Goal: Task Accomplishment & Management: Complete application form

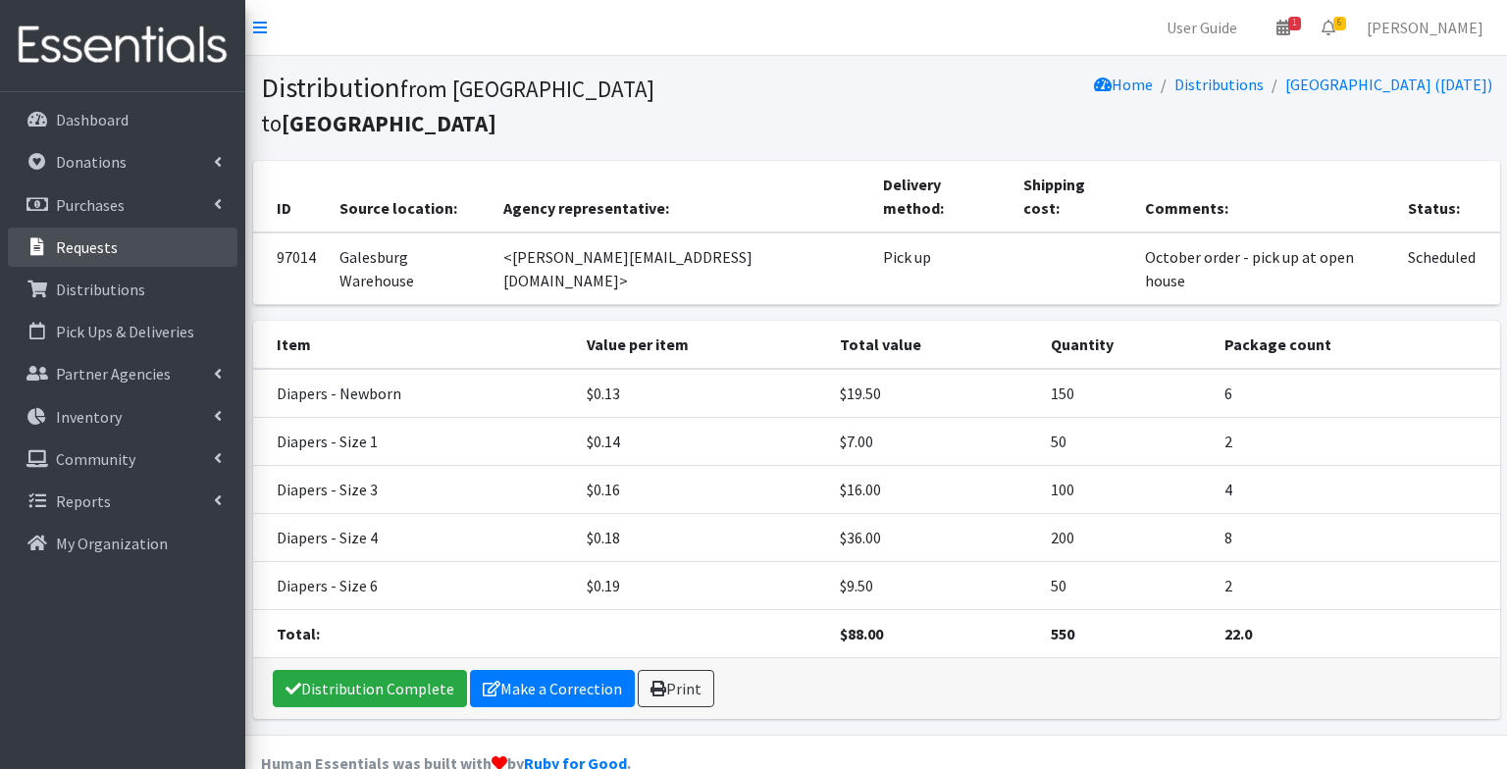
click at [181, 232] on link "Requests" at bounding box center [123, 247] width 230 height 39
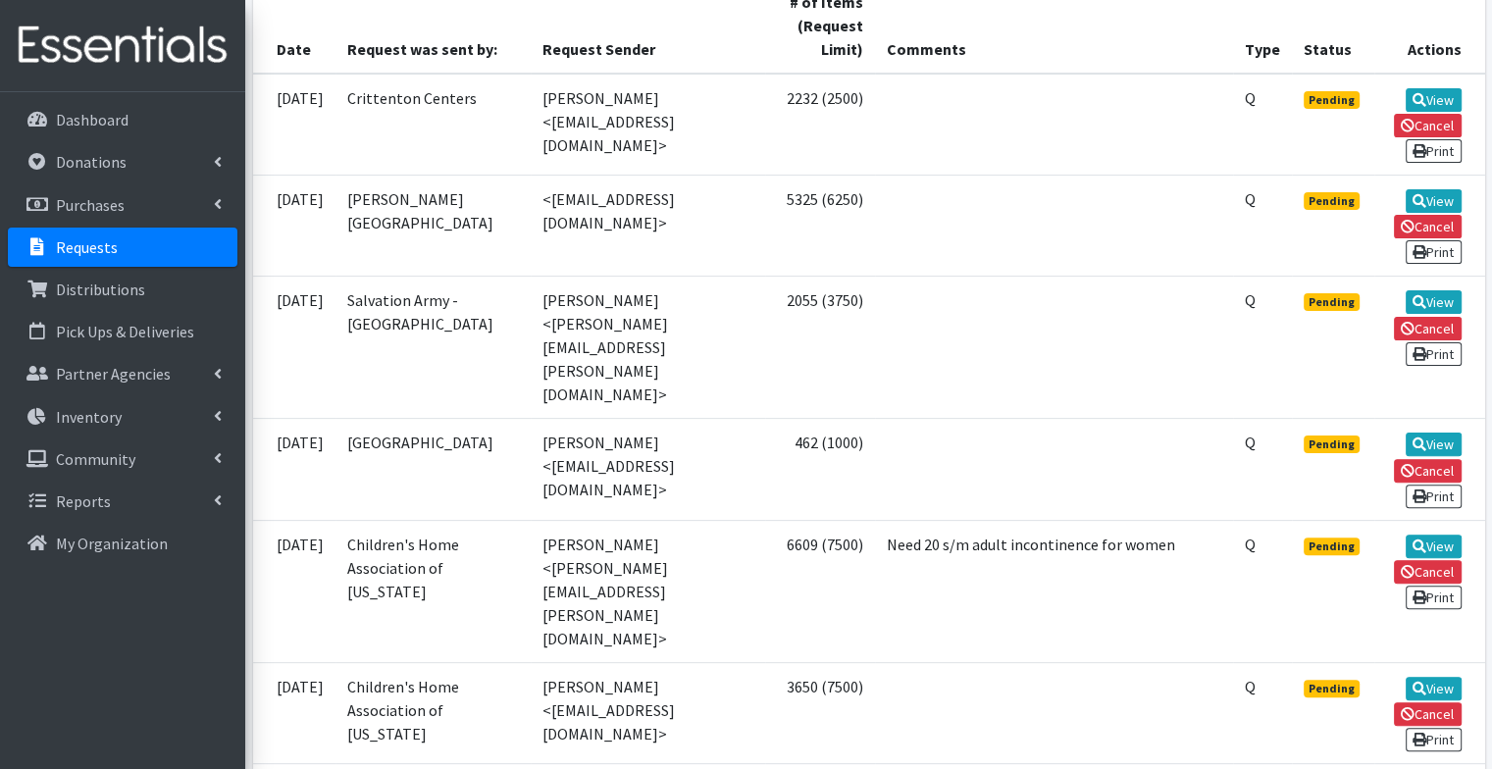
scroll to position [479, 0]
click at [1417, 101] on icon at bounding box center [1419, 100] width 14 height 14
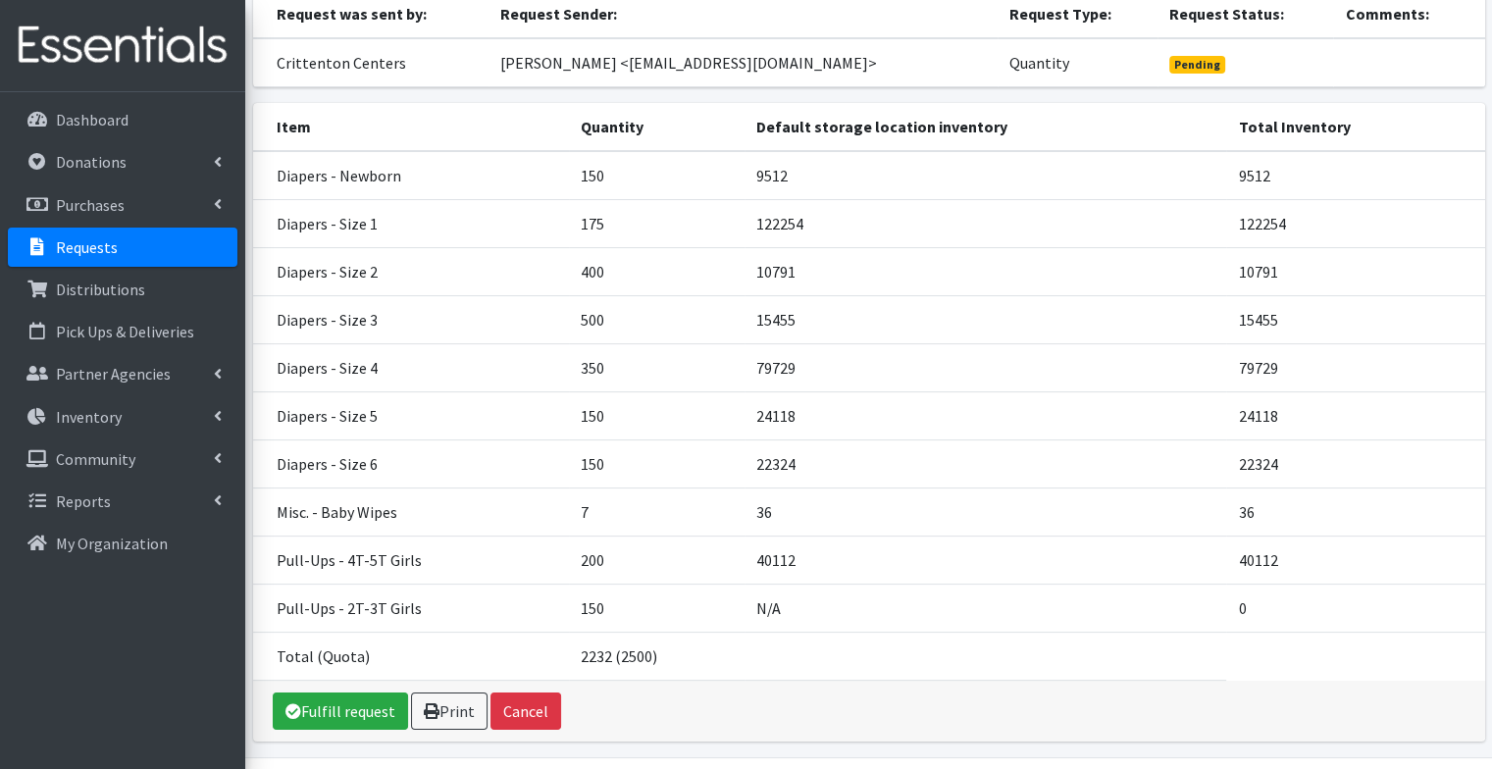
scroll to position [180, 0]
click at [372, 703] on link "Fulfill request" at bounding box center [340, 712] width 135 height 37
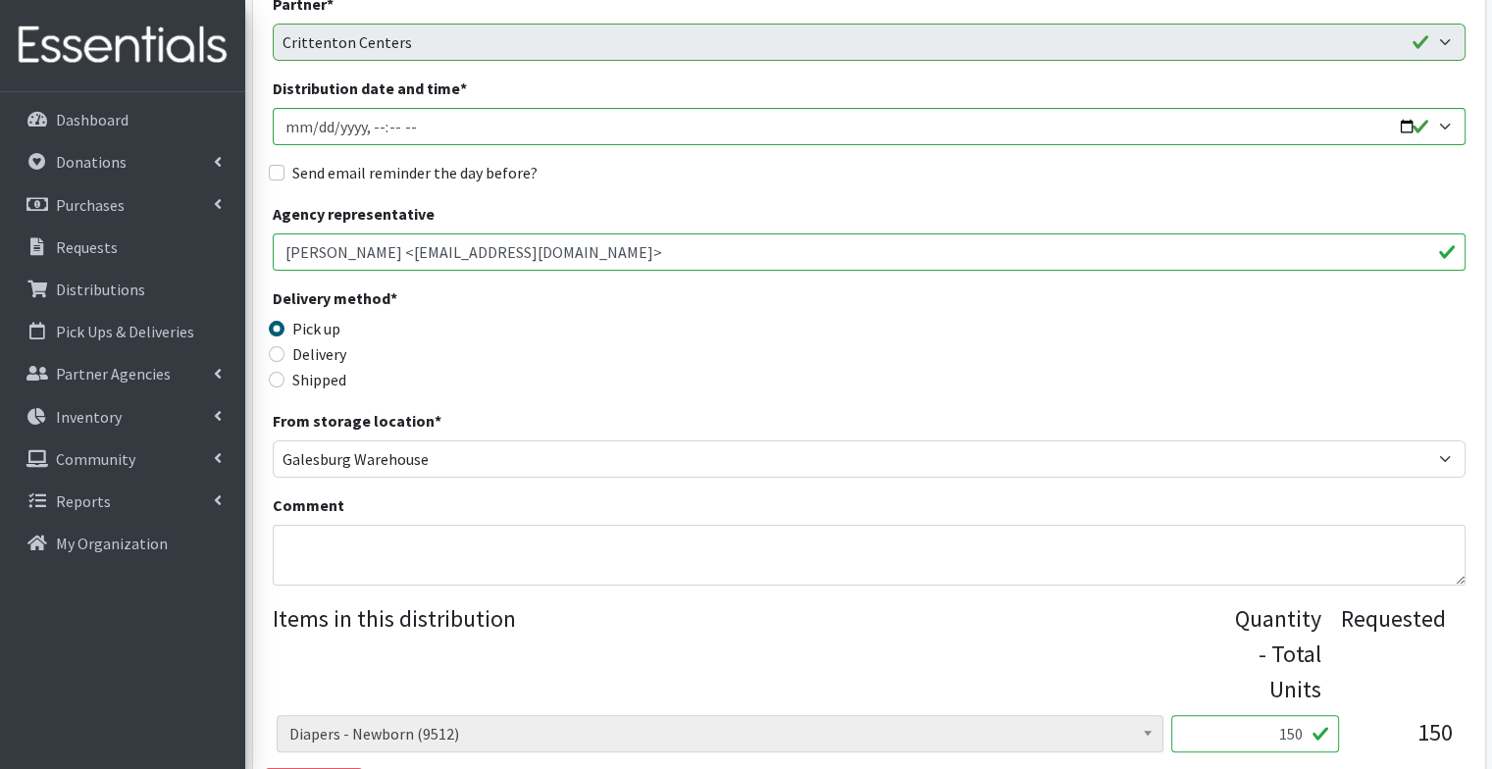
scroll to position [254, 0]
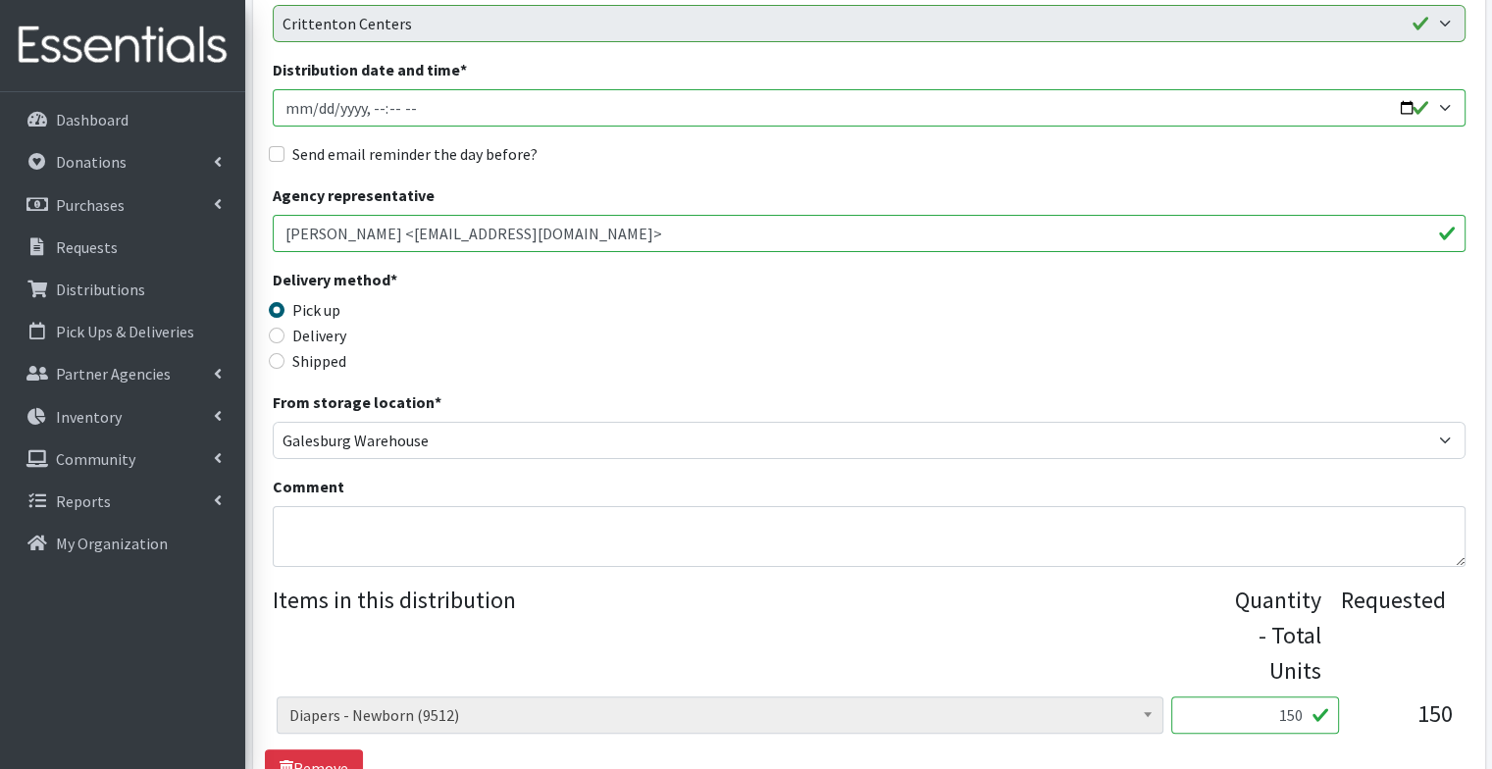
click at [1411, 110] on input "Distribution date and time *" at bounding box center [869, 107] width 1193 height 37
type input "2025-10-08T09:00"
click at [753, 163] on div "Send email reminder the day before?" at bounding box center [869, 154] width 1193 height 24
click at [394, 144] on label "Send email reminder the day before?" at bounding box center [414, 154] width 245 height 24
click at [284, 146] on input "Send email reminder the day before?" at bounding box center [277, 154] width 16 height 16
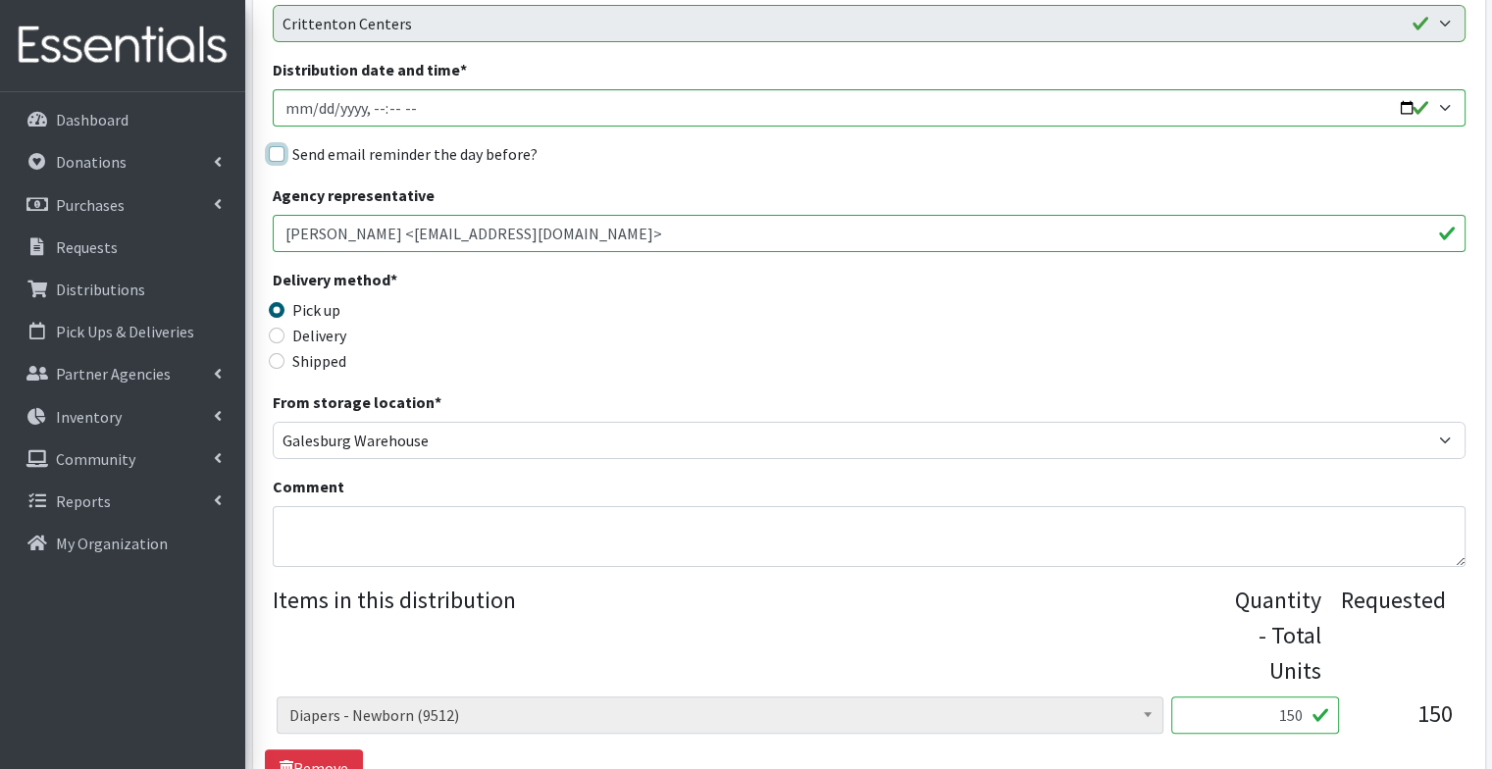
checkbox input "true"
click at [737, 142] on div "Send email reminder the day before?" at bounding box center [869, 154] width 1193 height 24
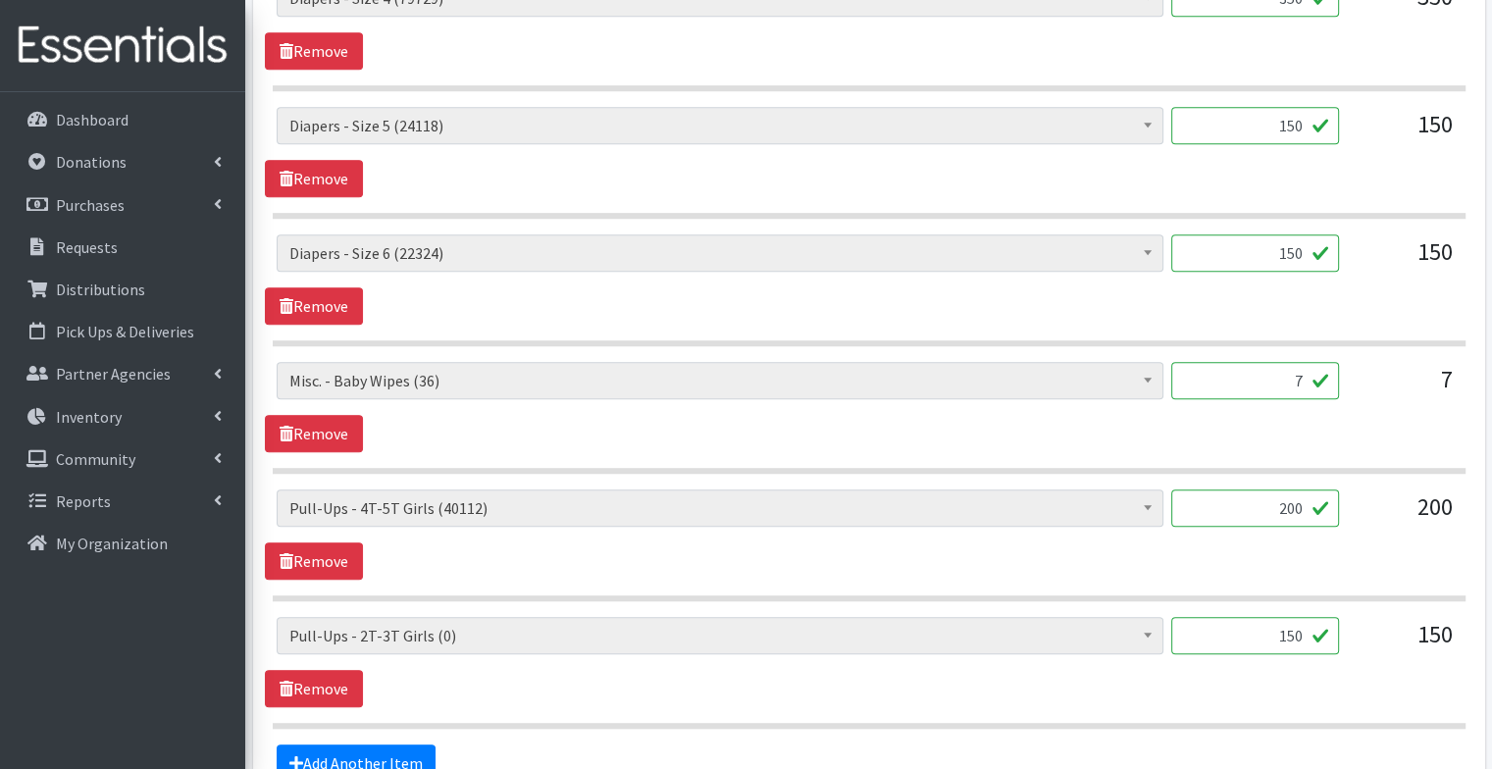
scroll to position [1494, 0]
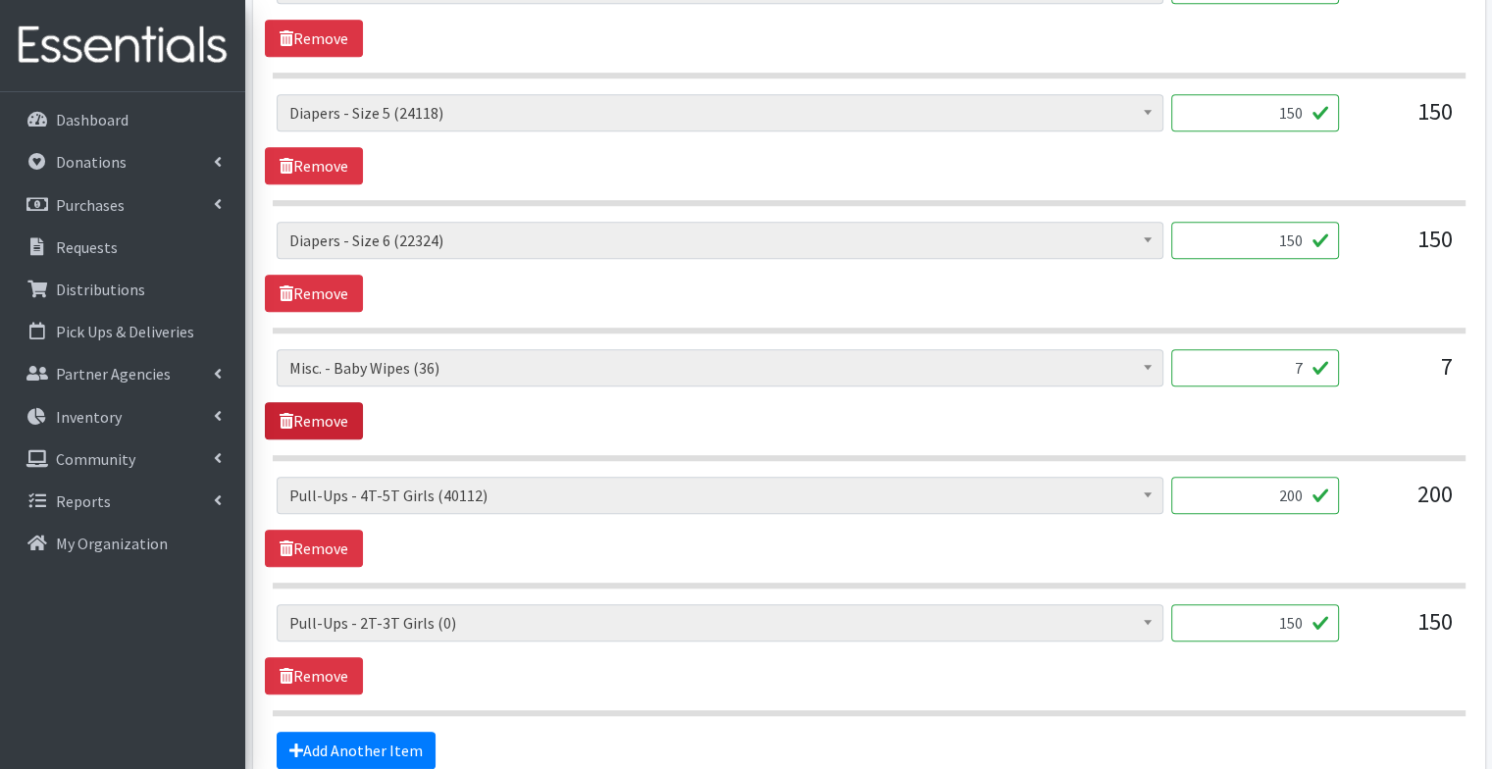
click at [349, 421] on link "Remove" at bounding box center [314, 420] width 98 height 37
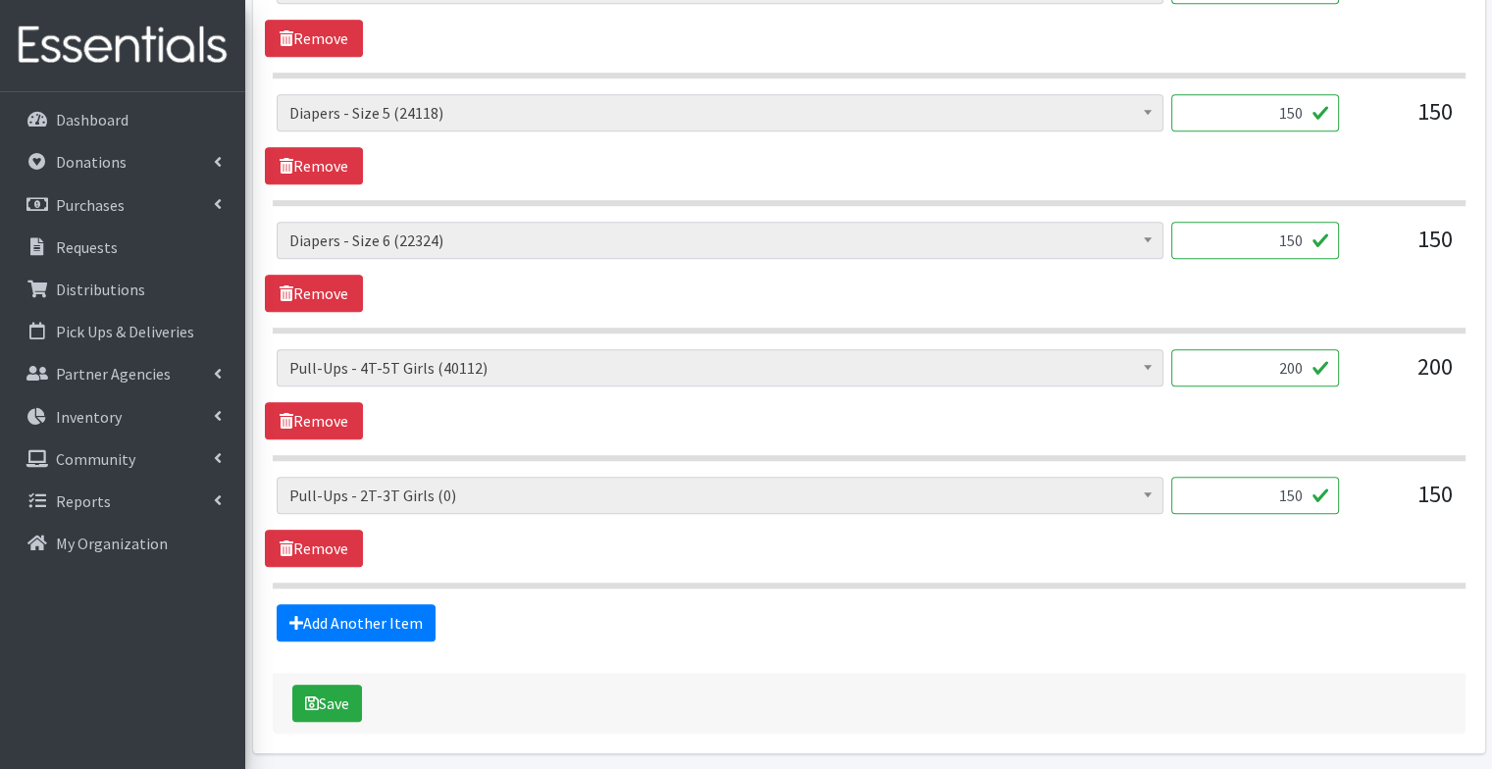
drag, startPoint x: 1275, startPoint y: 373, endPoint x: 1437, endPoint y: 391, distance: 162.9
click at [1437, 391] on div "Diapers - Newborn (9512) Diapers - Preemie (35) Diapers - Size 1 (122254) Diape…" at bounding box center [869, 375] width 1184 height 53
drag, startPoint x: 1276, startPoint y: 357, endPoint x: 1463, endPoint y: 397, distance: 191.6
click at [1463, 397] on div "Diapers - Newborn (9512) Diapers - Preemie (35) Diapers - Size 1 (122254) Diape…" at bounding box center [868, 394] width 1207 height 90
type input "360"
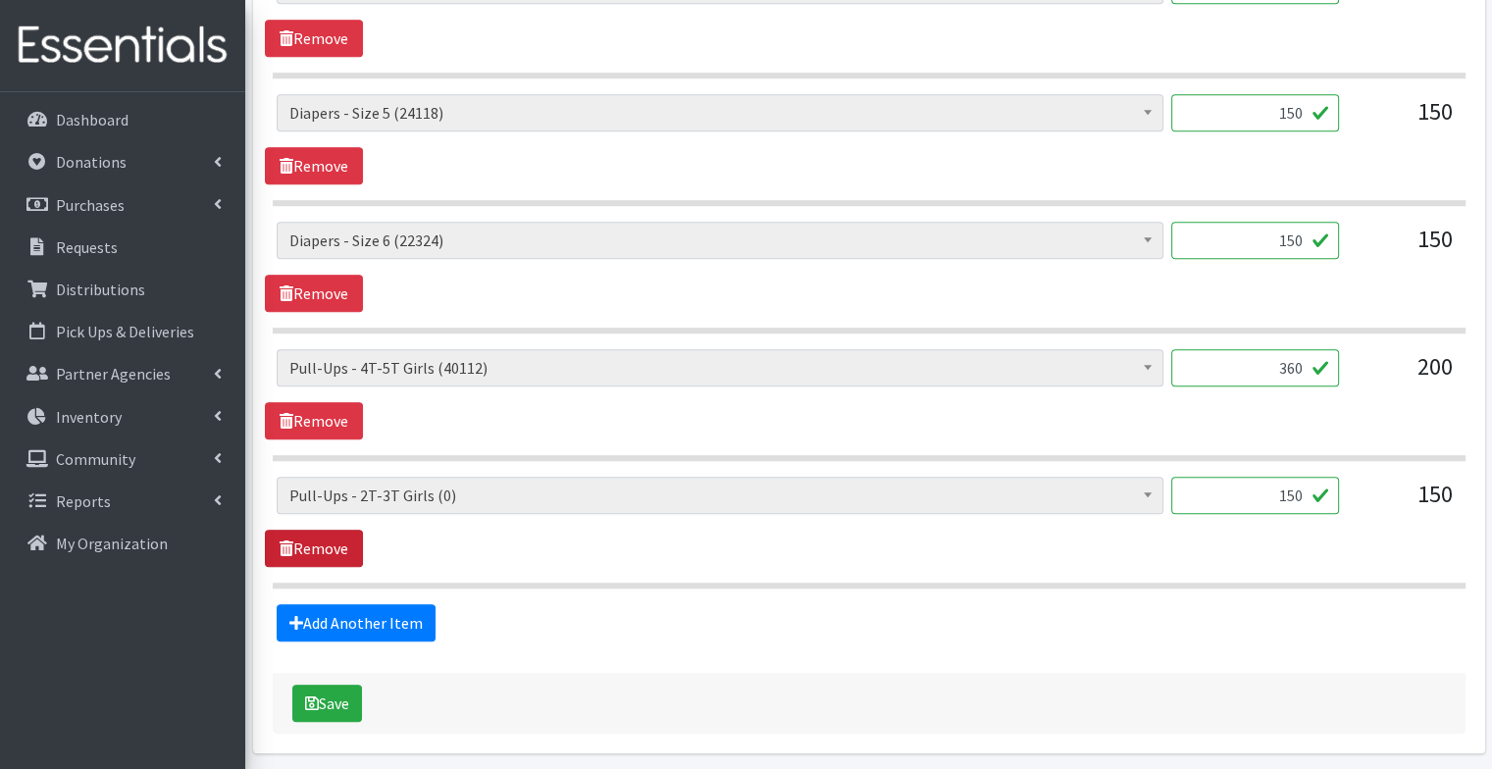
click at [290, 545] on icon at bounding box center [287, 548] width 14 height 16
click at [435, 542] on div "Diapers - Newborn (9512) Diapers - Preemie (35) Diapers - Size 1 (122254) Diape…" at bounding box center [868, 522] width 1207 height 90
click at [347, 539] on link "Remove" at bounding box center [314, 548] width 98 height 37
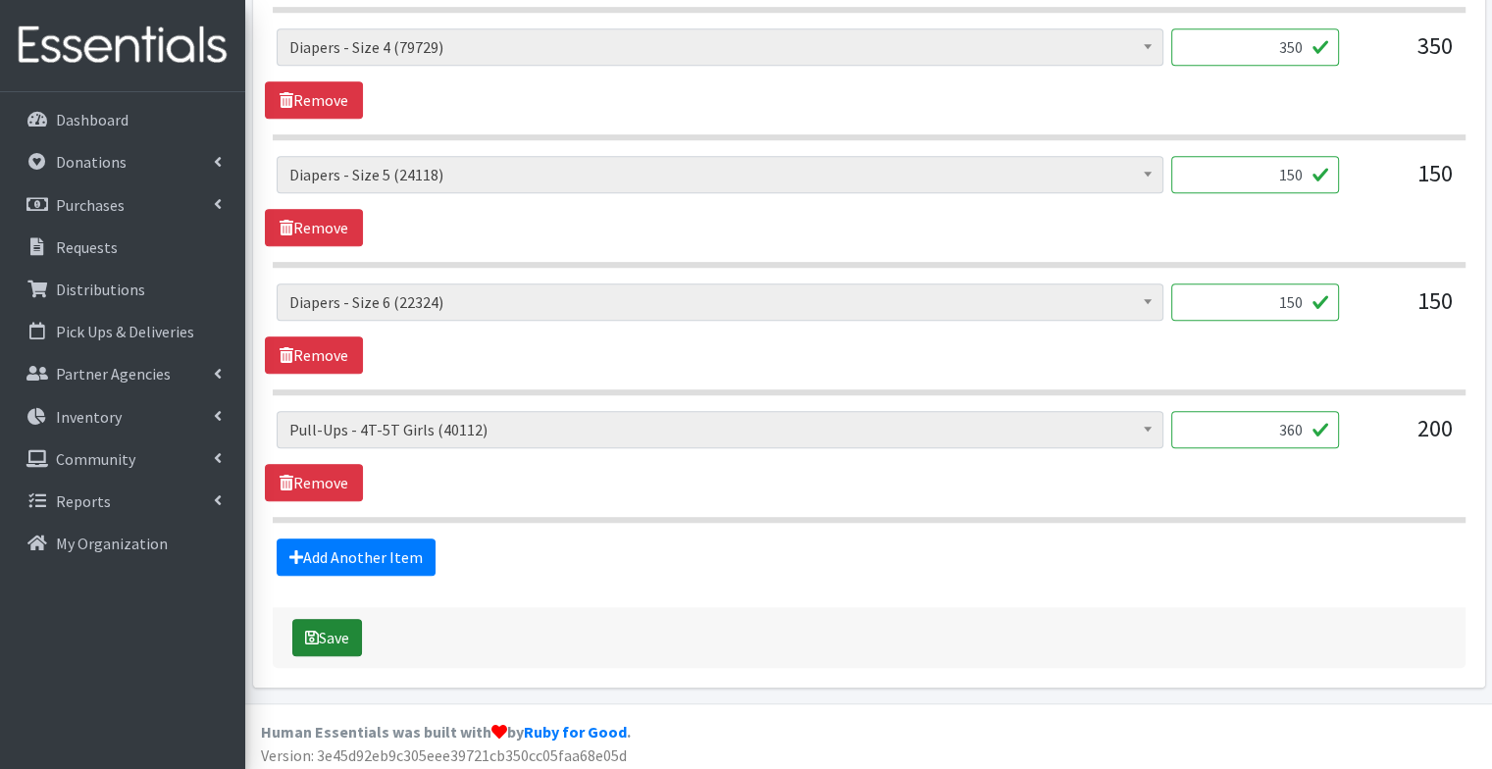
click at [327, 630] on button "Save" at bounding box center [327, 637] width 70 height 37
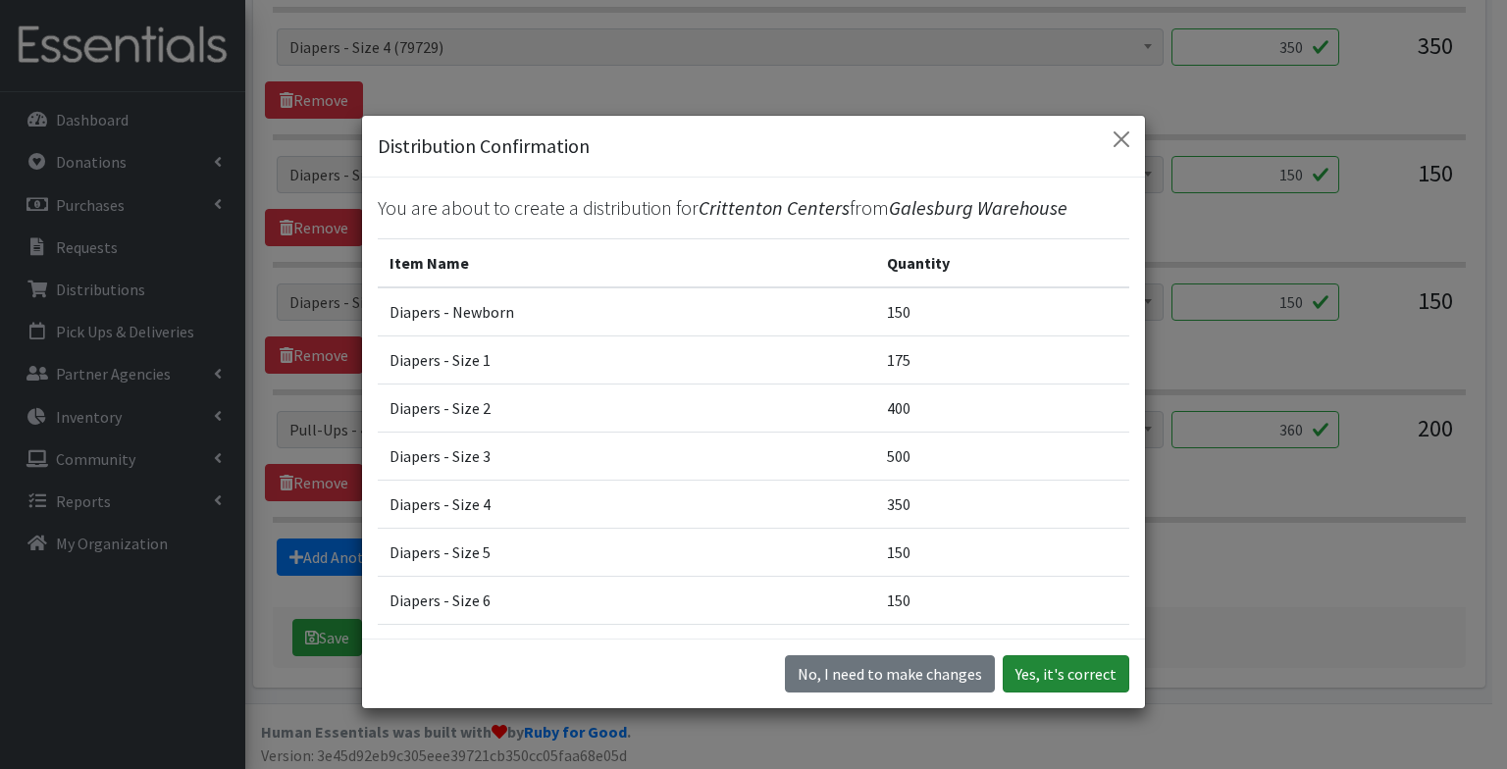
click at [1059, 682] on button "Yes, it's correct" at bounding box center [1065, 673] width 127 height 37
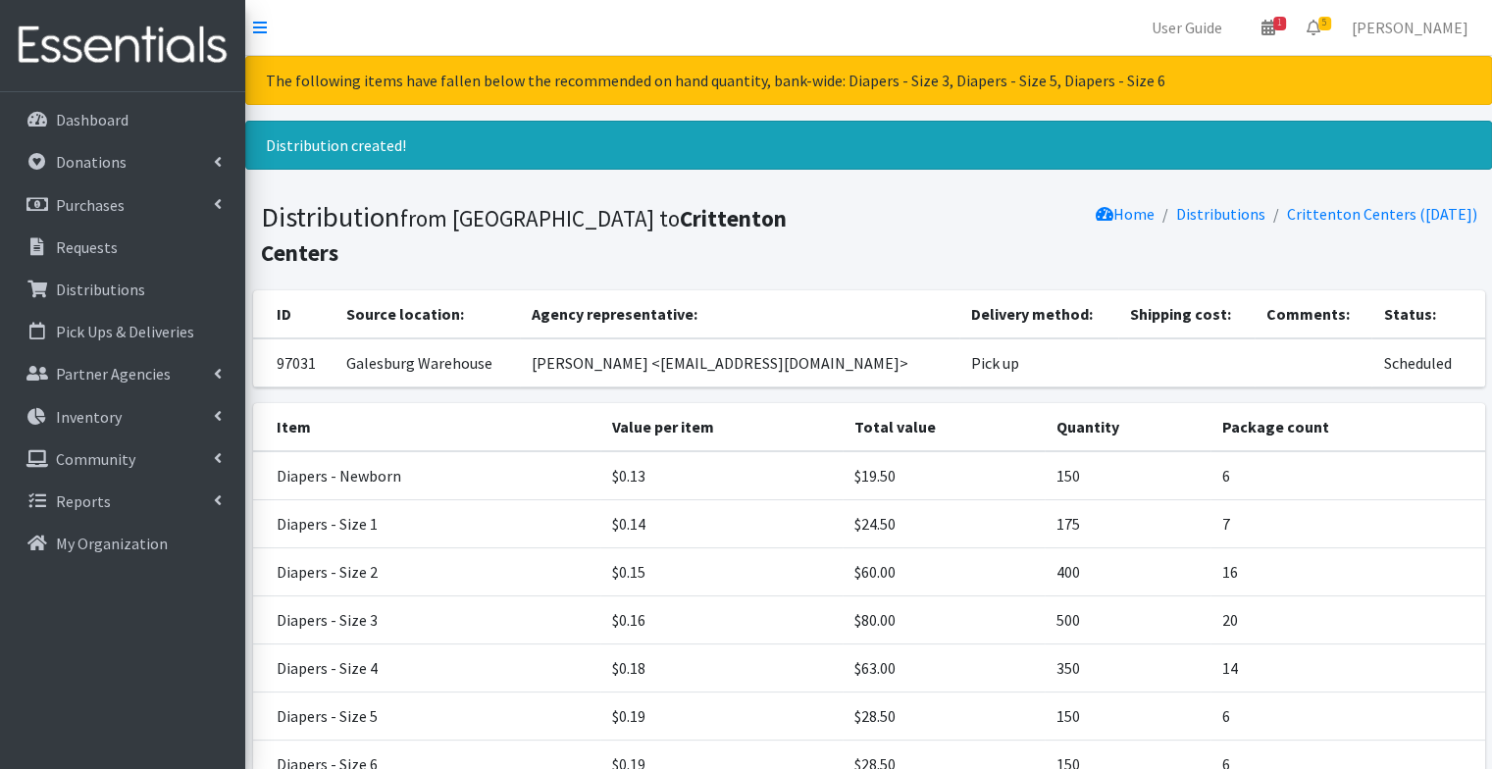
scroll to position [262, 0]
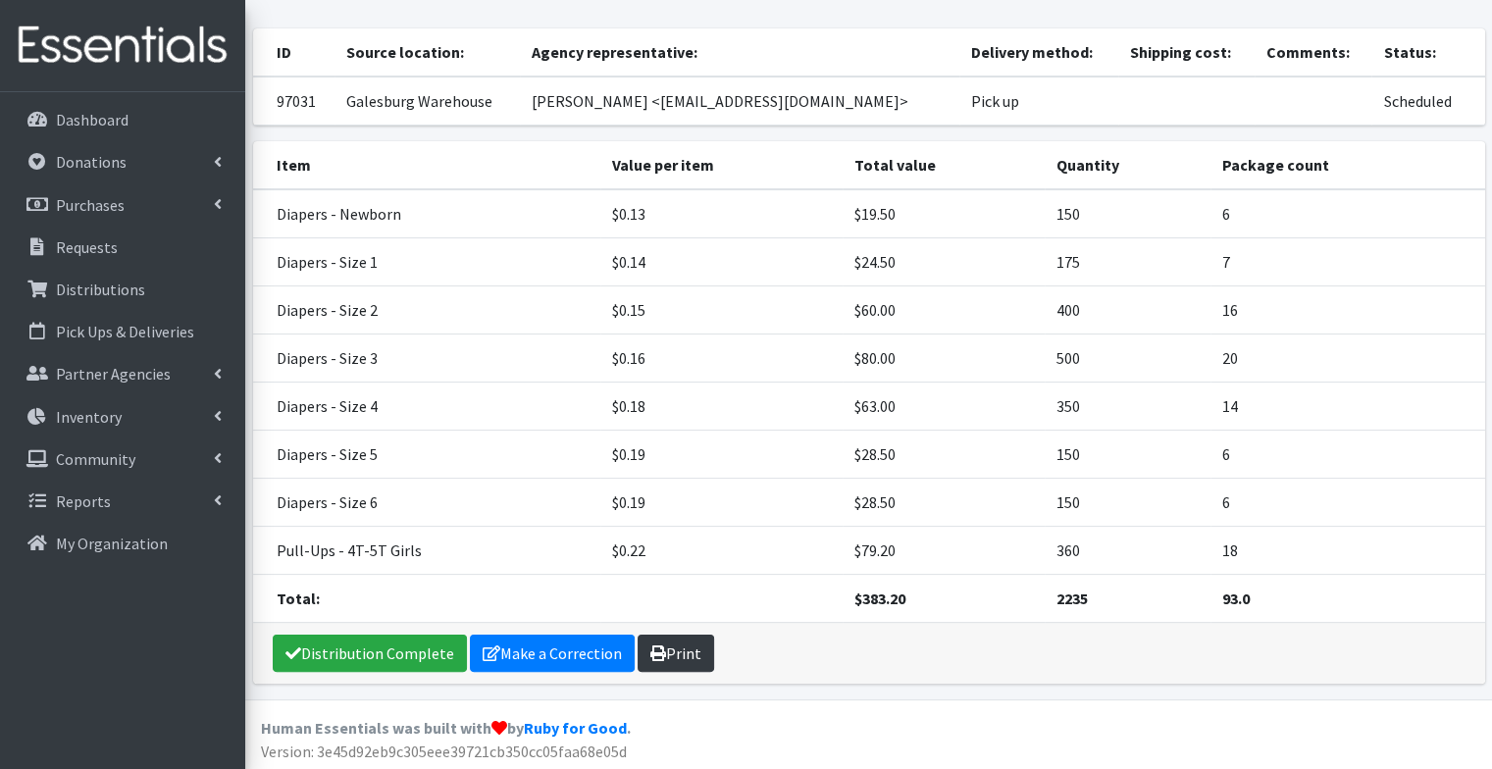
click at [679, 651] on link "Print" at bounding box center [676, 653] width 77 height 37
click at [147, 259] on link "Requests" at bounding box center [123, 247] width 230 height 39
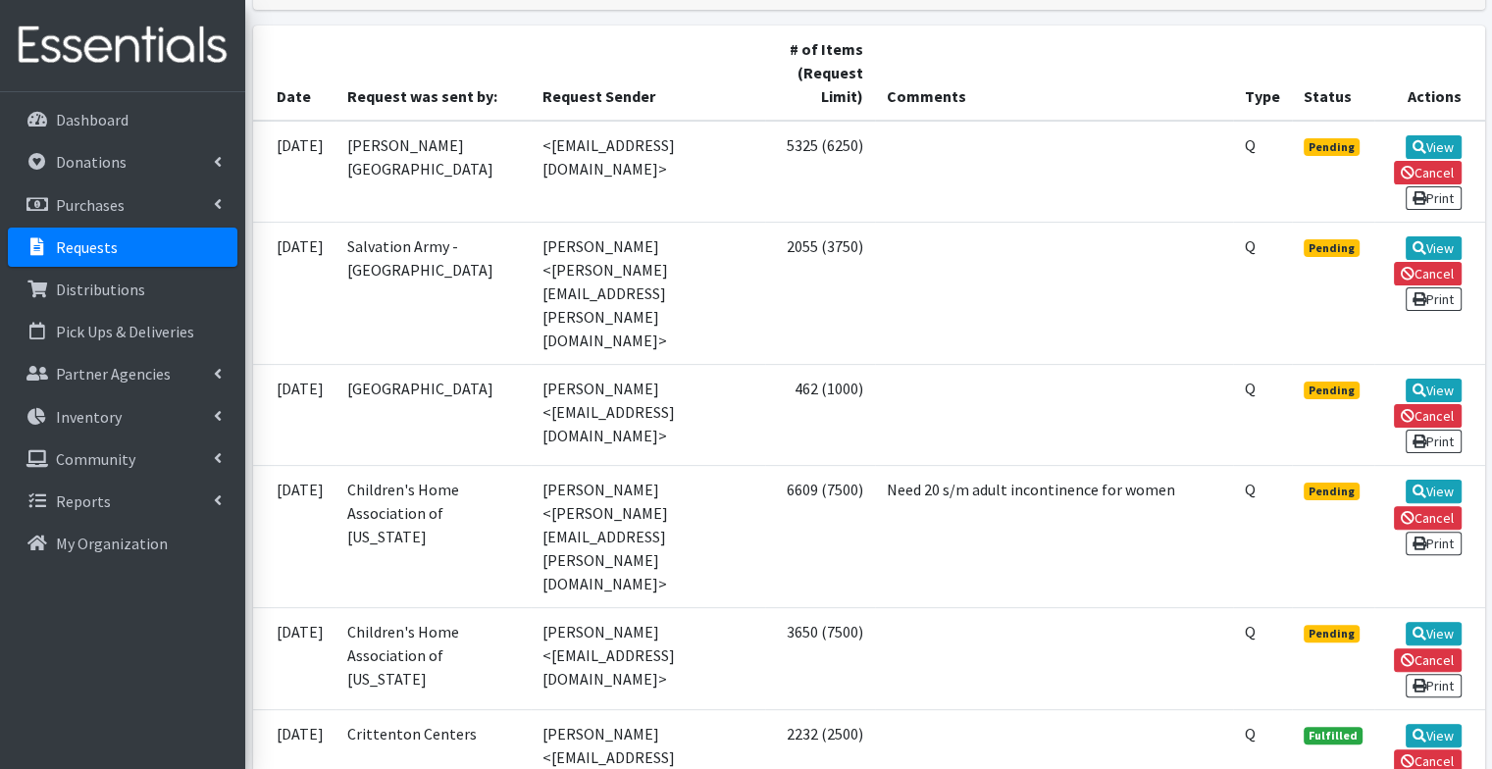
scroll to position [439, 0]
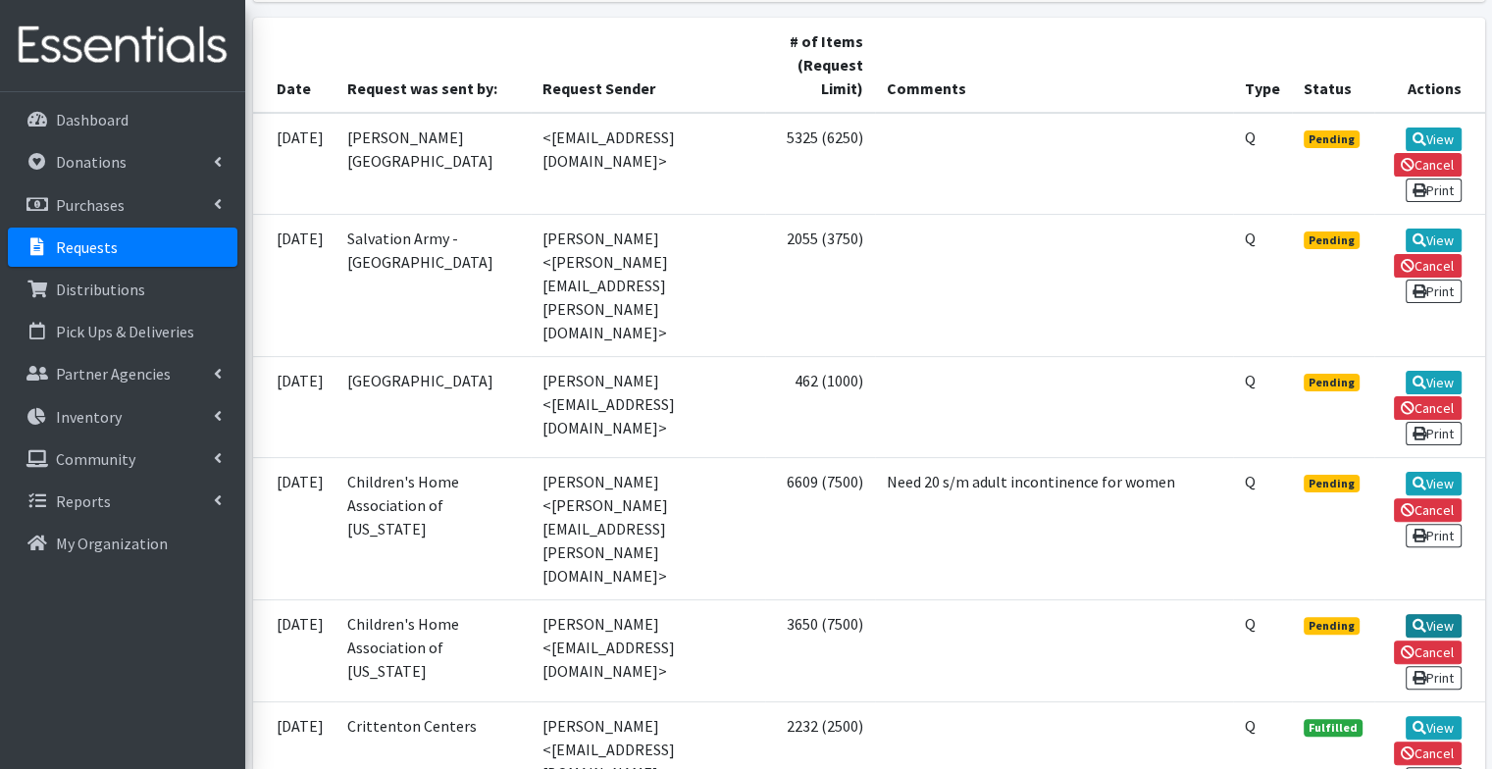
click at [1428, 614] on link "View" at bounding box center [1434, 626] width 56 height 24
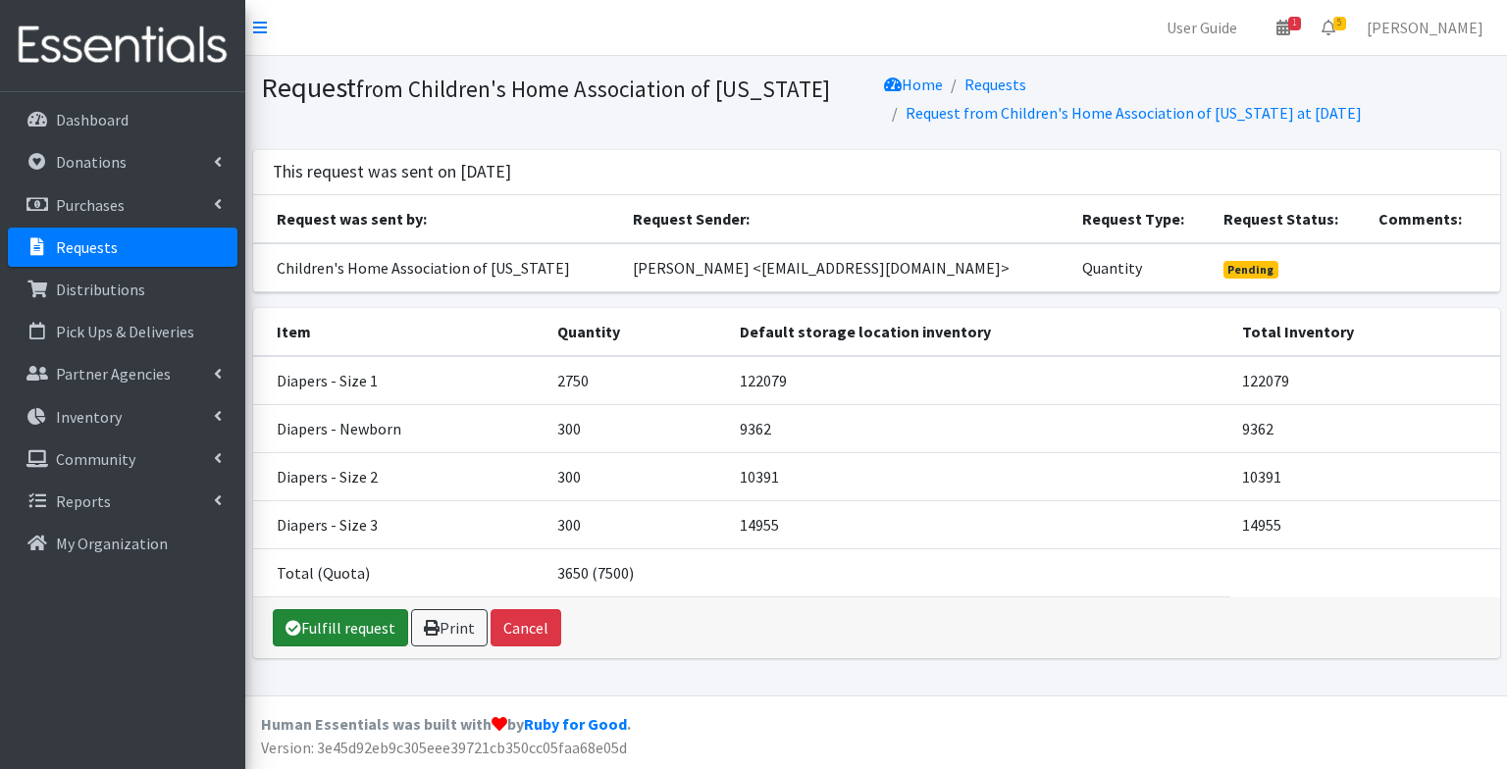
click at [334, 624] on link "Fulfill request" at bounding box center [340, 627] width 135 height 37
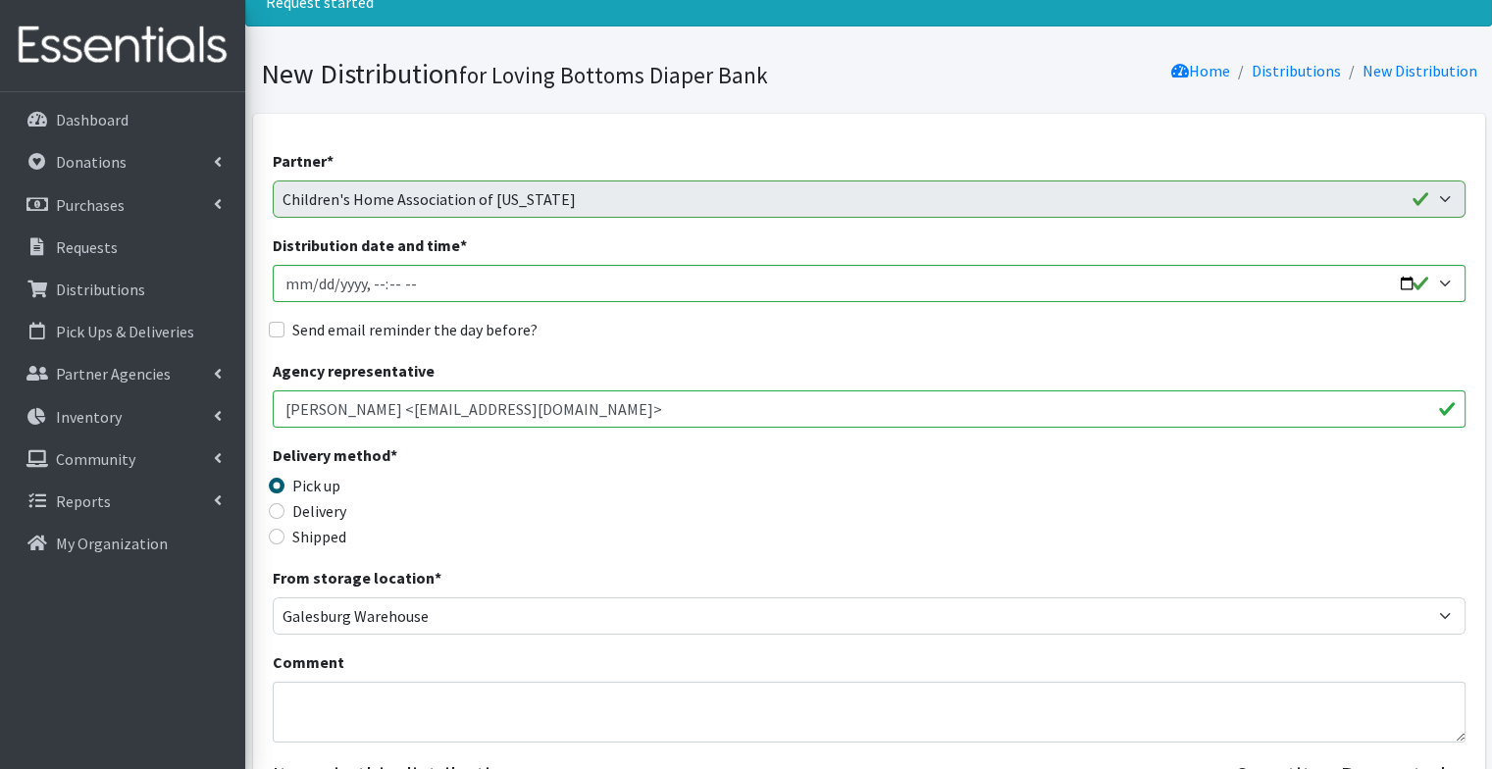
scroll to position [80, 0]
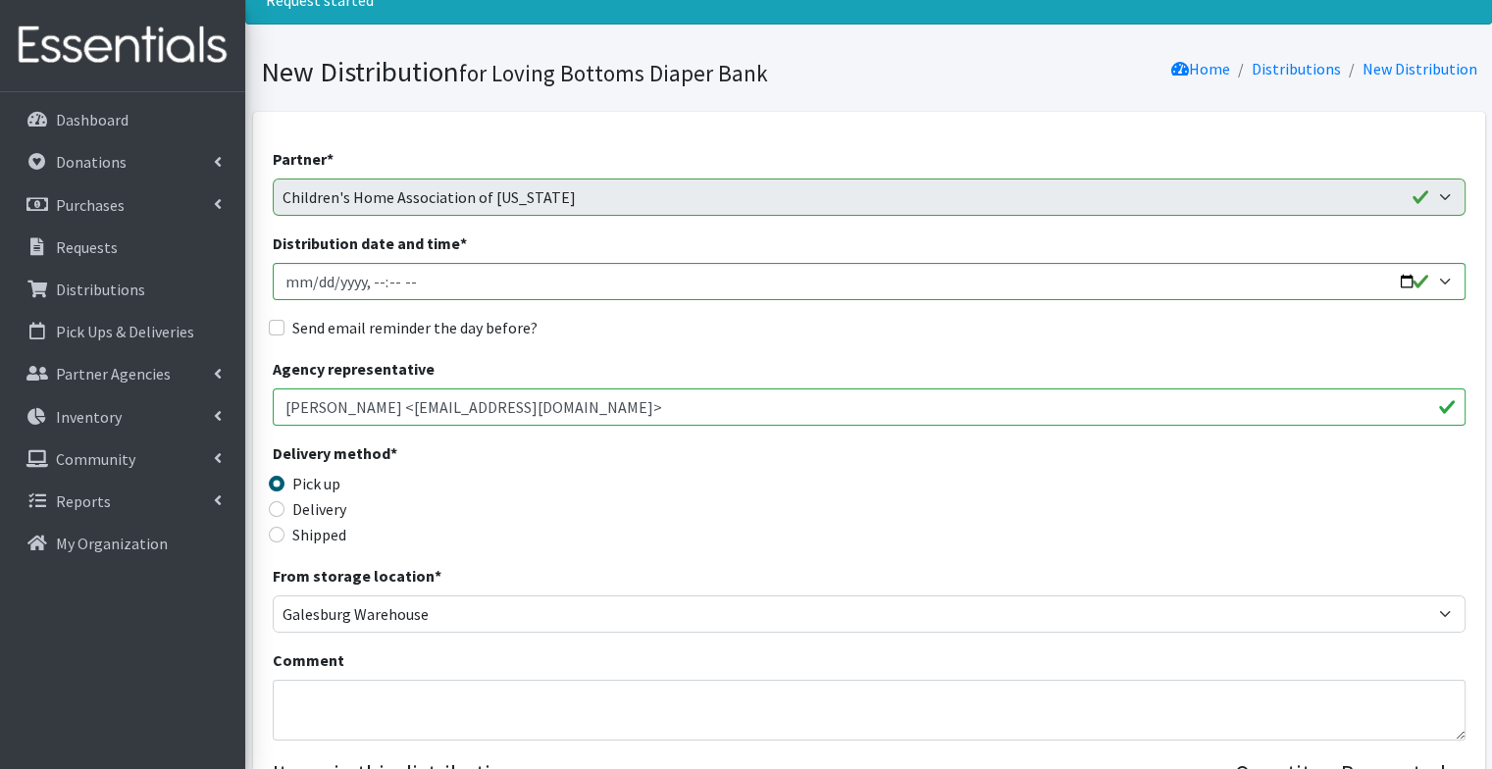
click at [480, 337] on label "Send email reminder the day before?" at bounding box center [414, 328] width 245 height 24
click at [284, 335] on input "Send email reminder the day before?" at bounding box center [277, 328] width 16 height 16
checkbox input "true"
click at [1400, 281] on input "Distribution date and time *" at bounding box center [869, 281] width 1193 height 37
type input "[DATE]T09:02"
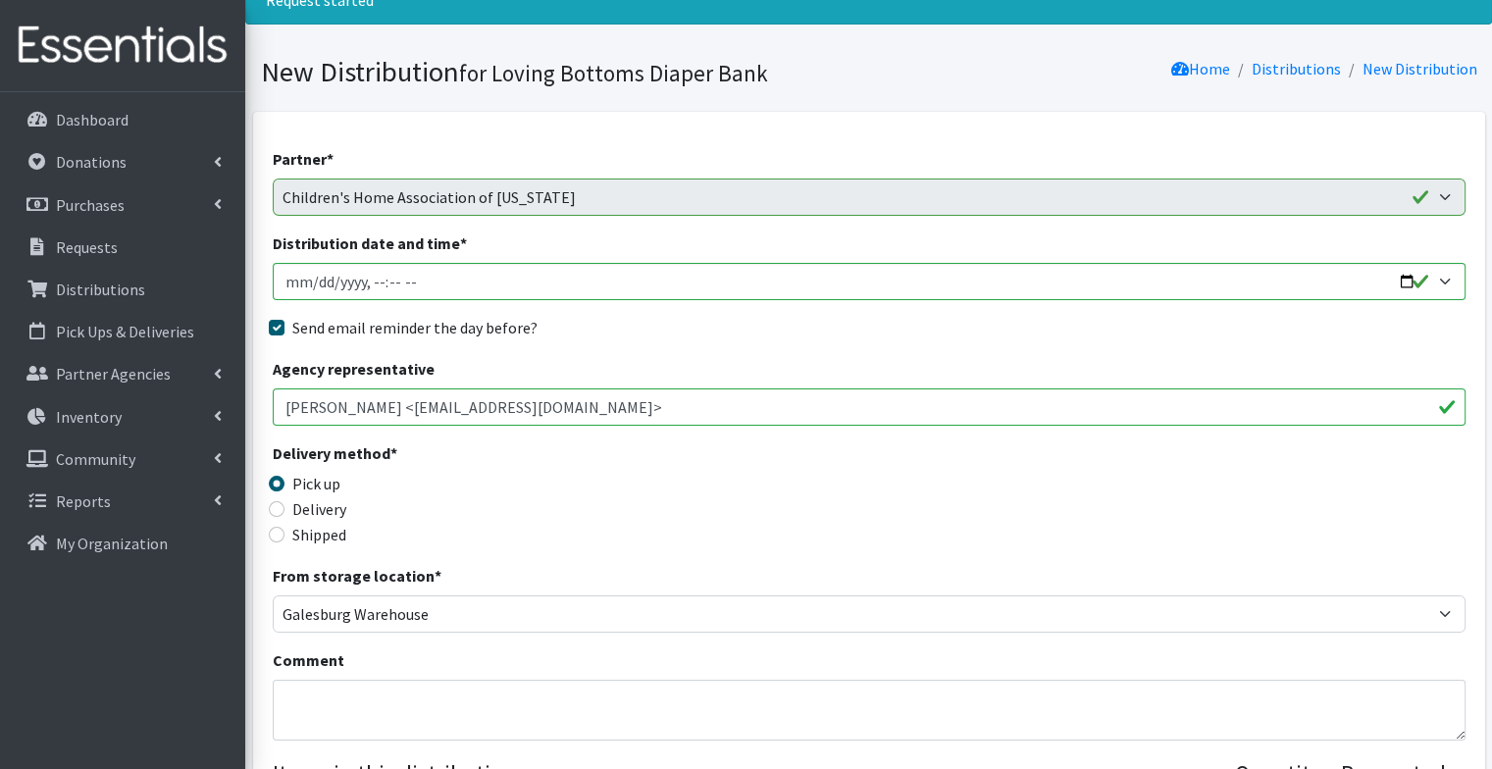
click at [749, 349] on div "Partner * Abilities Plus Boots & Blessings Boys & Girls Club of Greater Peoria …" at bounding box center [869, 782] width 1193 height 1270
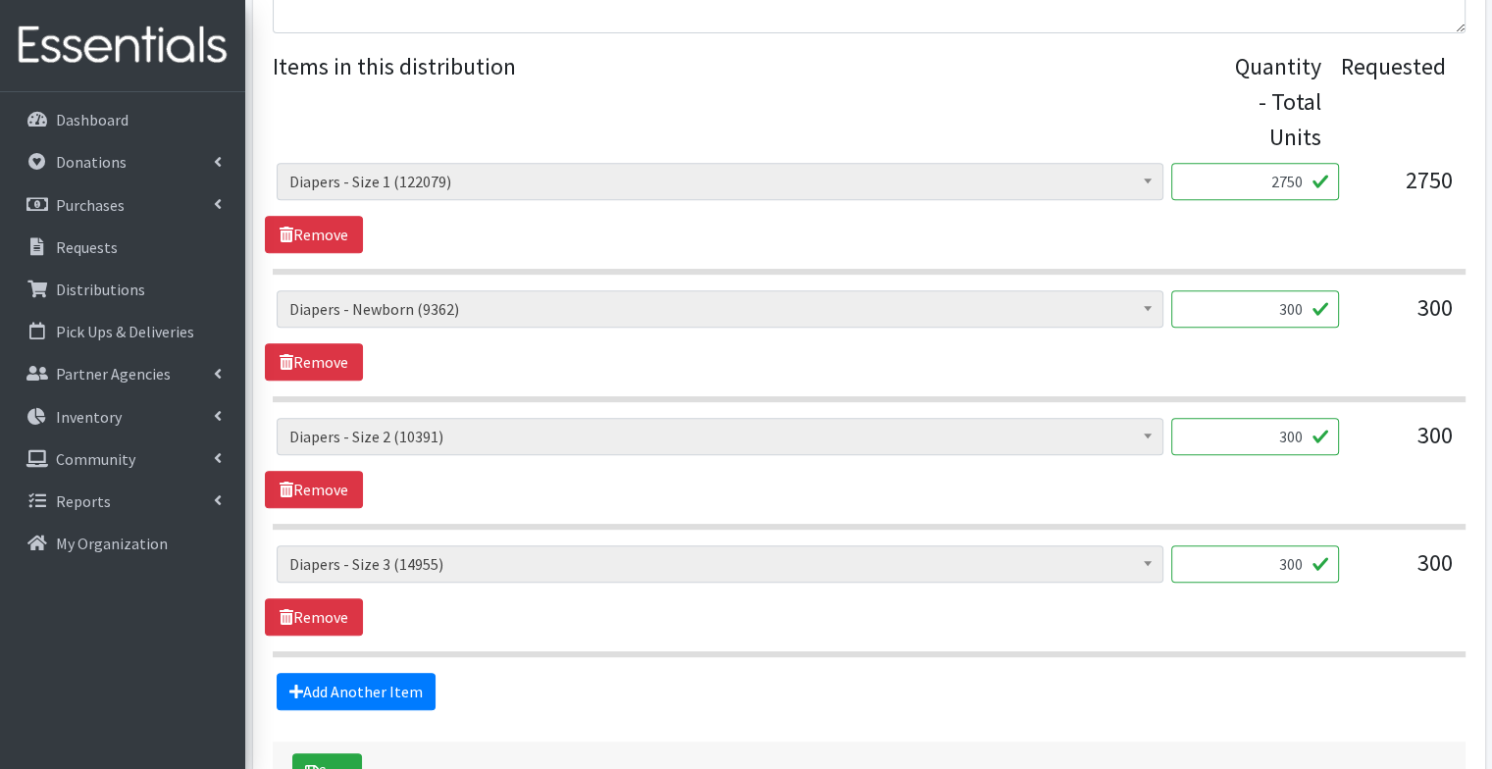
scroll to position [796, 0]
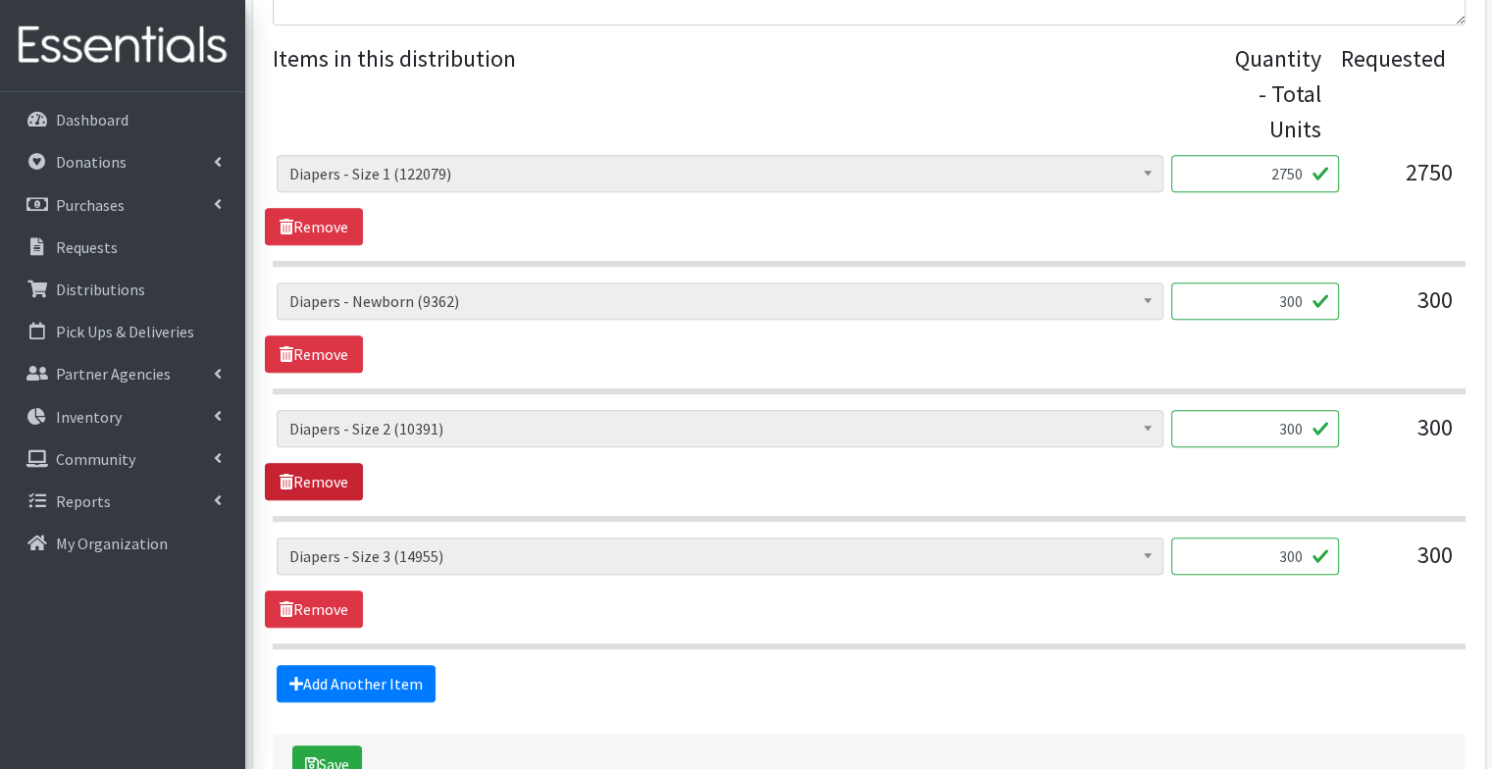
click at [340, 470] on link "Remove" at bounding box center [314, 481] width 98 height 37
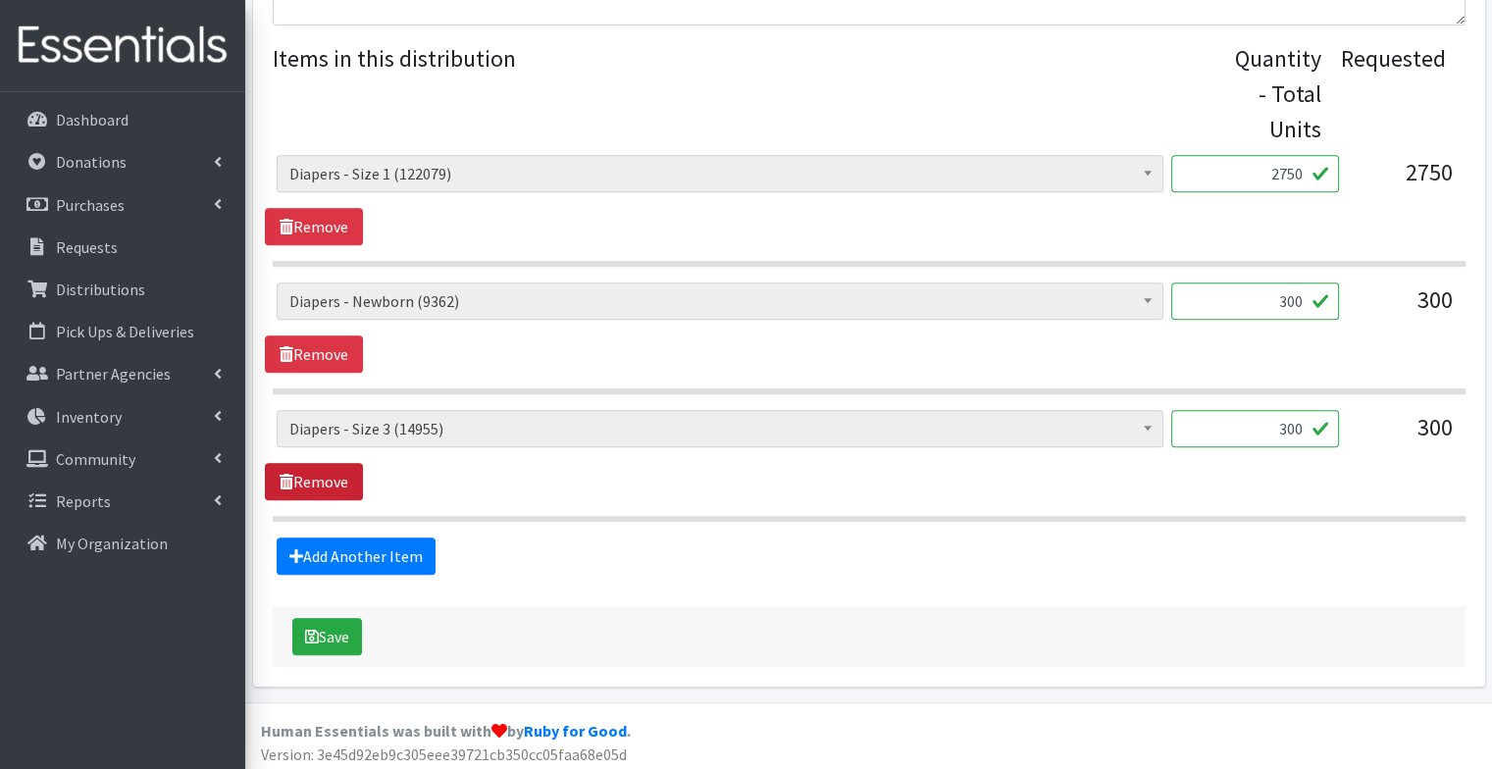
click at [339, 469] on link "Remove" at bounding box center [314, 481] width 98 height 37
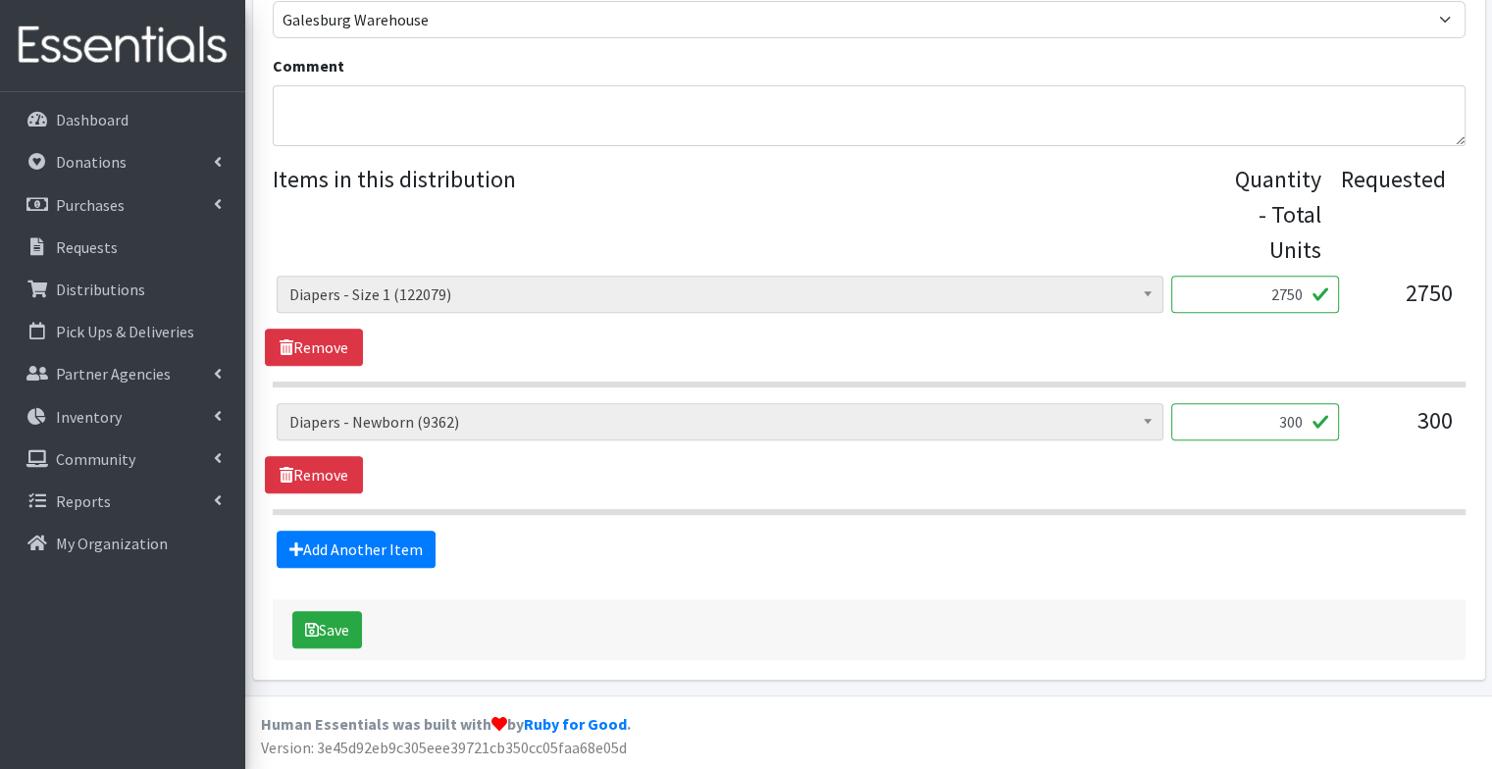
scroll to position [671, 0]
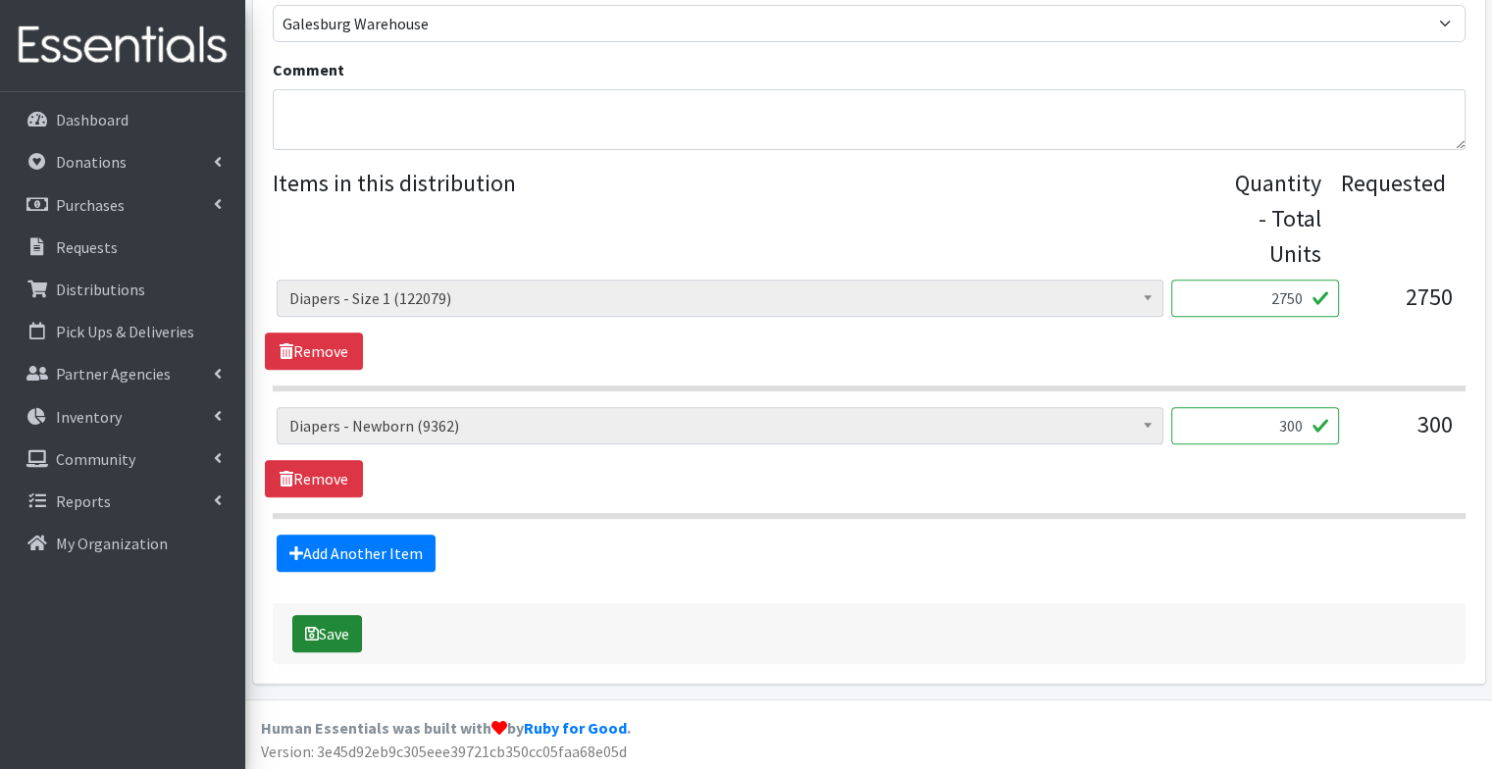
click at [338, 638] on button "Save" at bounding box center [327, 633] width 70 height 37
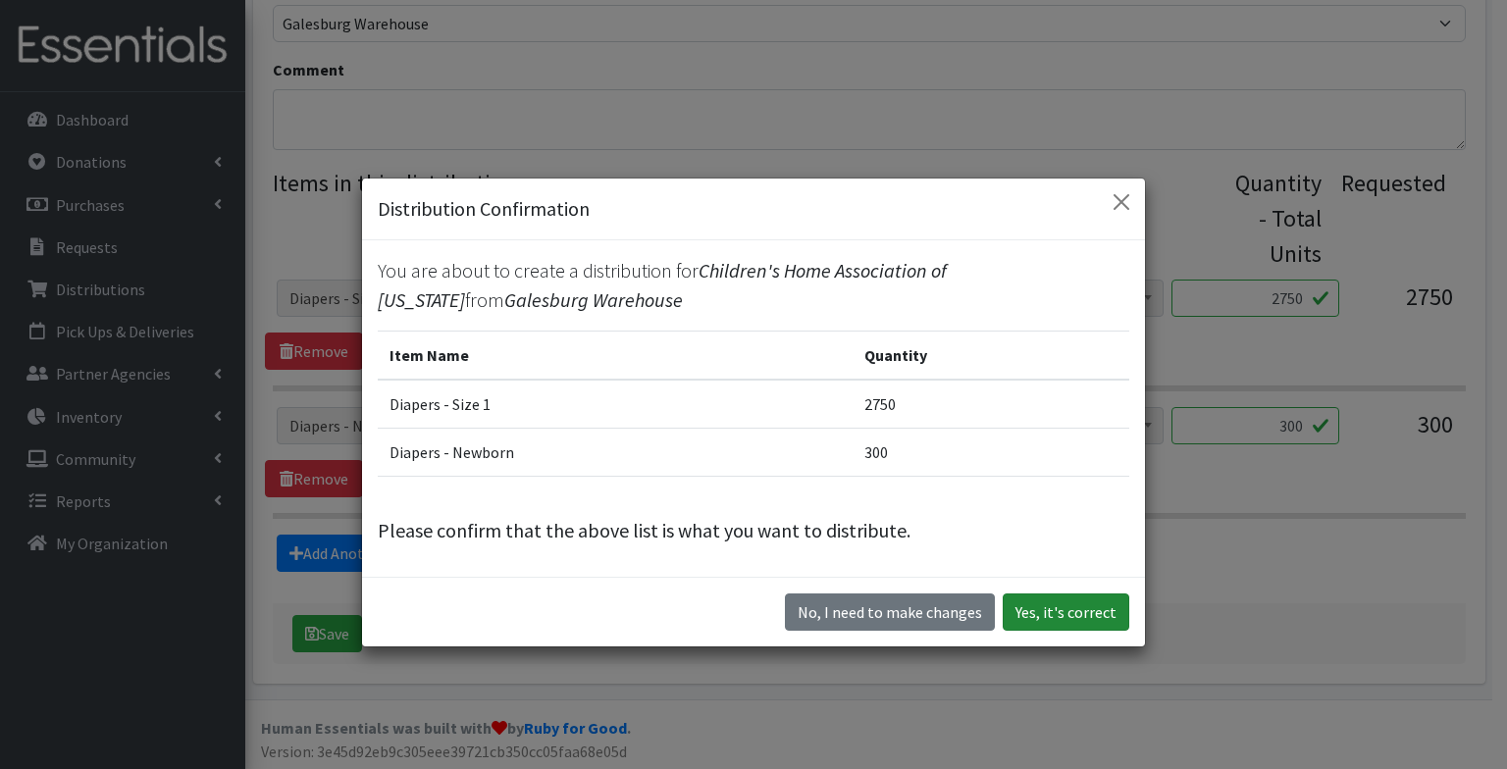
click at [1036, 616] on button "Yes, it's correct" at bounding box center [1065, 611] width 127 height 37
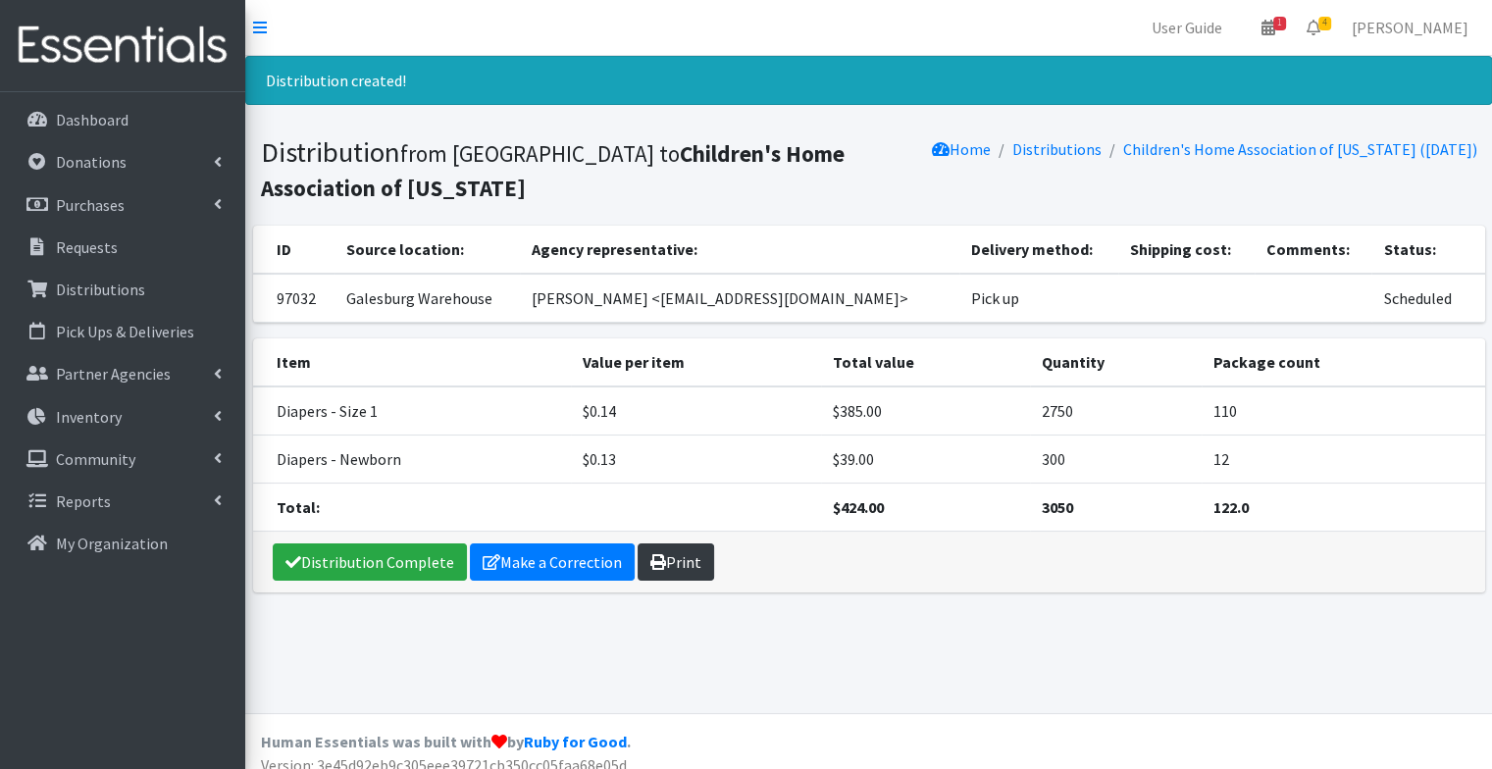
click at [669, 556] on link "Print" at bounding box center [676, 561] width 77 height 37
click at [123, 239] on link "Requests" at bounding box center [123, 247] width 230 height 39
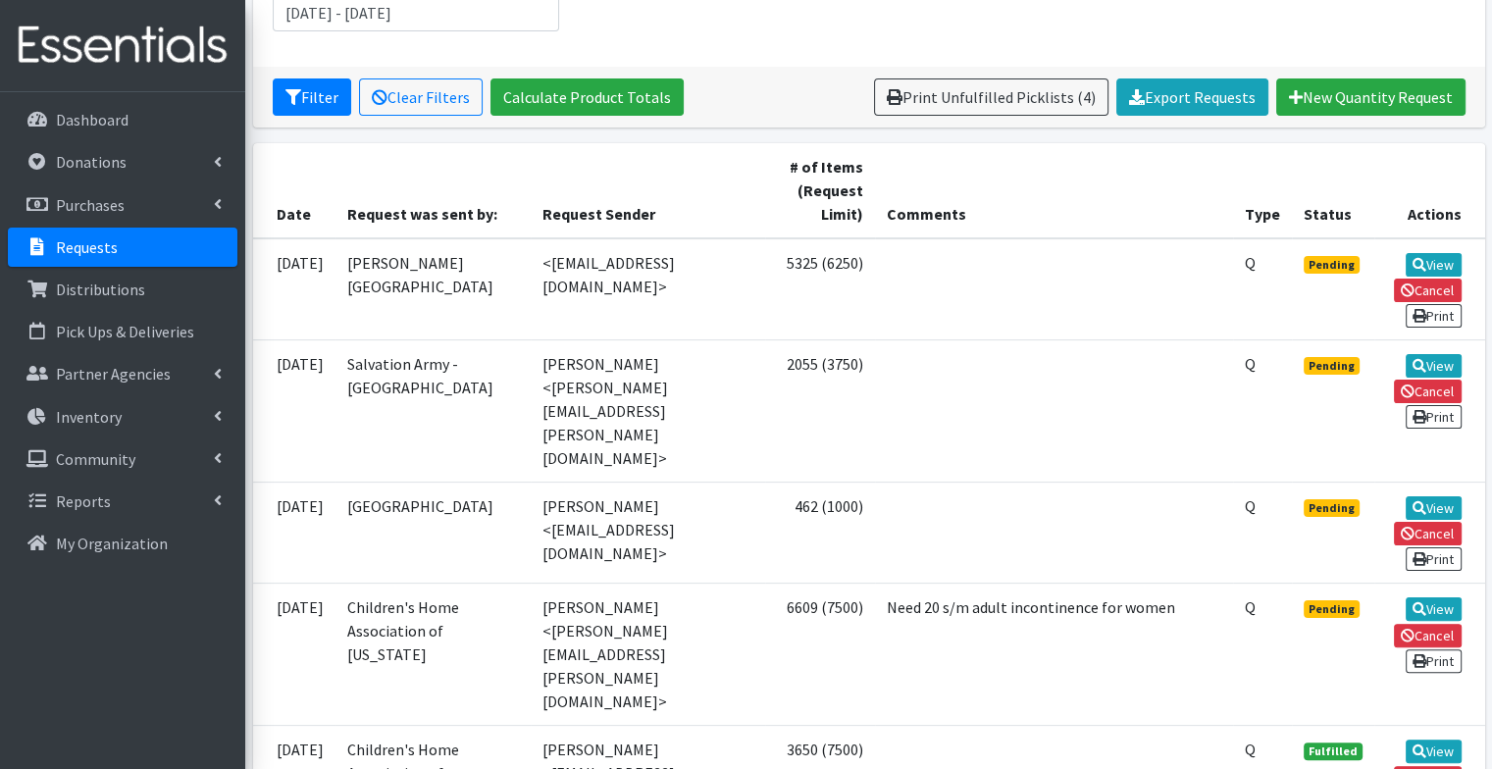
scroll to position [332, 0]
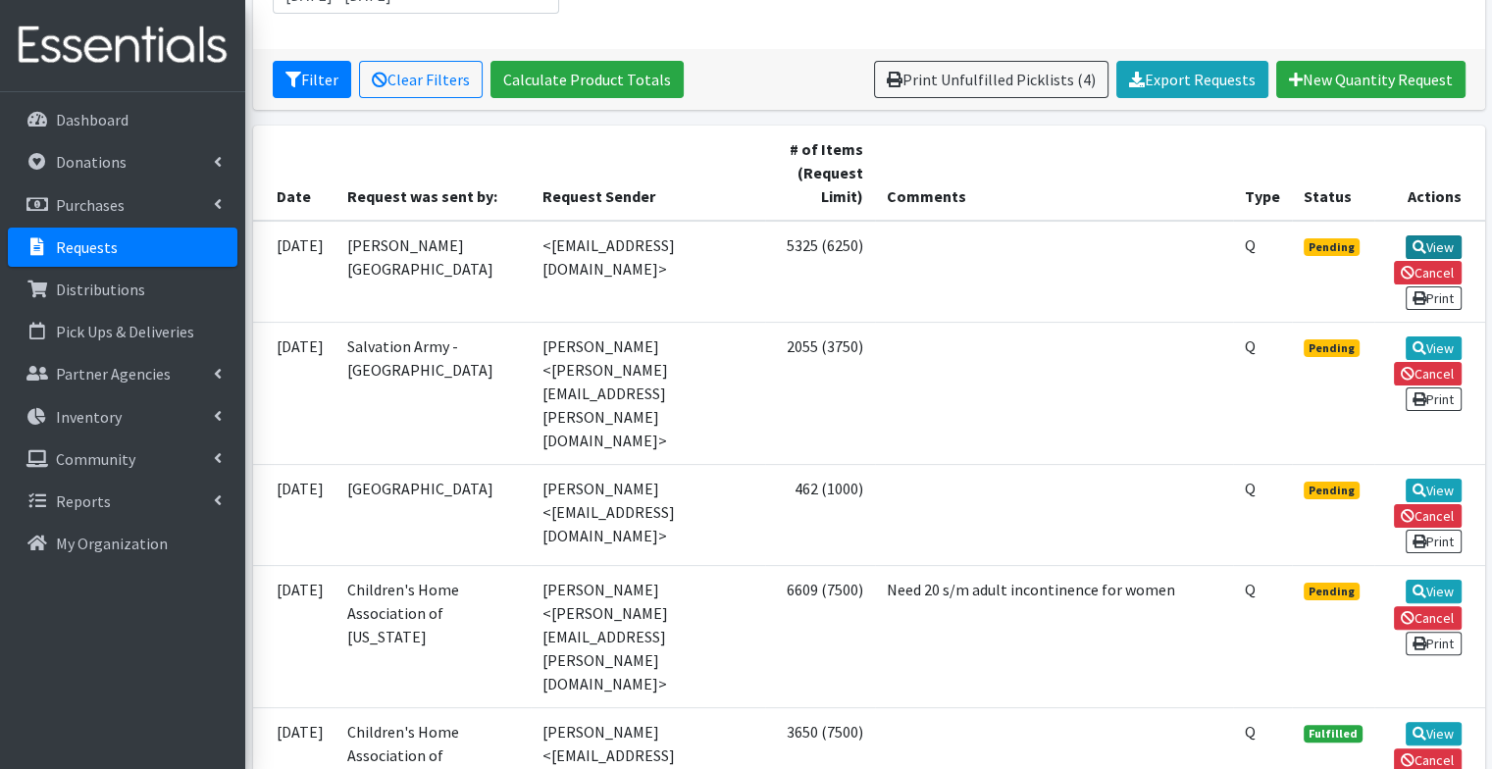
click at [1432, 243] on link "View" at bounding box center [1434, 247] width 56 height 24
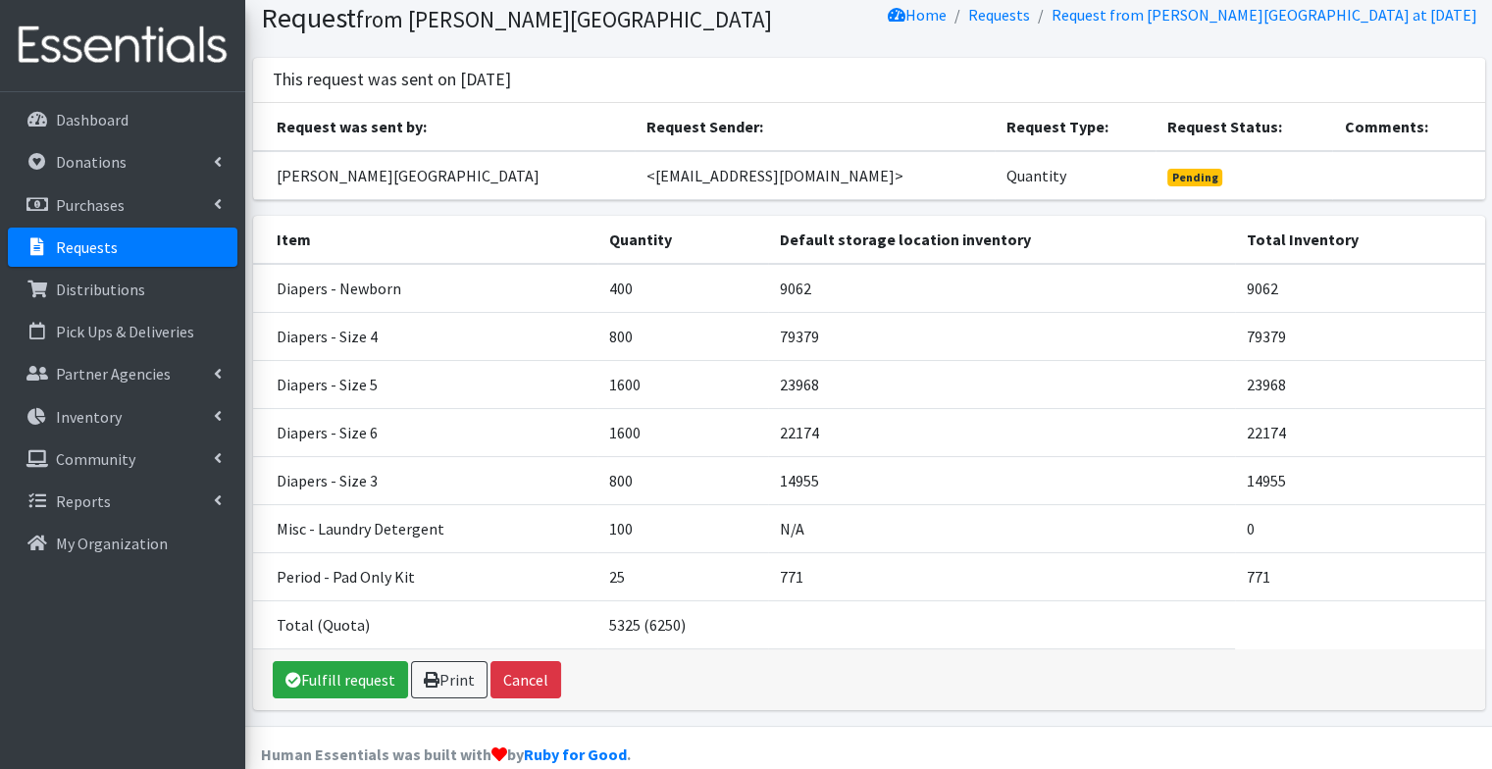
scroll to position [71, 0]
click at [365, 669] on link "Fulfill request" at bounding box center [340, 678] width 135 height 37
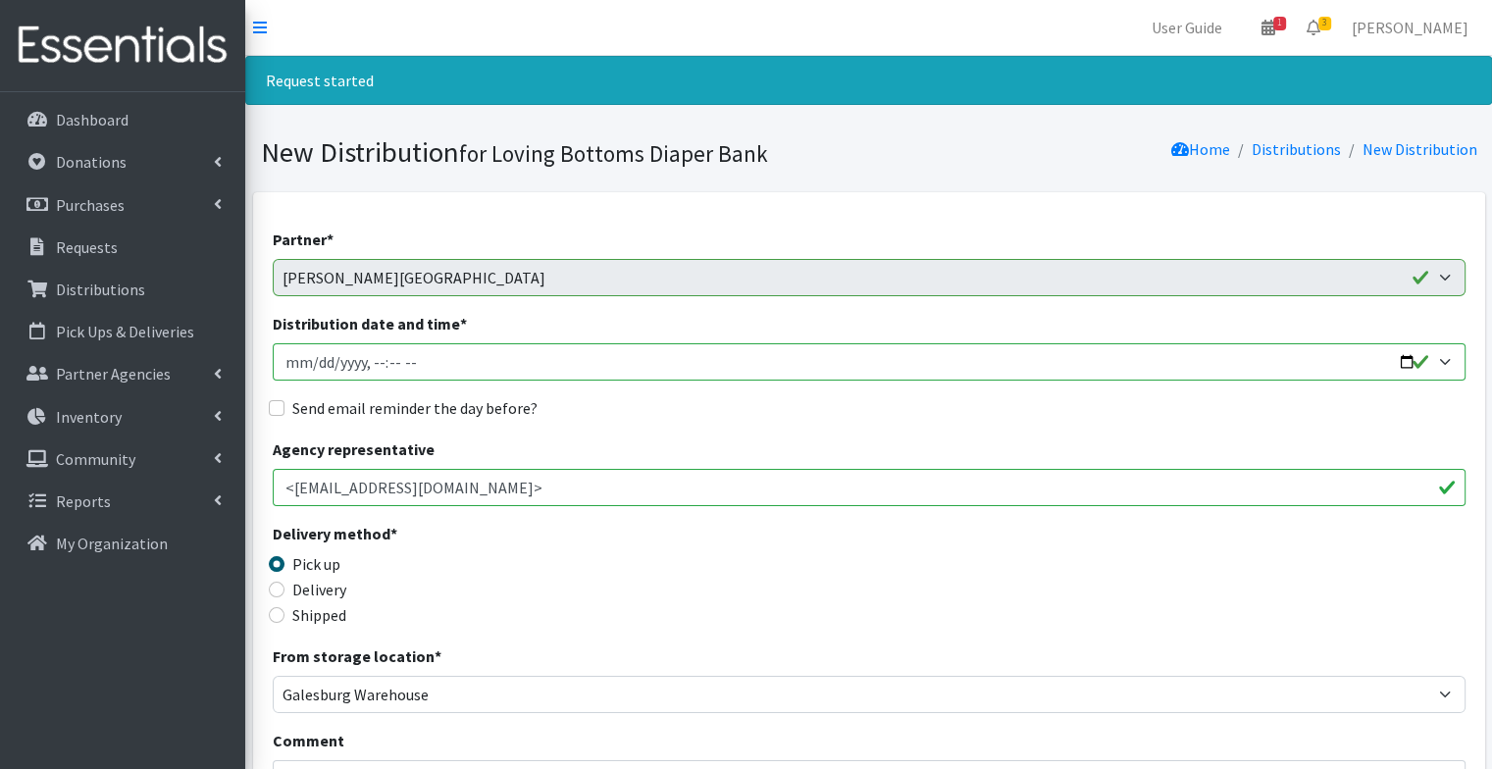
click at [1408, 362] on input "Distribution date and time *" at bounding box center [869, 361] width 1193 height 37
type input "[DATE]T09:01"
click at [570, 401] on div "Send email reminder the day before?" at bounding box center [869, 408] width 1193 height 24
click at [510, 408] on label "Send email reminder the day before?" at bounding box center [414, 408] width 245 height 24
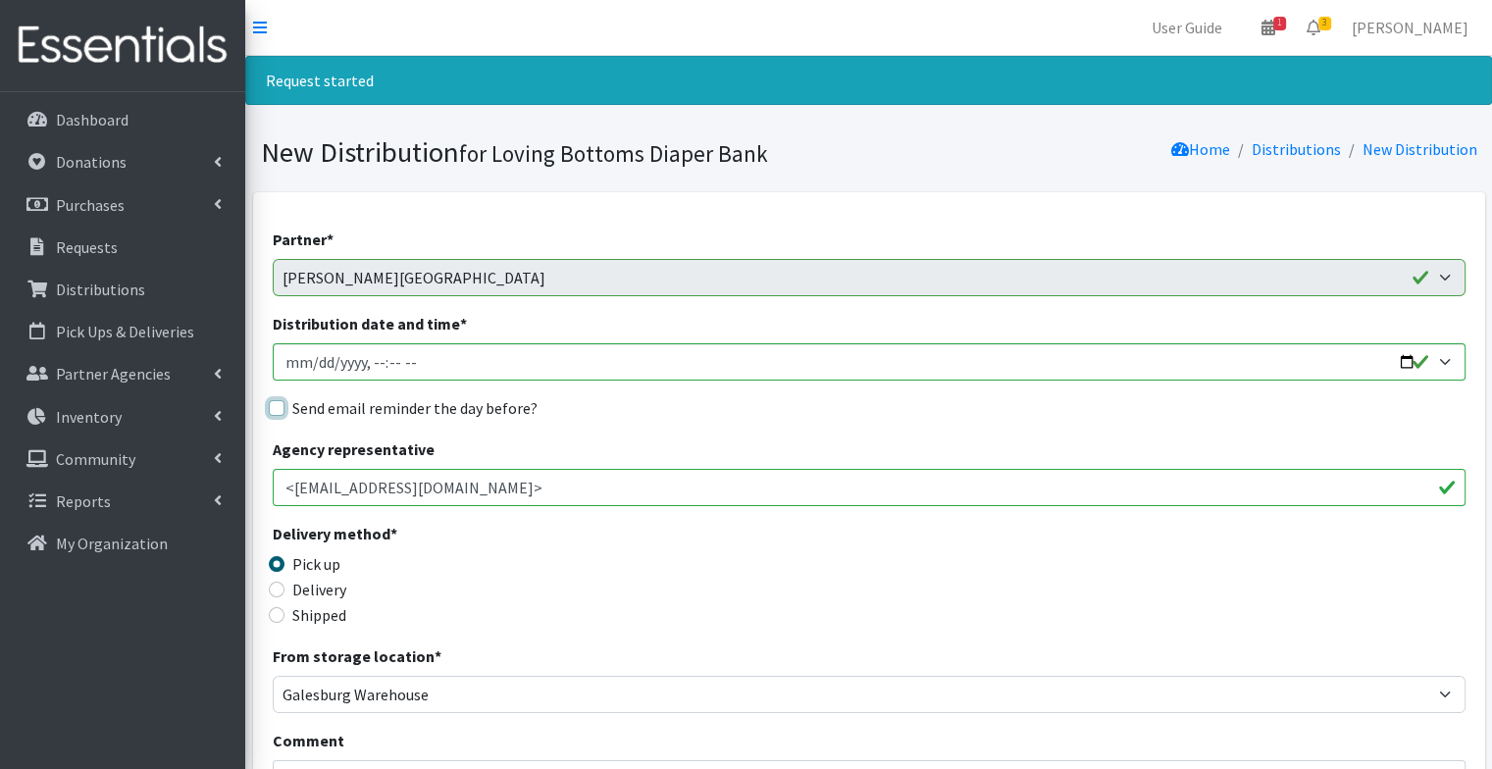
click at [284, 408] on input "Send email reminder the day before?" at bounding box center [277, 408] width 16 height 16
checkbox input "true"
click at [707, 411] on div "Send email reminder the day before?" at bounding box center [869, 408] width 1193 height 24
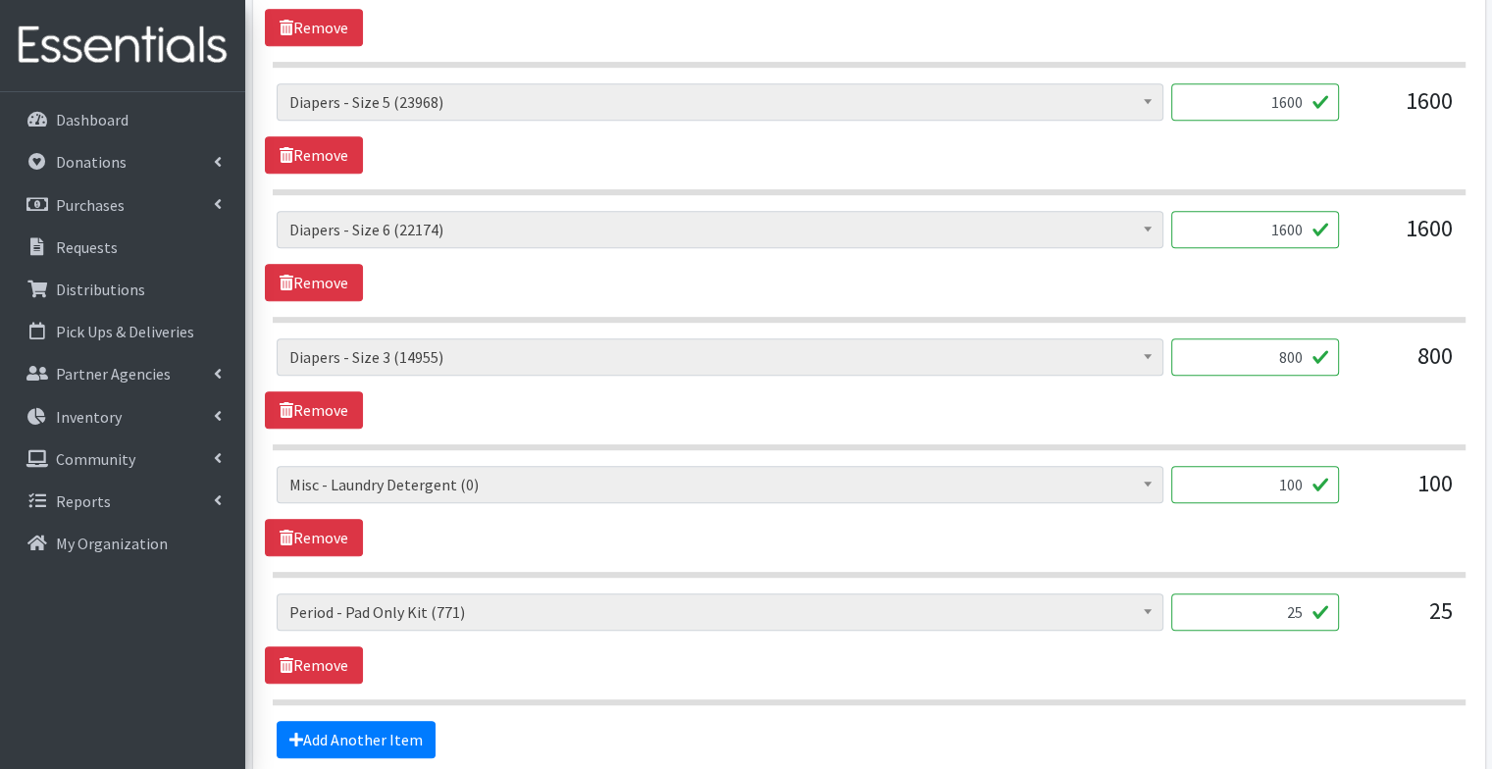
scroll to position [1126, 0]
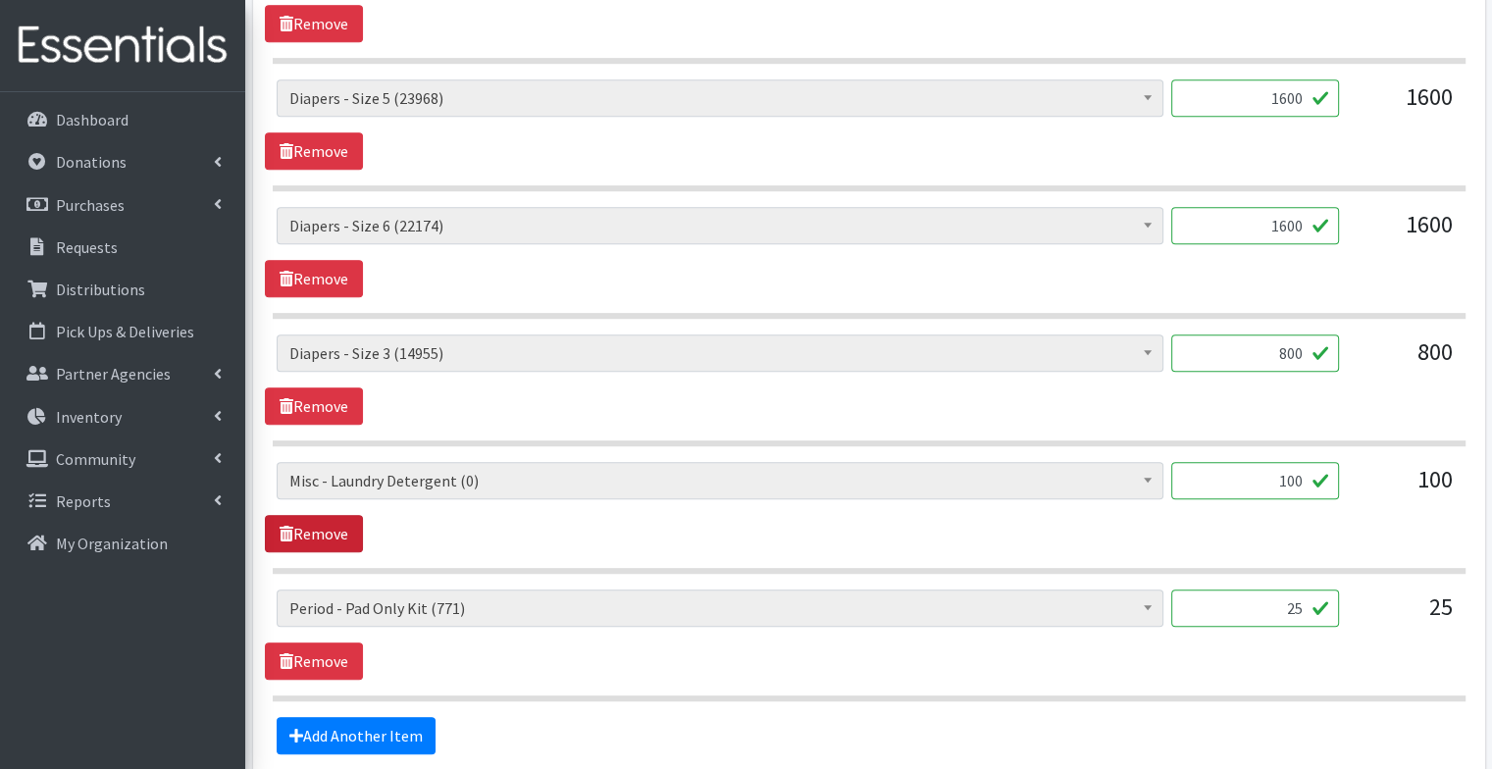
click at [344, 529] on link "Remove" at bounding box center [314, 533] width 98 height 37
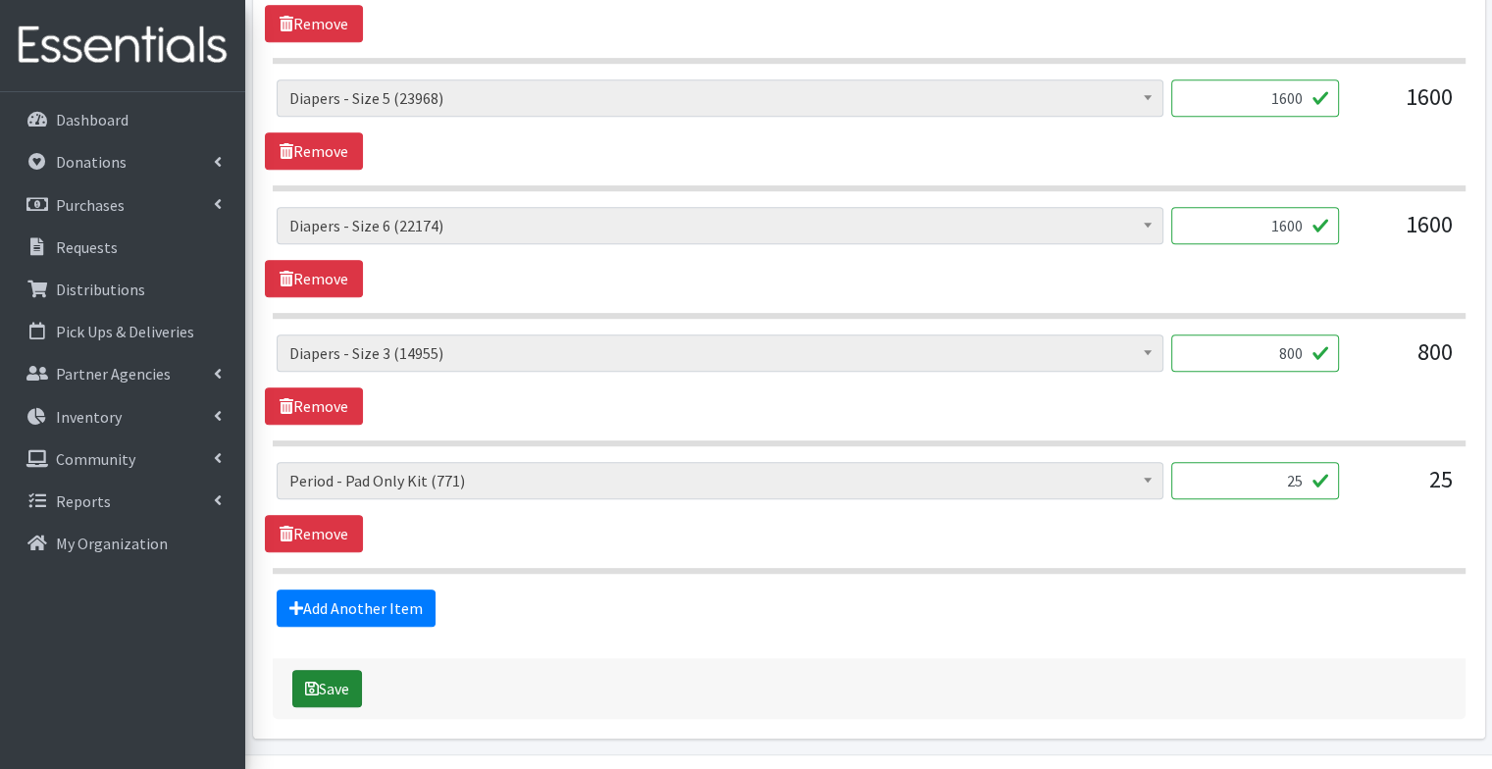
click at [347, 673] on button "Save" at bounding box center [327, 688] width 70 height 37
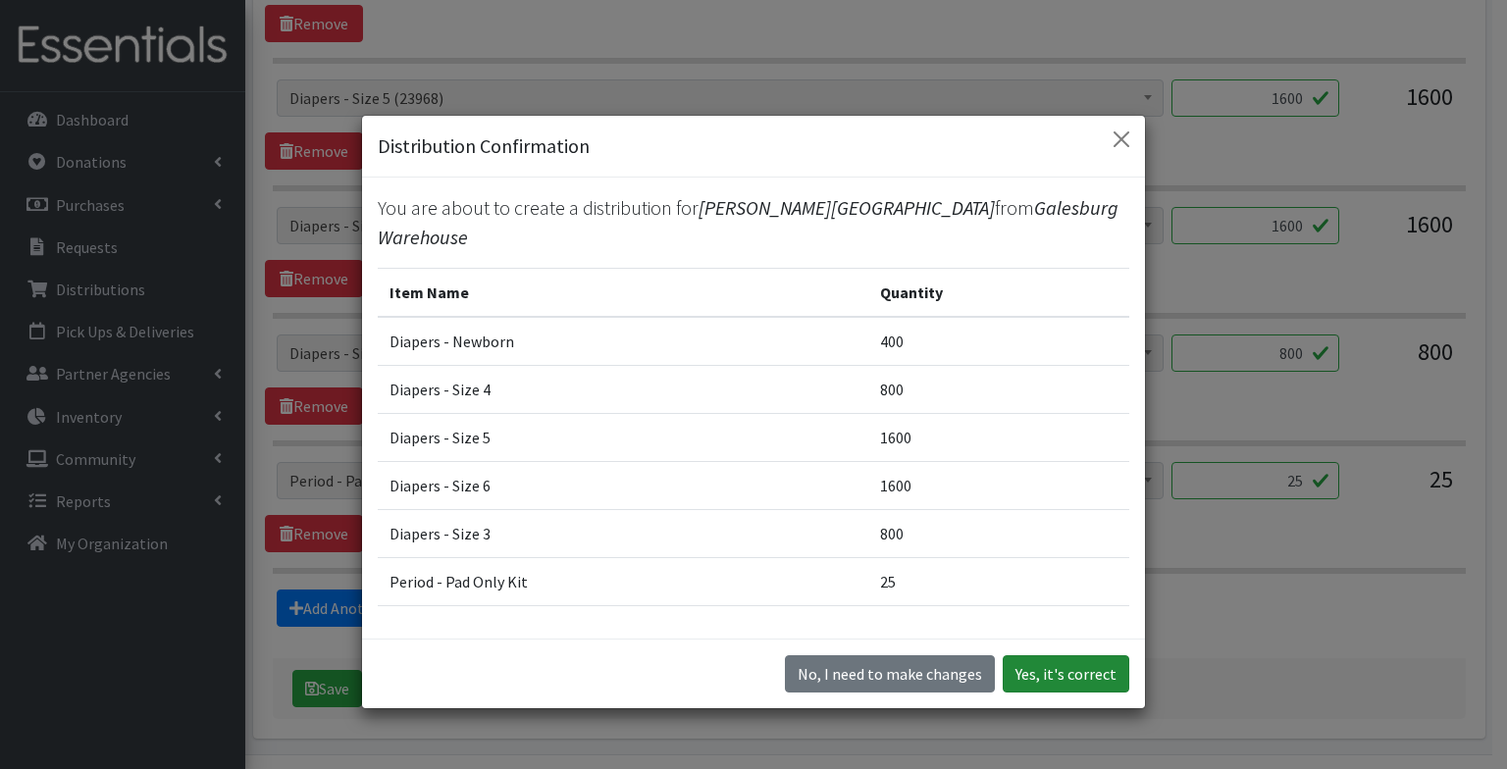
click at [1039, 662] on button "Yes, it's correct" at bounding box center [1065, 673] width 127 height 37
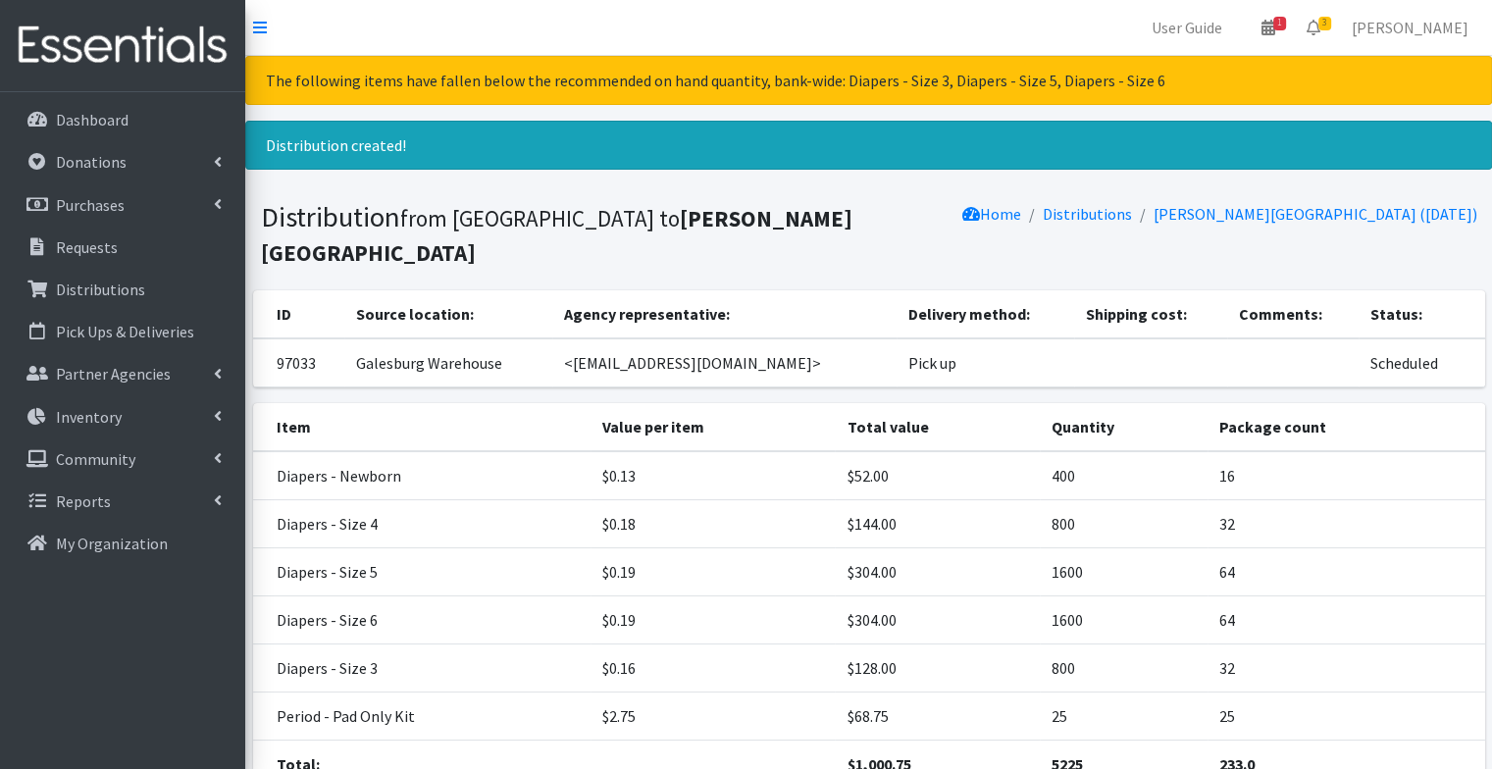
scroll to position [166, 0]
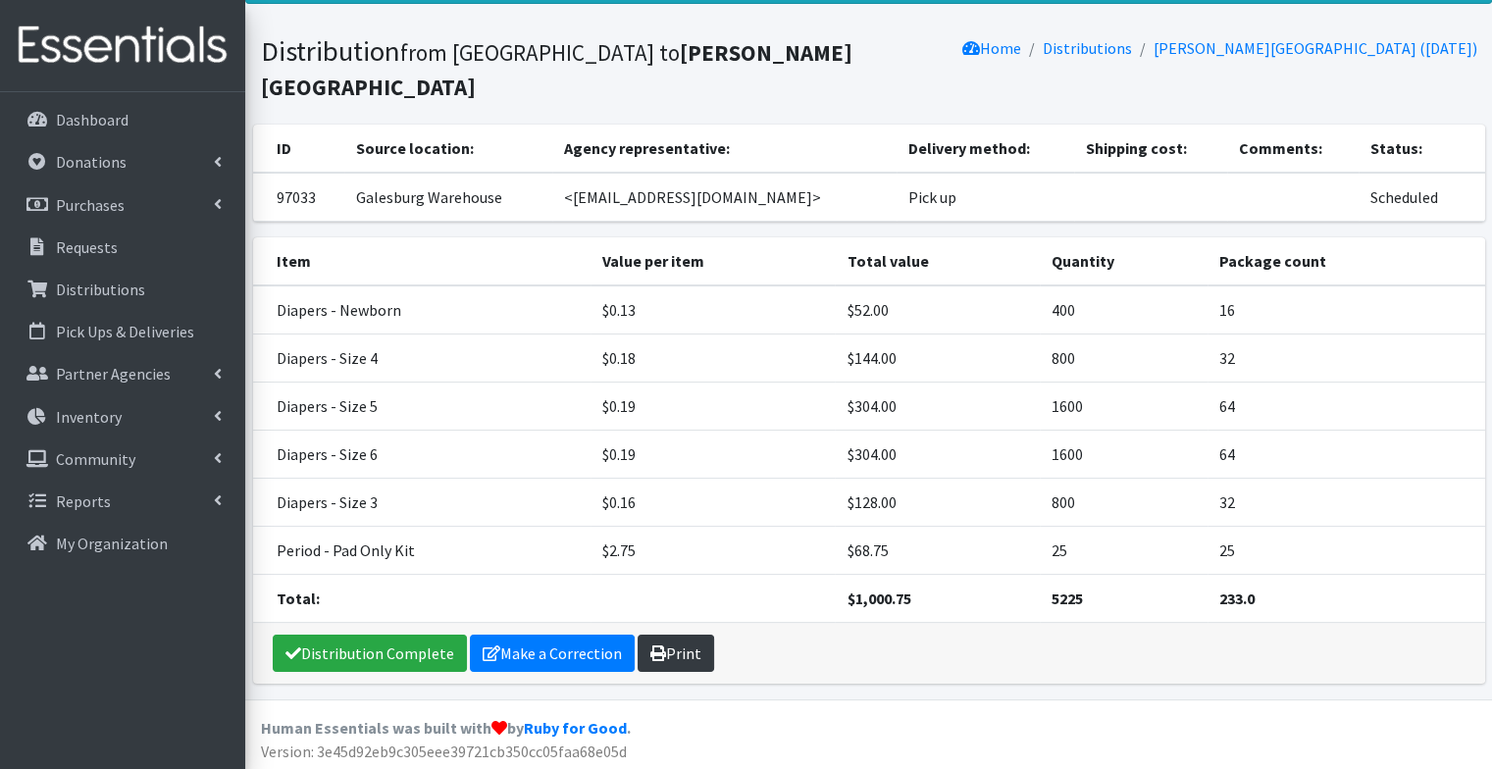
click at [678, 659] on link "Print" at bounding box center [676, 653] width 77 height 37
click at [162, 247] on link "Requests" at bounding box center [123, 247] width 230 height 39
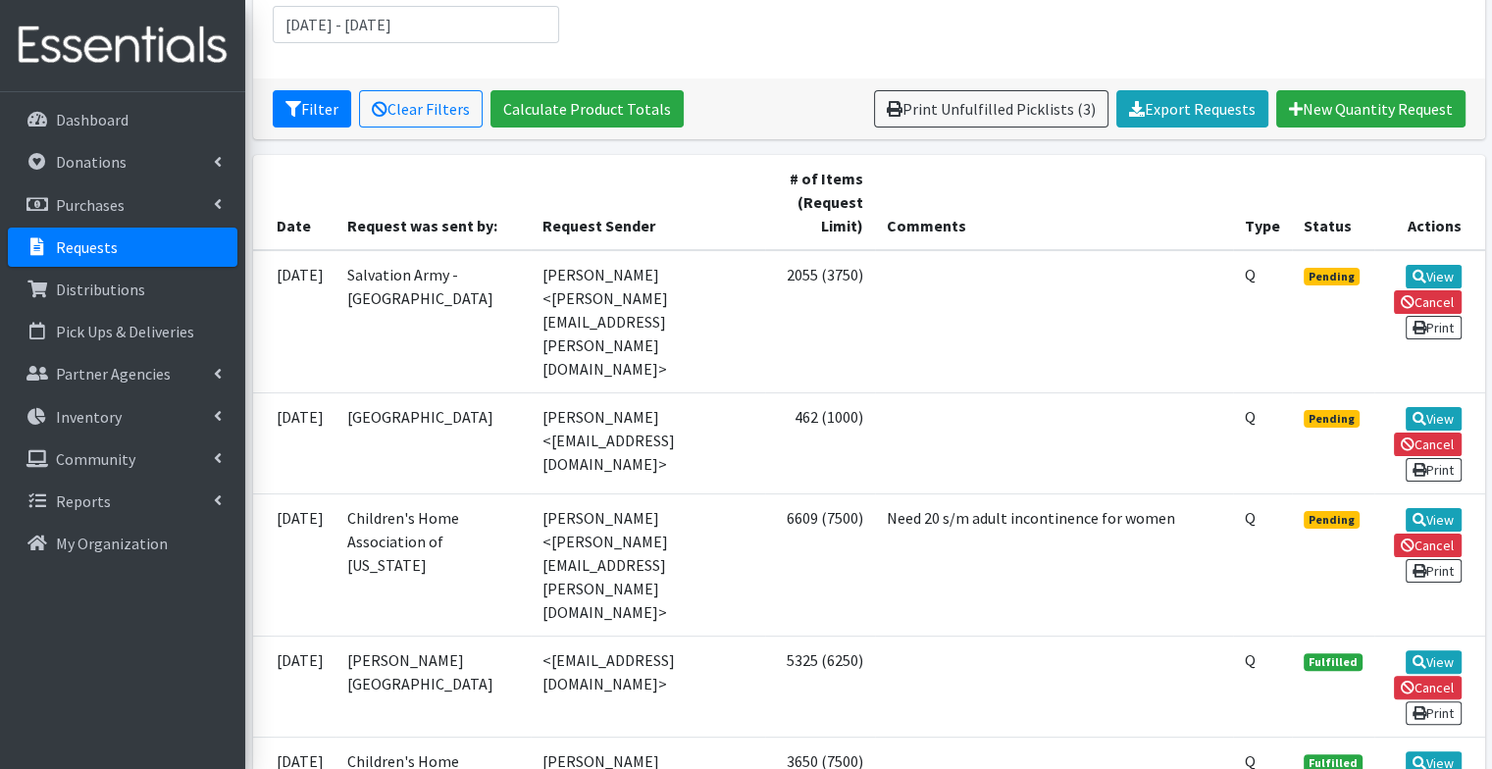
scroll to position [316, 0]
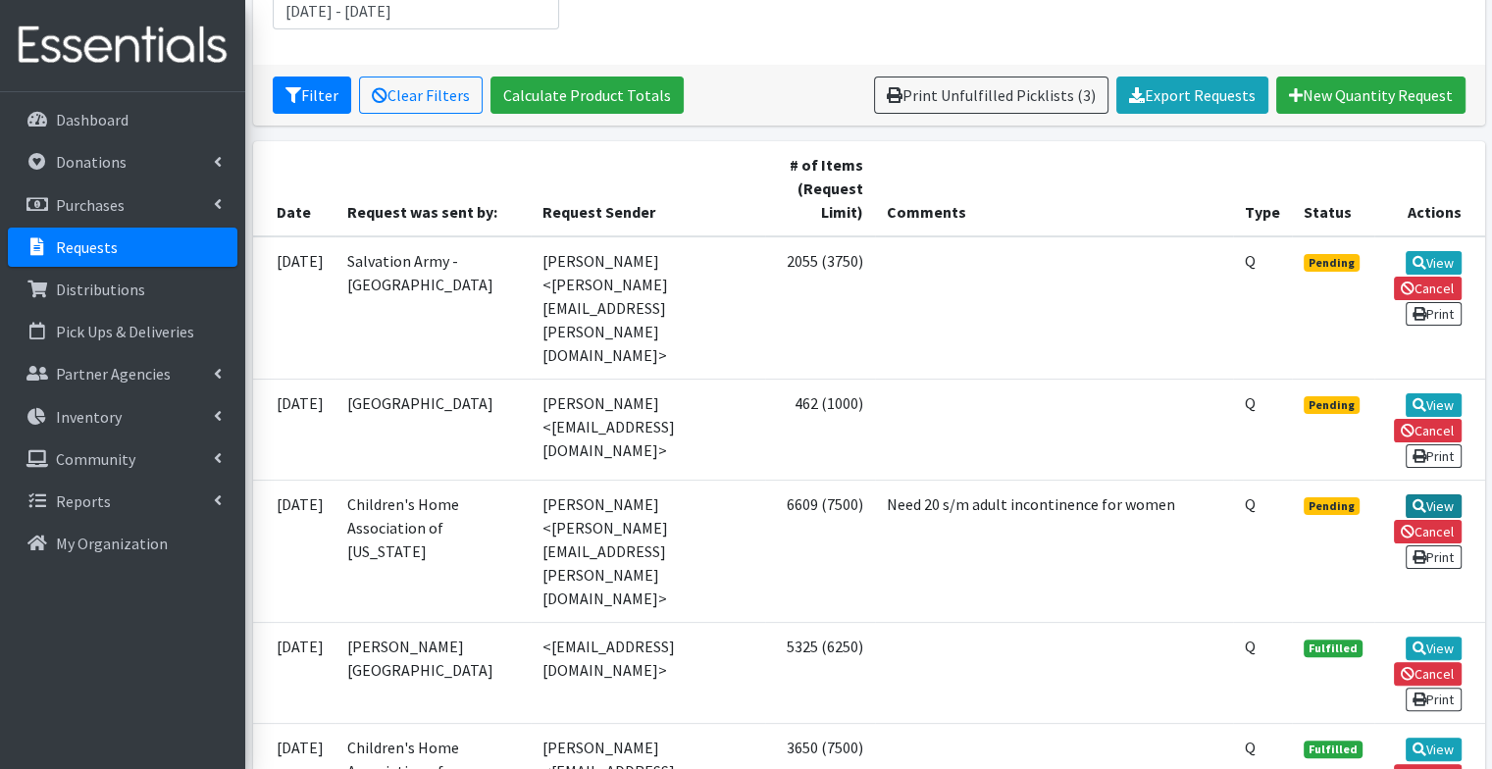
click at [1436, 494] on link "View" at bounding box center [1434, 506] width 56 height 24
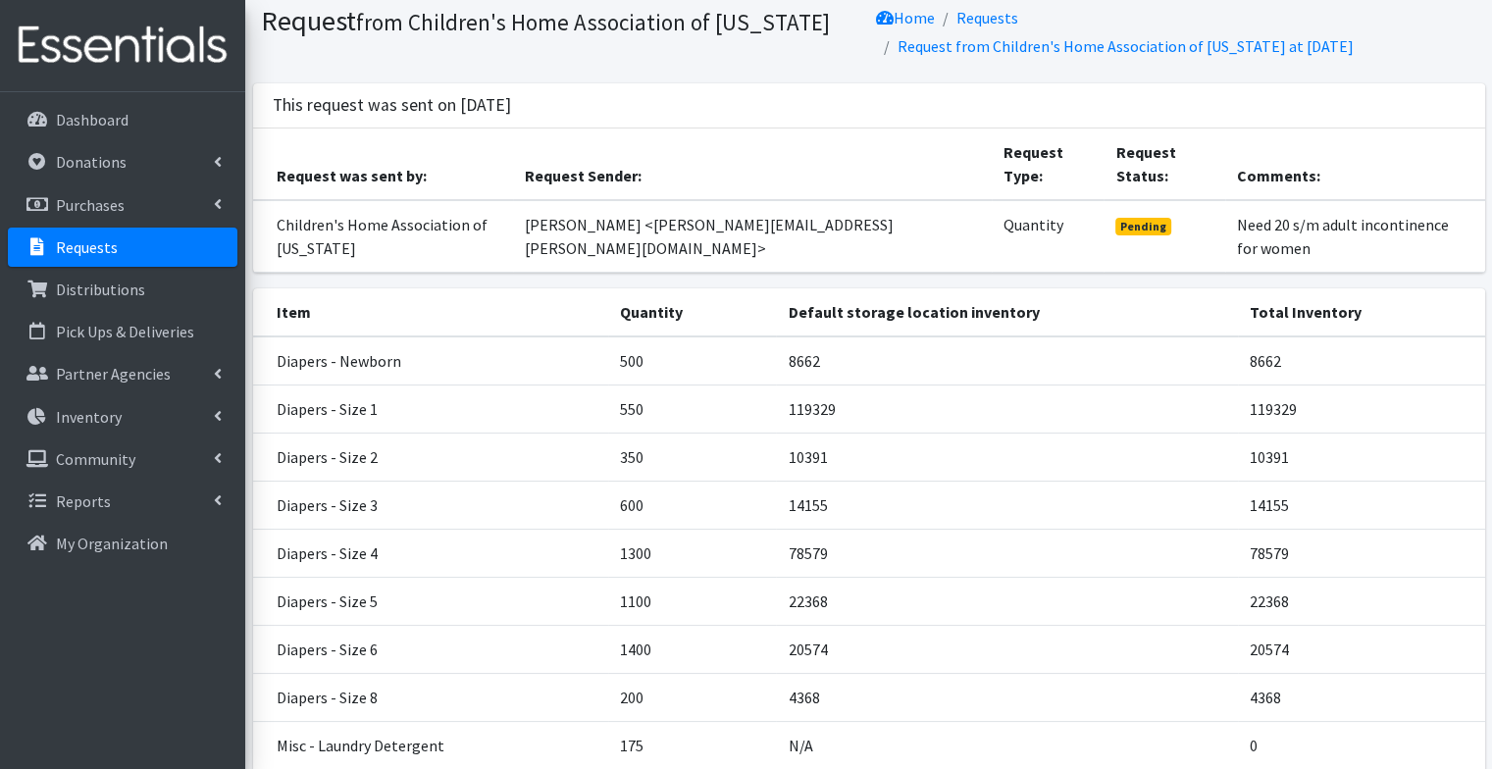
scroll to position [549, 0]
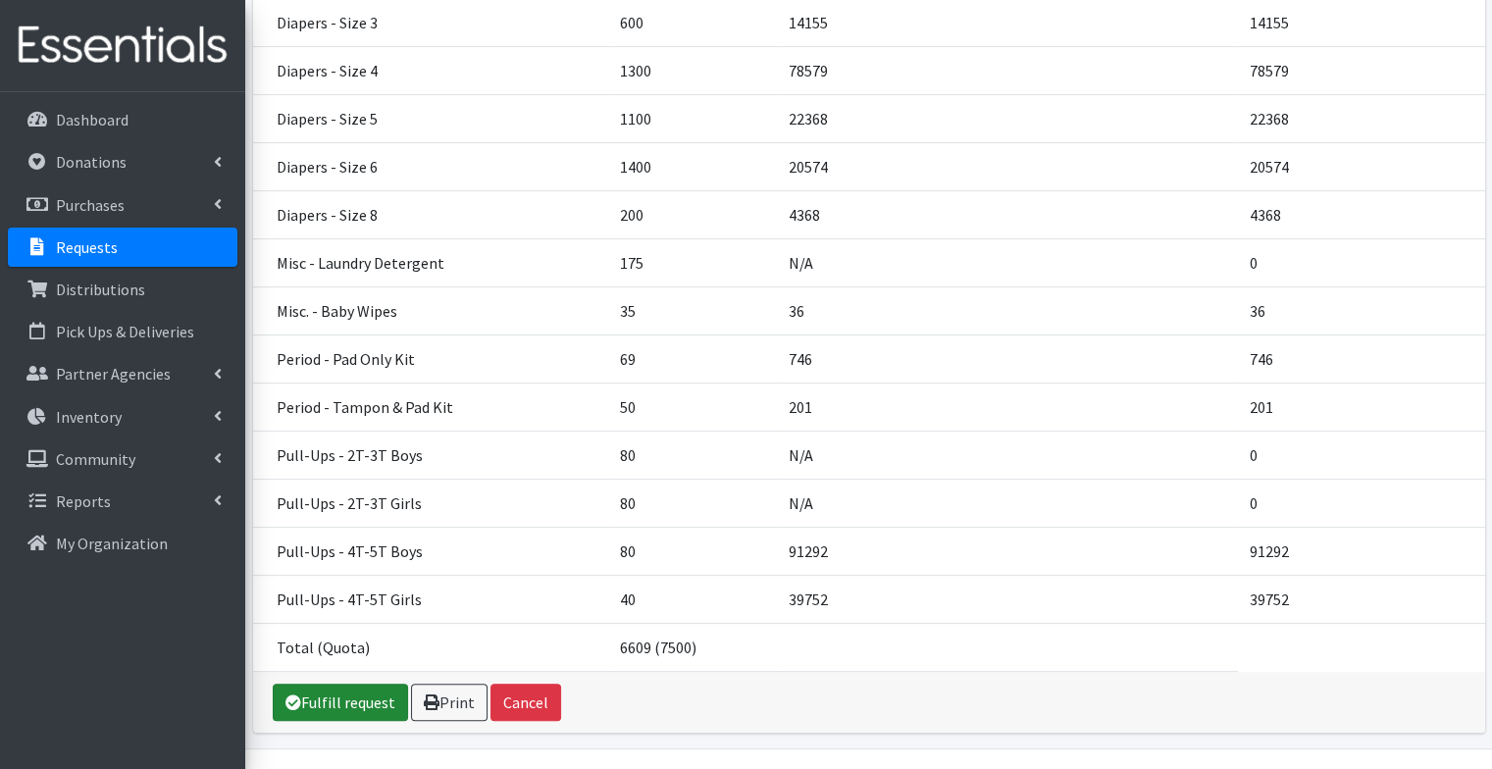
click at [326, 684] on link "Fulfill request" at bounding box center [340, 702] width 135 height 37
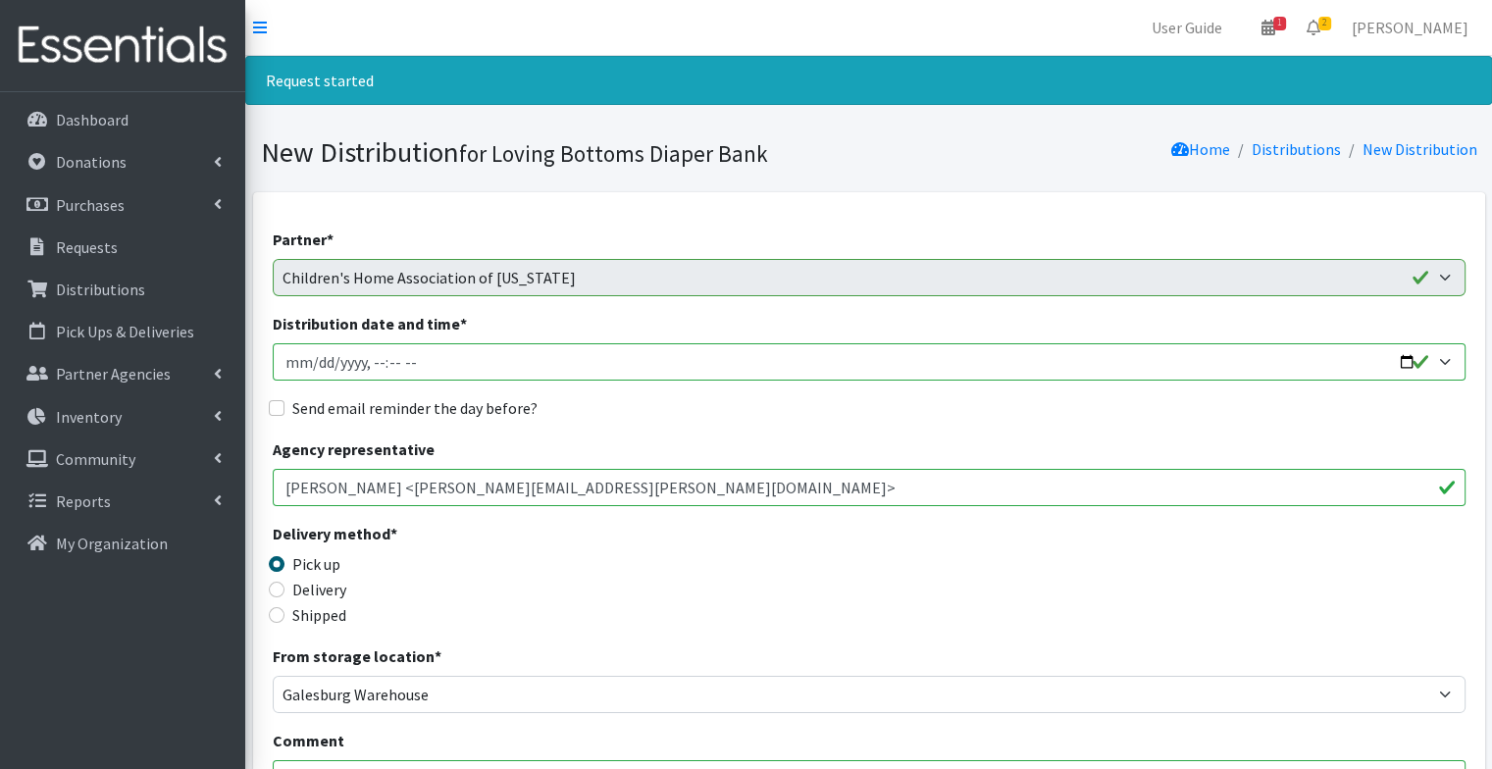
click at [1409, 367] on input "Distribution date and time *" at bounding box center [869, 361] width 1193 height 37
type input "[DATE]T09:01"
click at [778, 399] on div "Send email reminder the day before?" at bounding box center [869, 408] width 1193 height 24
click at [453, 412] on label "Send email reminder the day before?" at bounding box center [414, 408] width 245 height 24
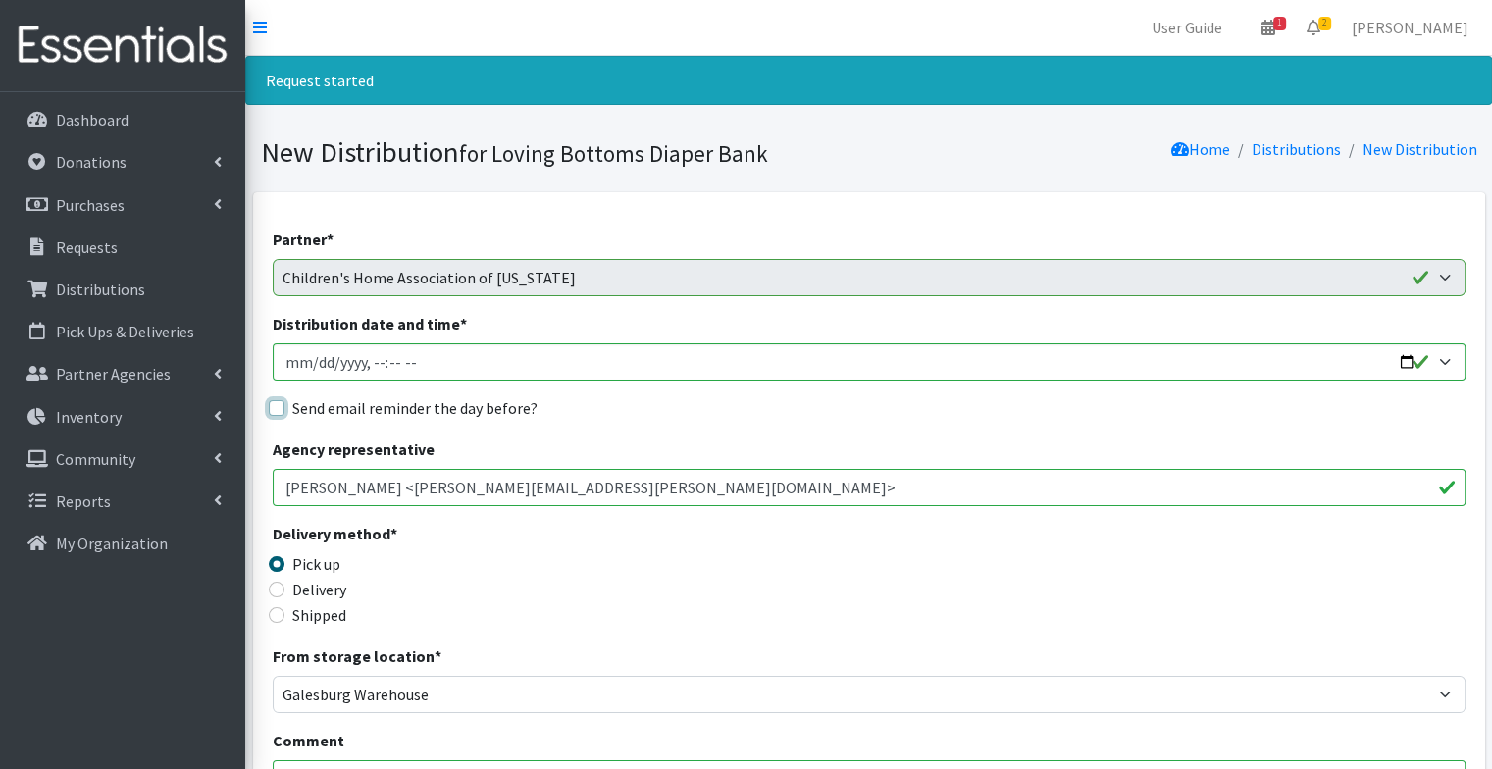
click at [284, 412] on input "Send email reminder the day before?" at bounding box center [277, 408] width 16 height 16
checkbox input "true"
click at [698, 404] on div "Send email reminder the day before?" at bounding box center [869, 408] width 1193 height 24
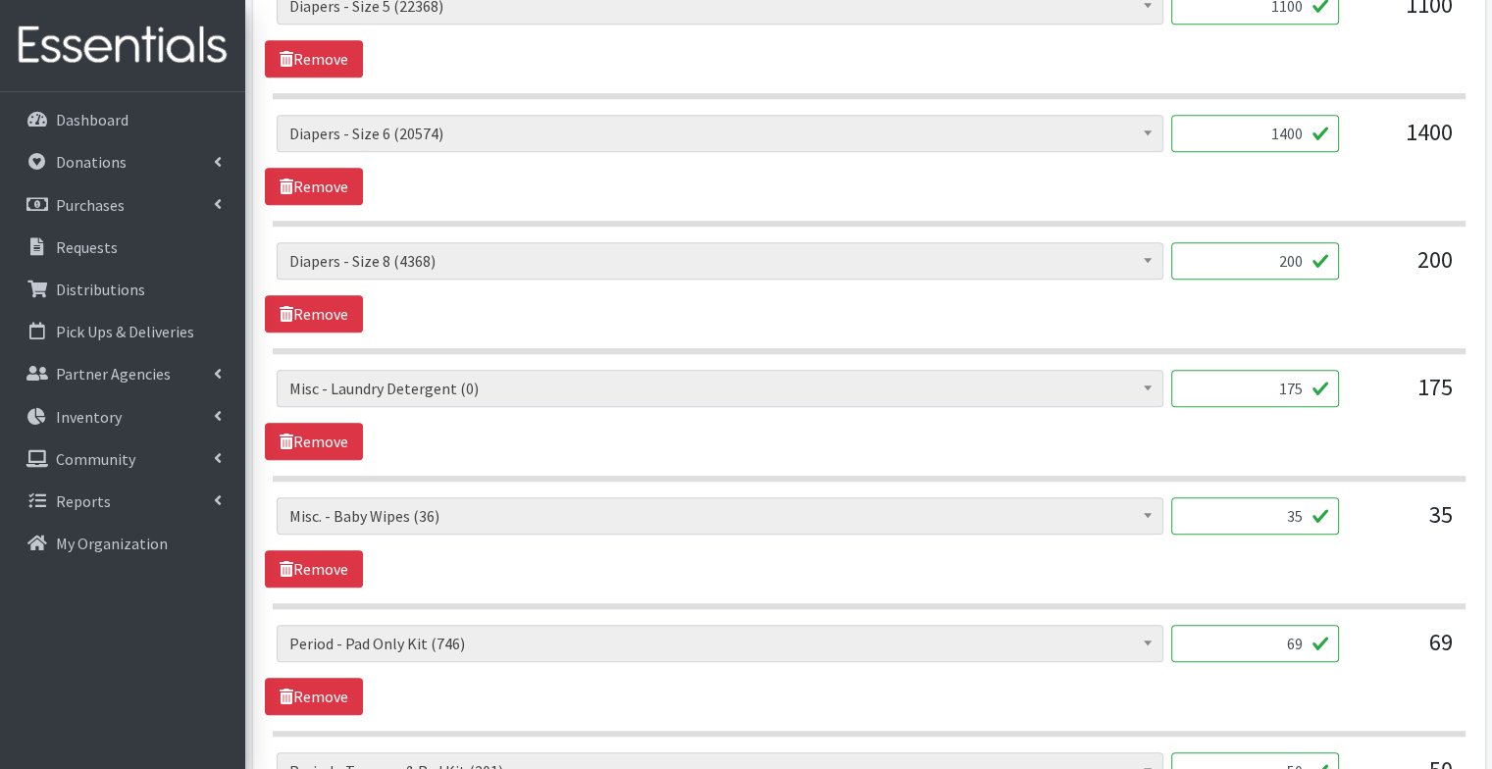
scroll to position [1604, 0]
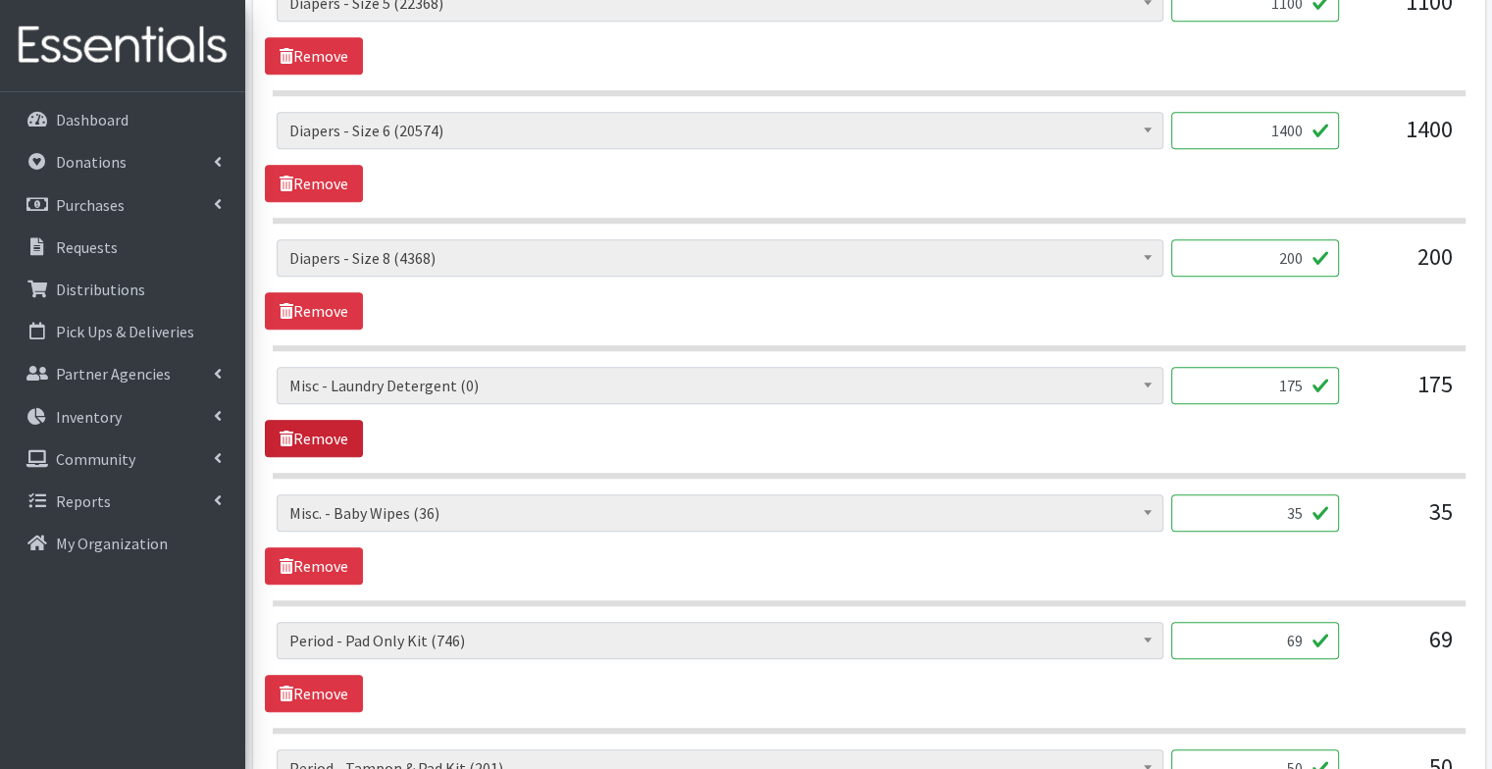
click at [341, 429] on link "Remove" at bounding box center [314, 438] width 98 height 37
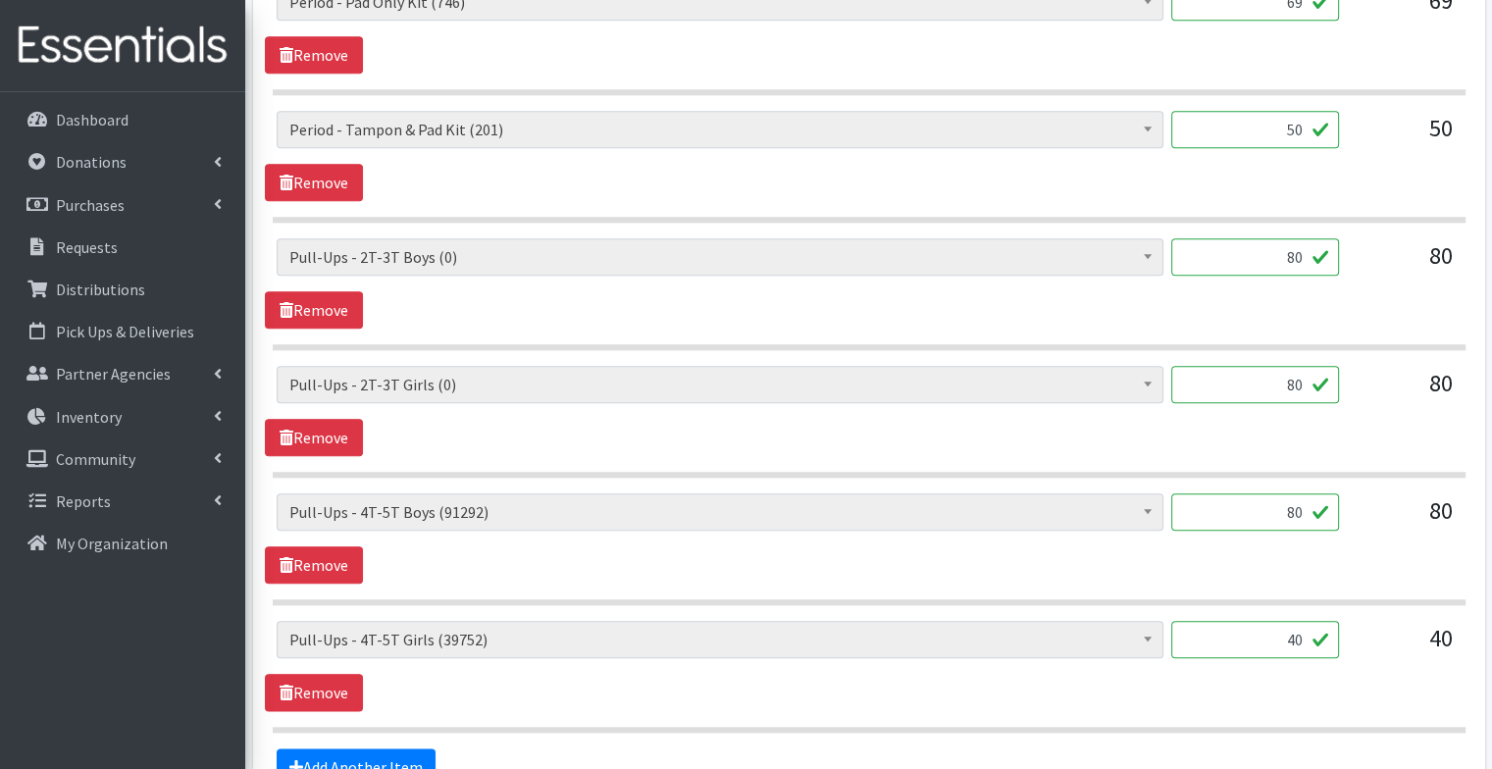
scroll to position [2115, 0]
drag, startPoint x: 1277, startPoint y: 508, endPoint x: 1419, endPoint y: 507, distance: 142.2
click at [1419, 507] on div "Diapers - Newborn (8662) Diapers - Preemie (35) Diapers - Size 1 (119329) Diape…" at bounding box center [869, 519] width 1184 height 53
type input "160"
drag, startPoint x: 1274, startPoint y: 625, endPoint x: 1361, endPoint y: 634, distance: 87.7
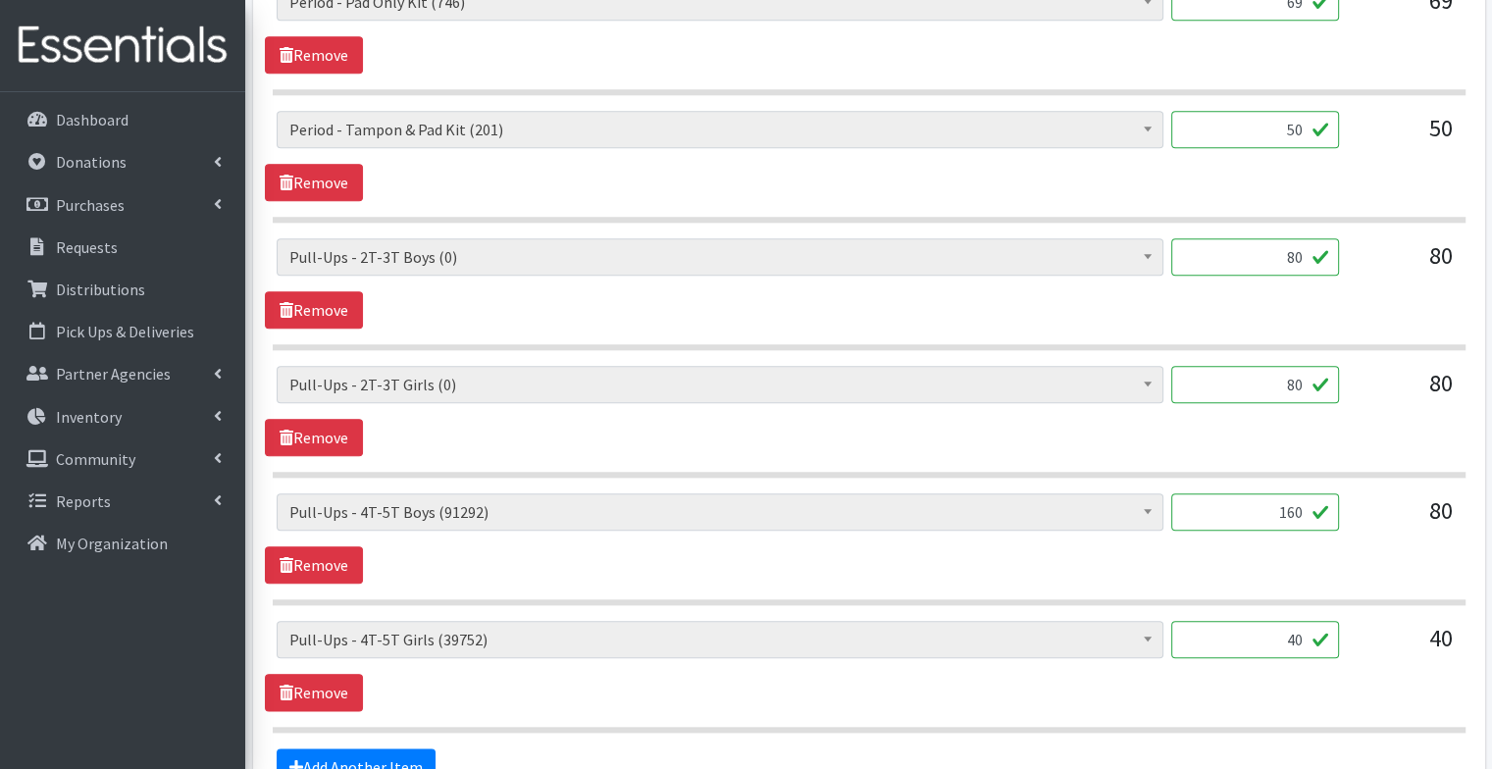
click at [1361, 634] on div "Diapers - Newborn (8662) Diapers - Preemie (35) Diapers - Size 1 (119329) Diape…" at bounding box center [869, 647] width 1184 height 53
type input "120"
click at [282, 430] on icon at bounding box center [287, 438] width 14 height 16
click at [326, 306] on link "Remove" at bounding box center [314, 309] width 98 height 37
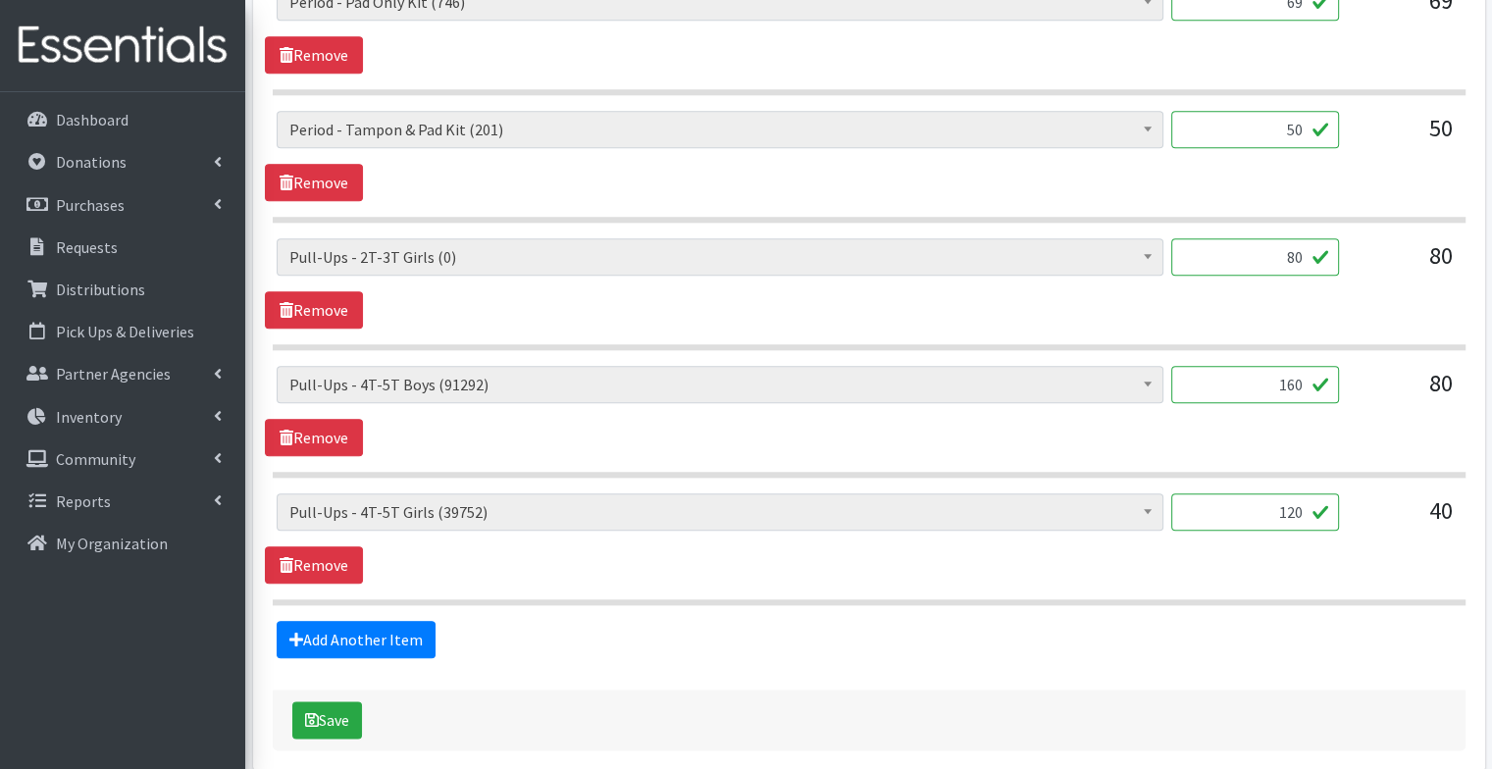
click at [640, 298] on div "Diapers - Newborn (8662) Diapers - Preemie (35) Diapers - Size 1 (119329) Diape…" at bounding box center [868, 283] width 1207 height 90
click at [317, 306] on link "Remove" at bounding box center [314, 309] width 98 height 37
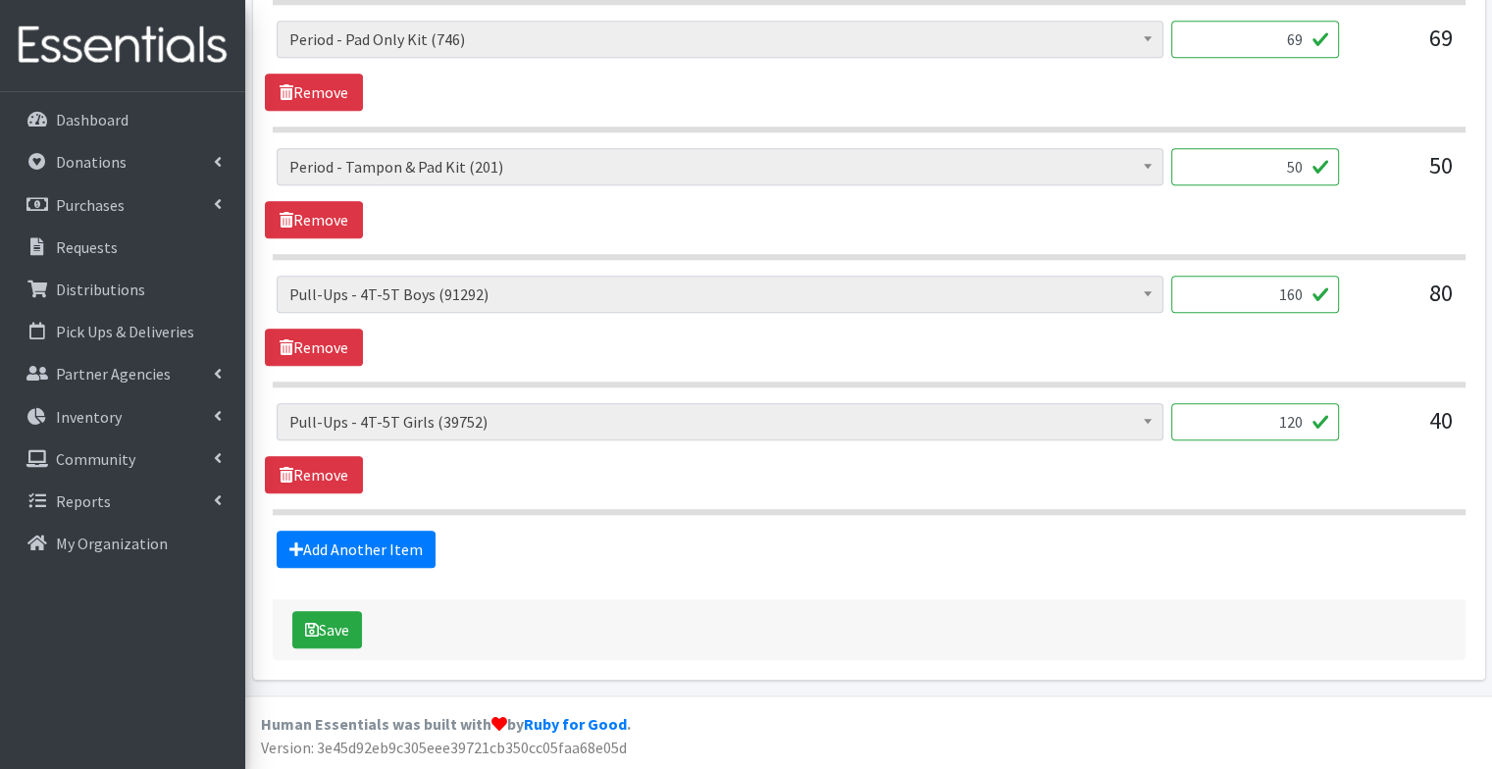
scroll to position [2068, 0]
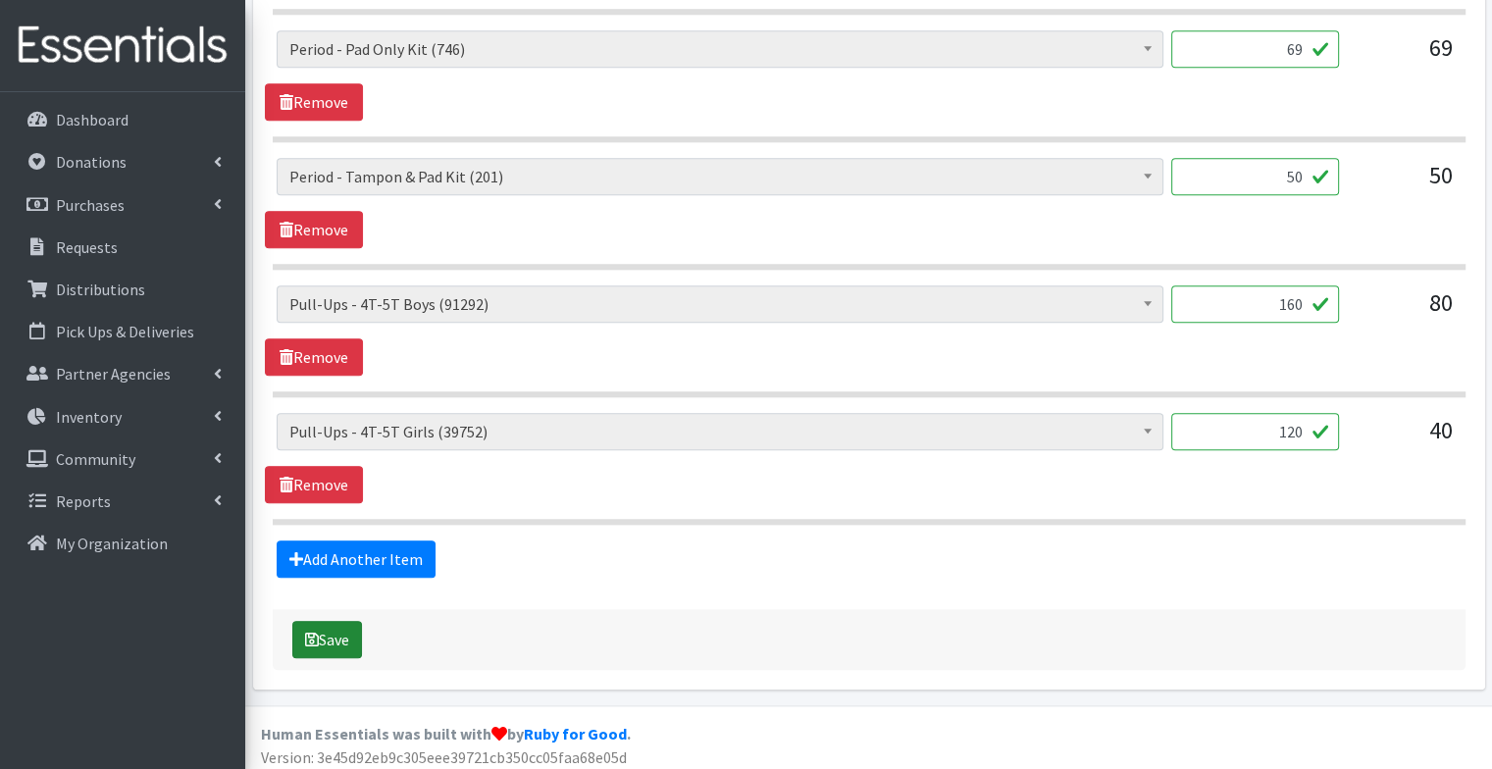
click at [321, 636] on button "Save" at bounding box center [327, 639] width 70 height 37
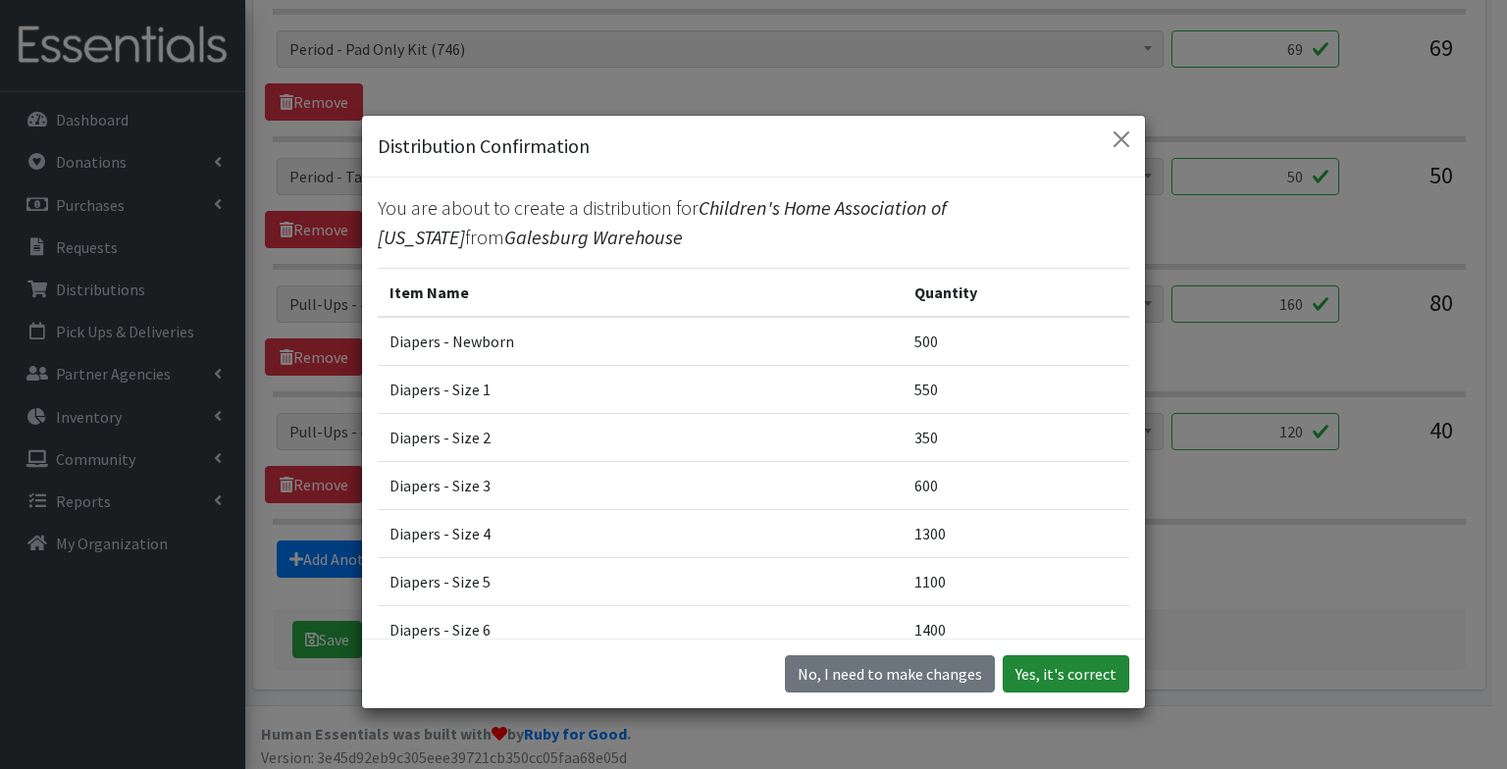
click at [1072, 667] on button "Yes, it's correct" at bounding box center [1065, 673] width 127 height 37
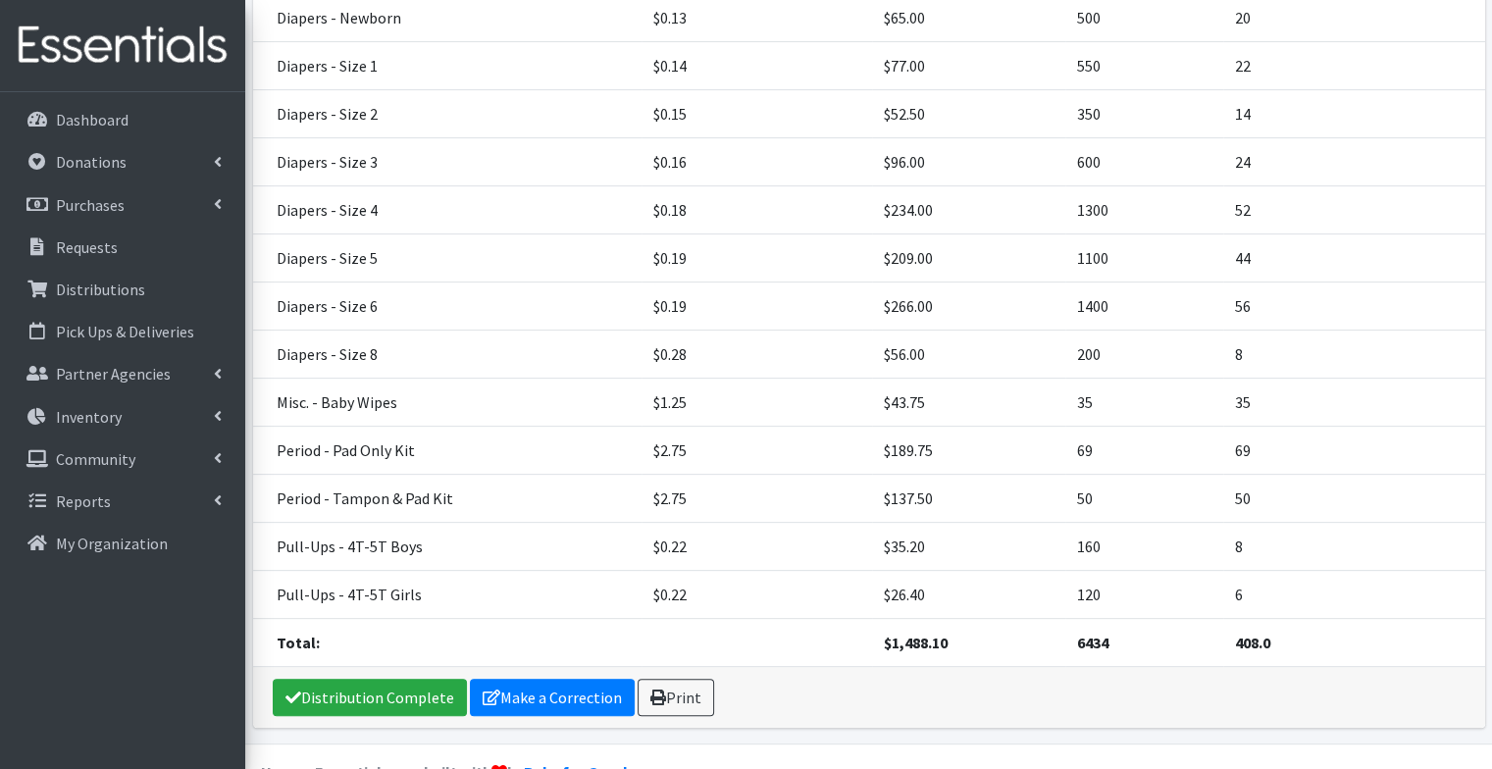
scroll to position [572, 0]
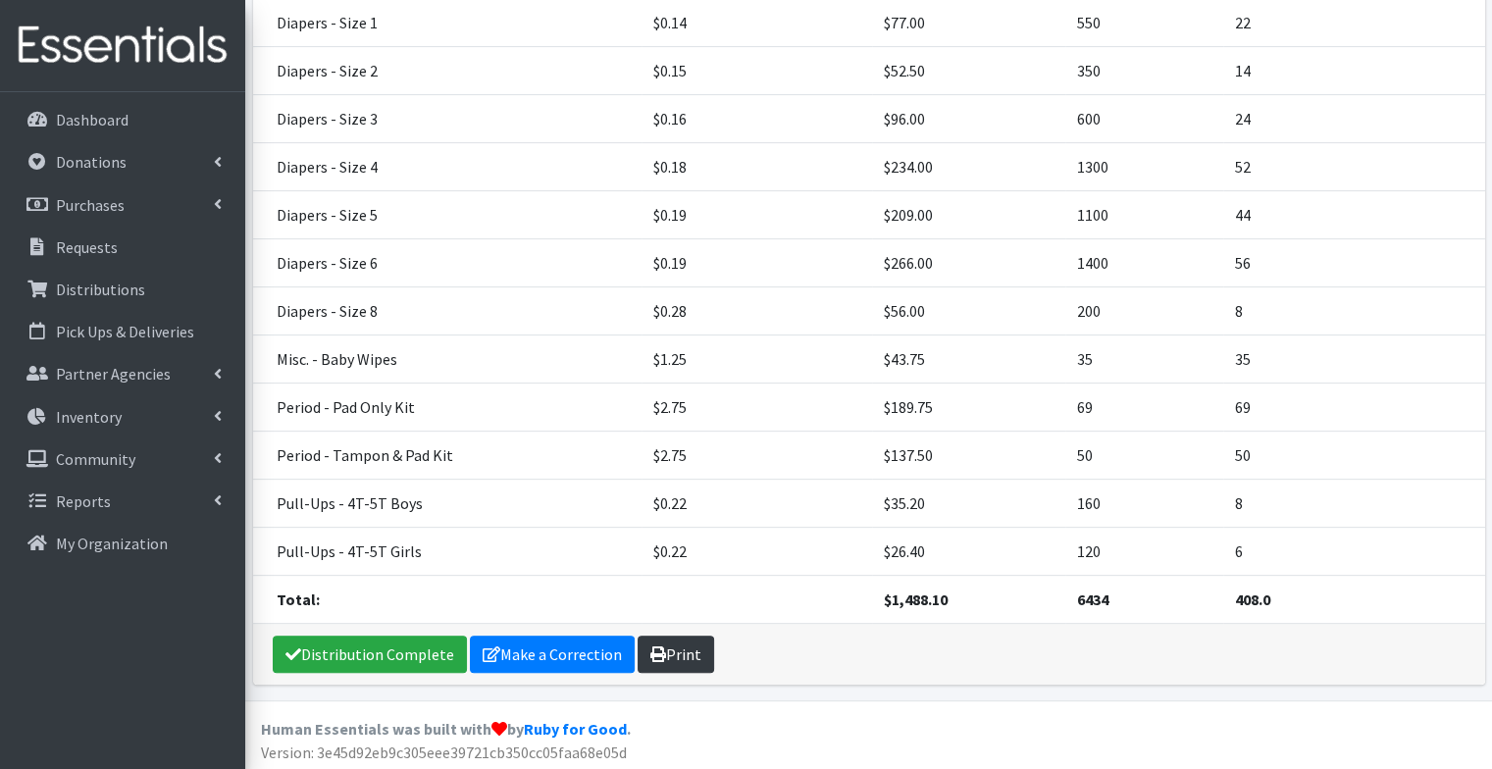
click at [670, 651] on link "Print" at bounding box center [676, 654] width 77 height 37
click at [33, 238] on icon at bounding box center [38, 247] width 26 height 18
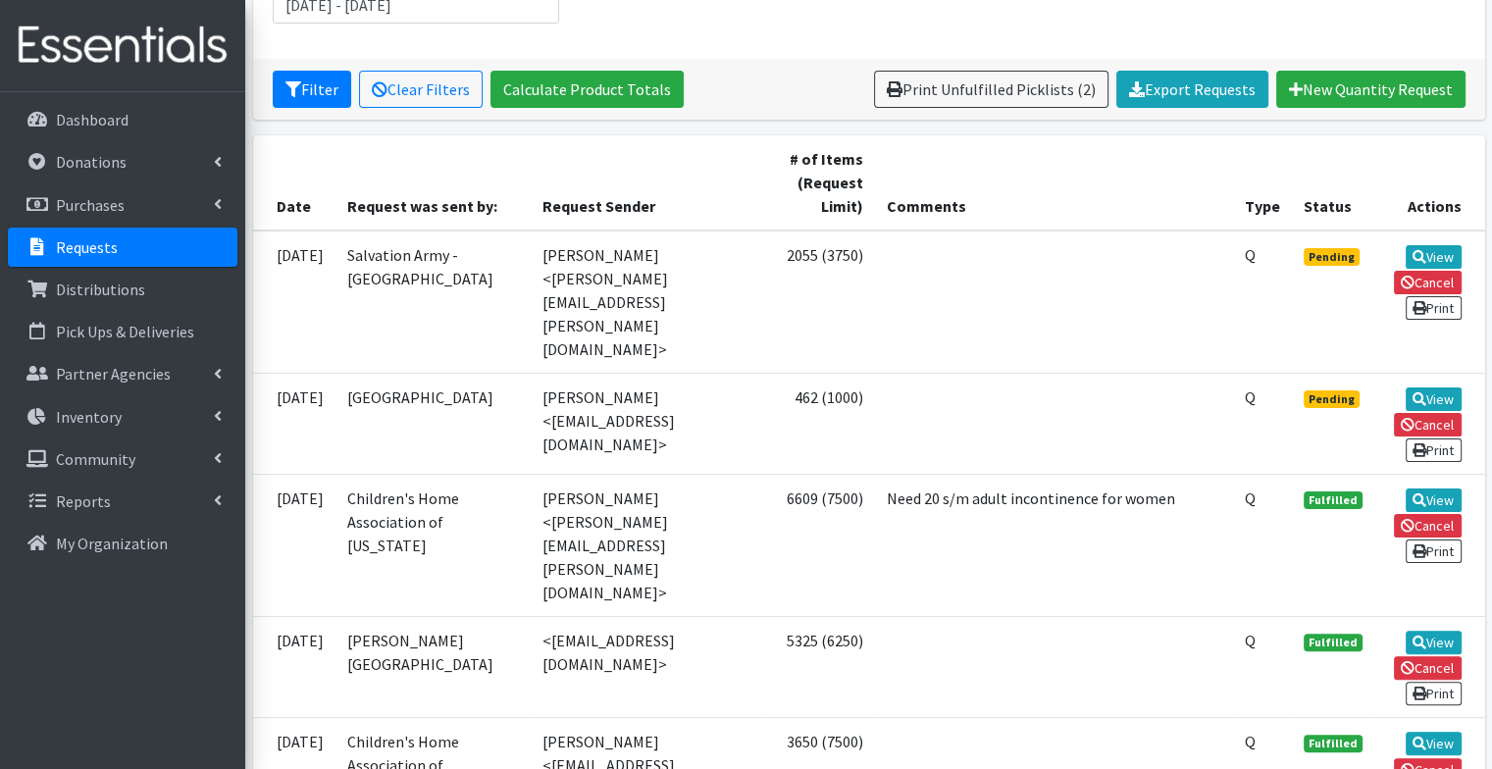
scroll to position [326, 0]
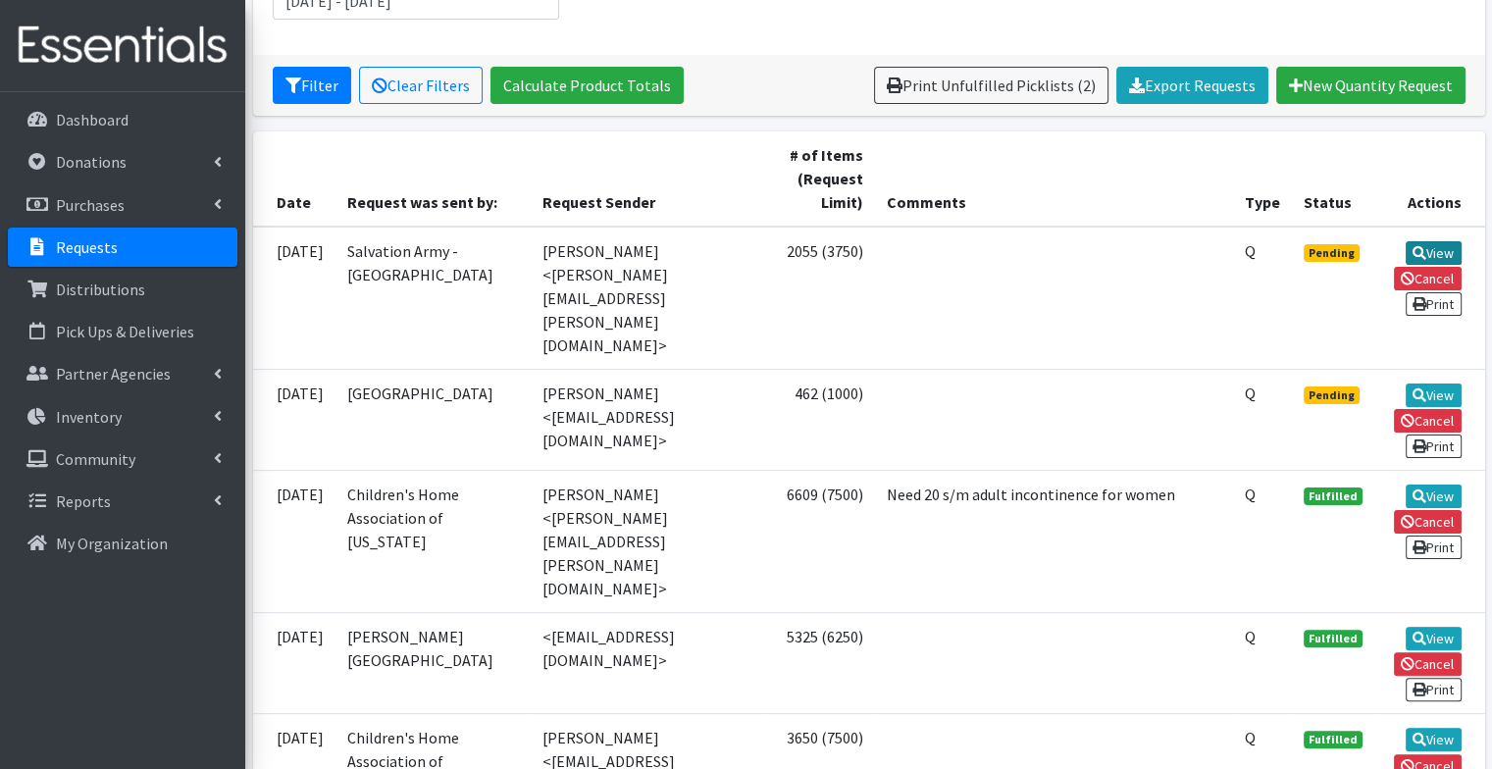
click at [1424, 247] on link "View" at bounding box center [1434, 253] width 56 height 24
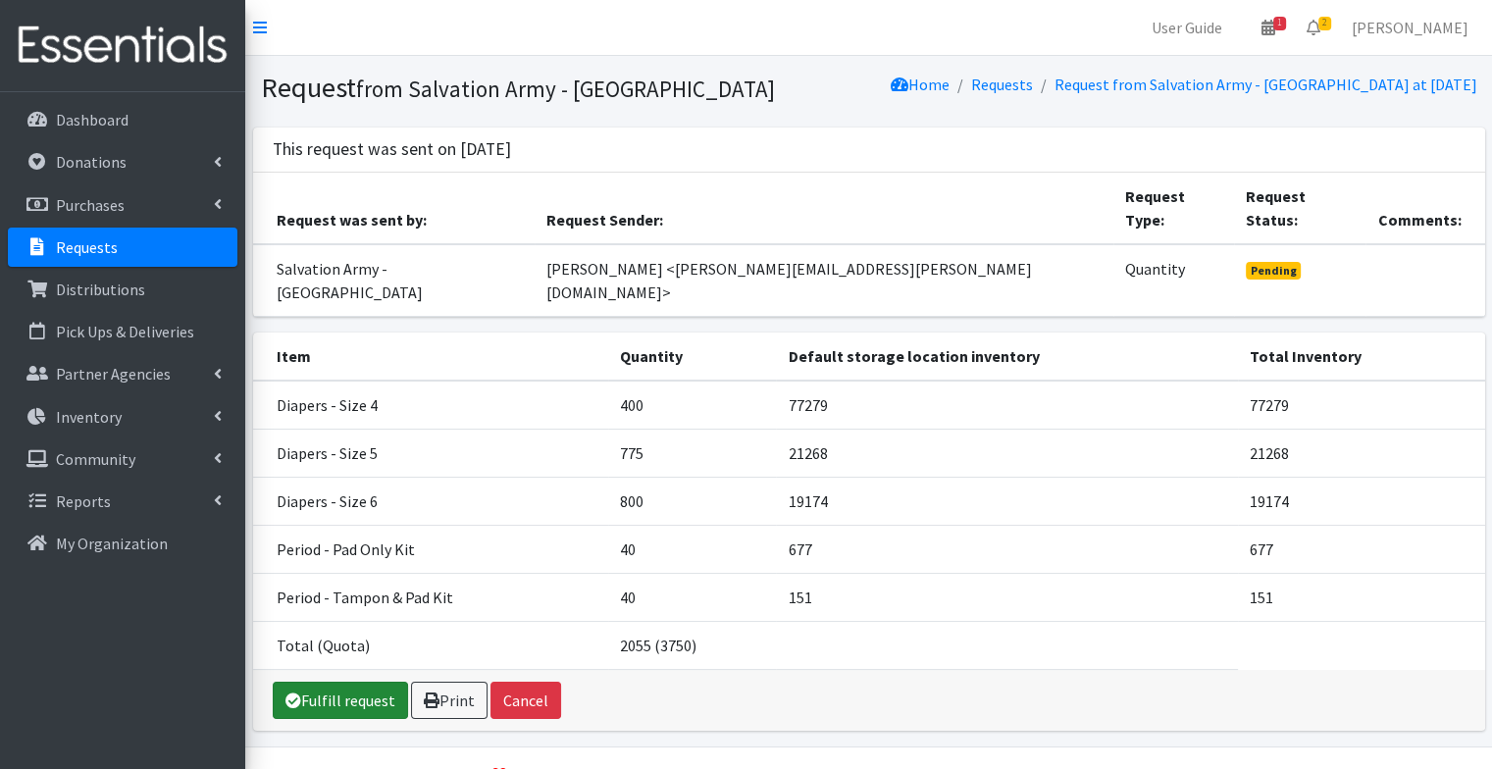
click at [323, 682] on link "Fulfill request" at bounding box center [340, 700] width 135 height 37
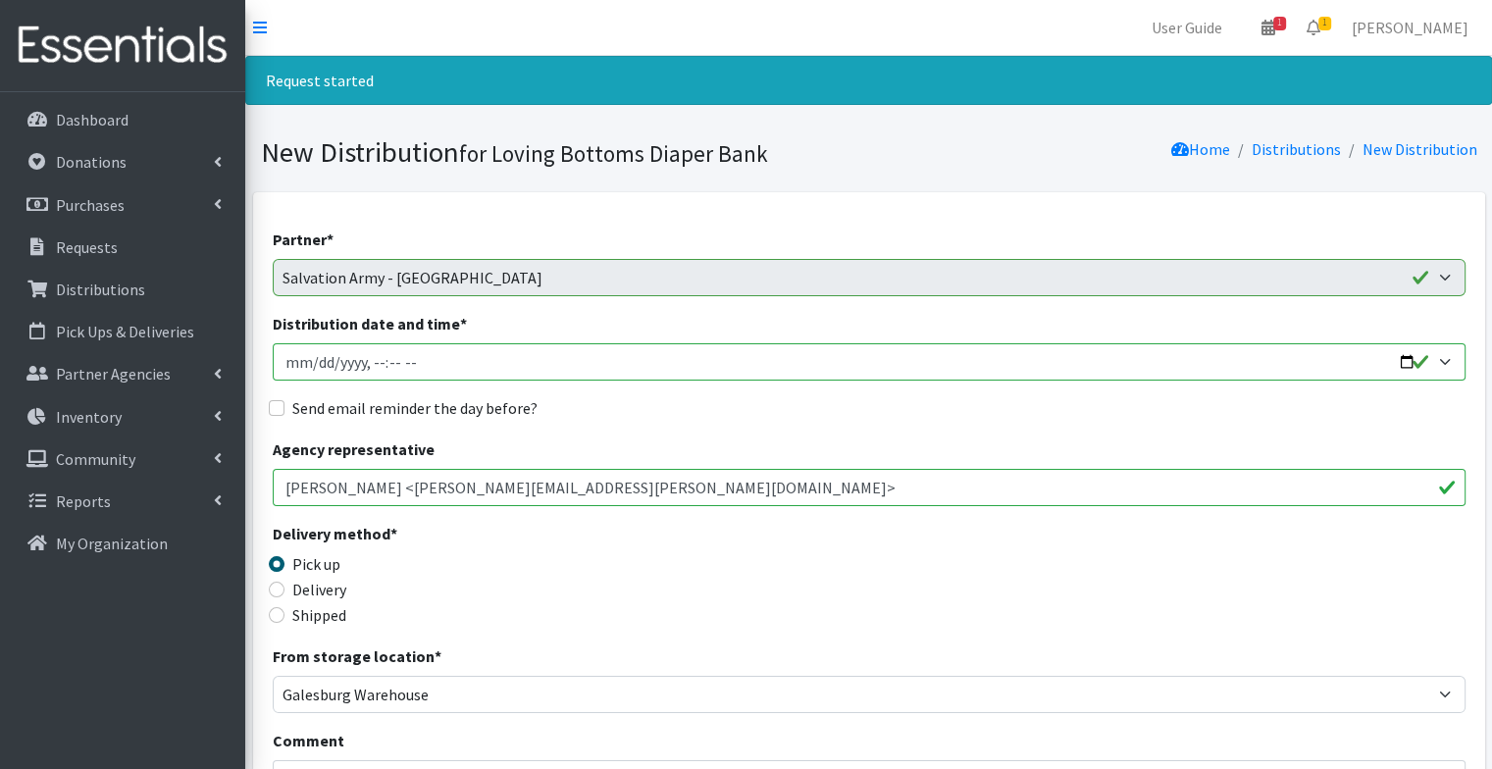
click at [1407, 362] on input "Distribution date and time *" at bounding box center [869, 361] width 1193 height 37
type input "[DATE]T09:00"
click at [769, 437] on div "Agency representative Nikki Hudson <nikki.hudson@usc.salvationarmy.org>" at bounding box center [869, 471] width 1193 height 69
click at [466, 401] on label "Send email reminder the day before?" at bounding box center [414, 408] width 245 height 24
click at [284, 401] on input "Send email reminder the day before?" at bounding box center [277, 408] width 16 height 16
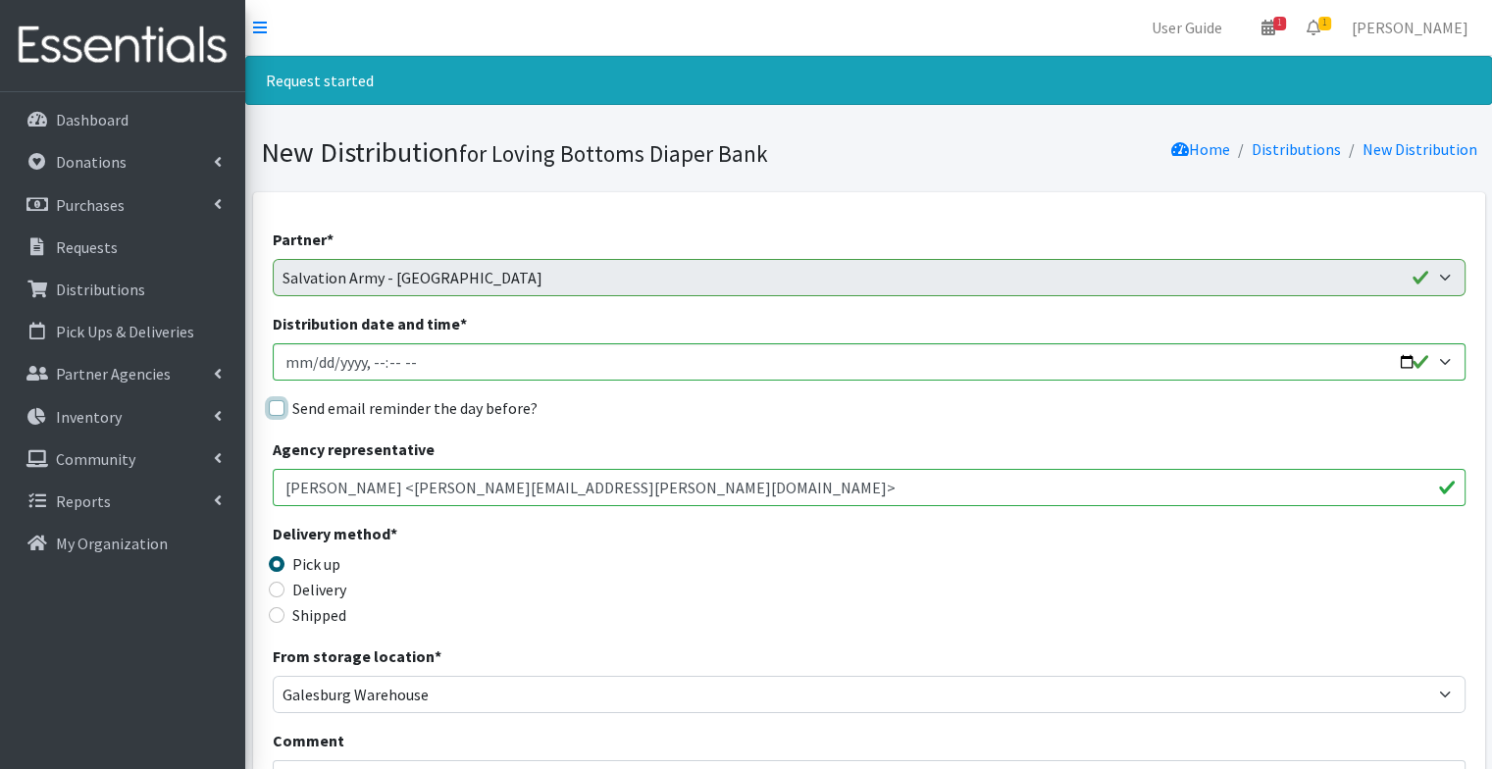
checkbox input "true"
click at [702, 418] on div "Send email reminder the day before?" at bounding box center [869, 408] width 1193 height 24
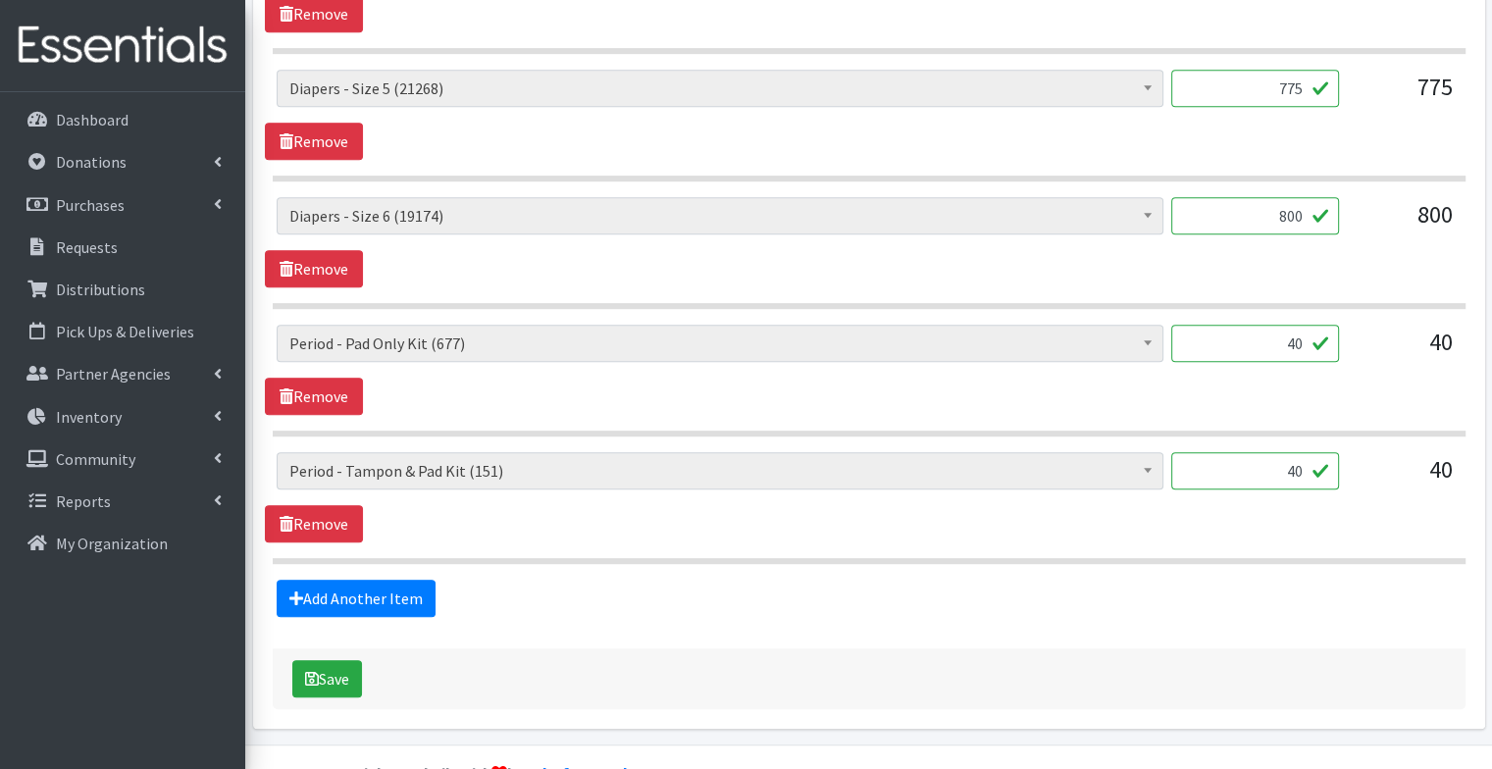
scroll to position [1052, 0]
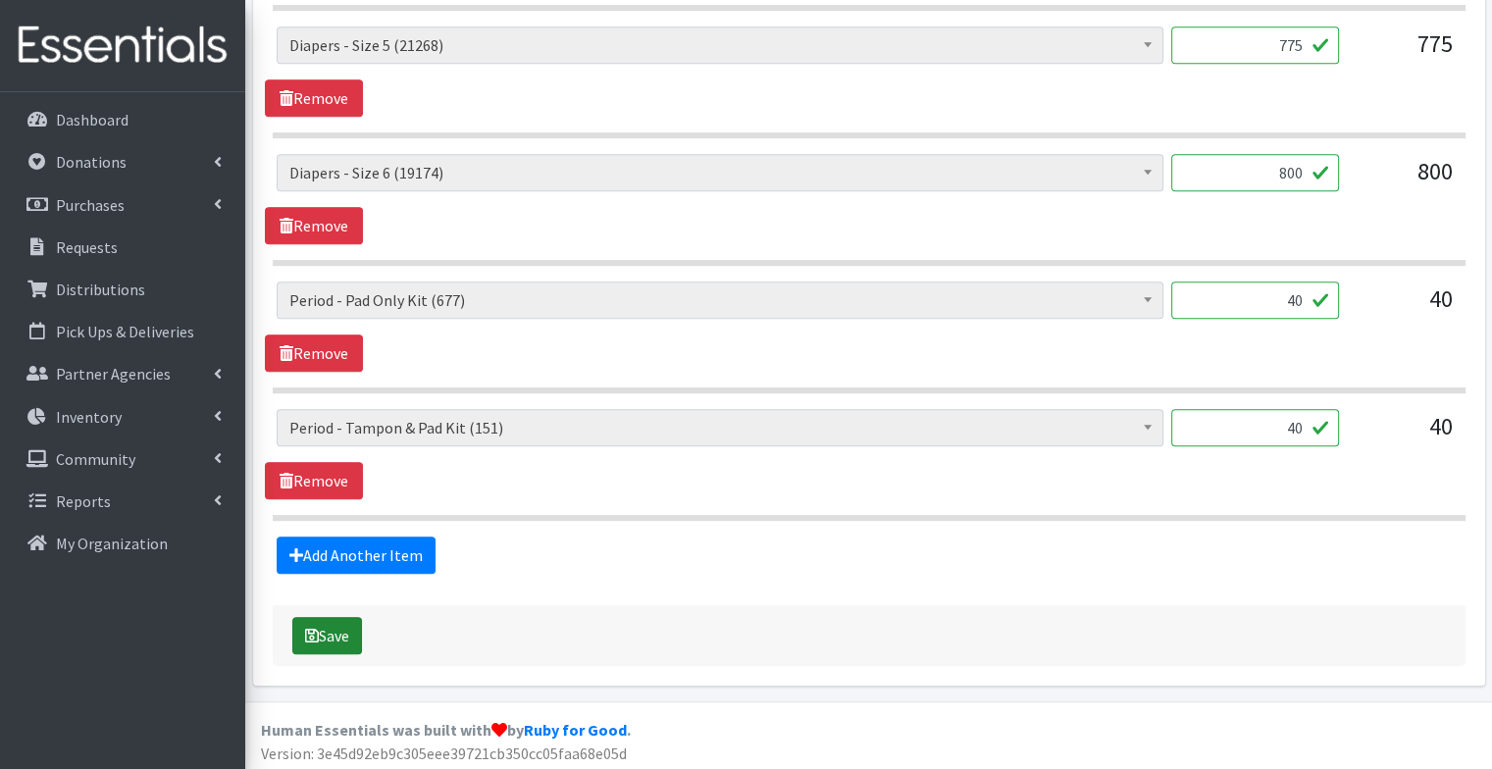
click at [326, 635] on button "Save" at bounding box center [327, 635] width 70 height 37
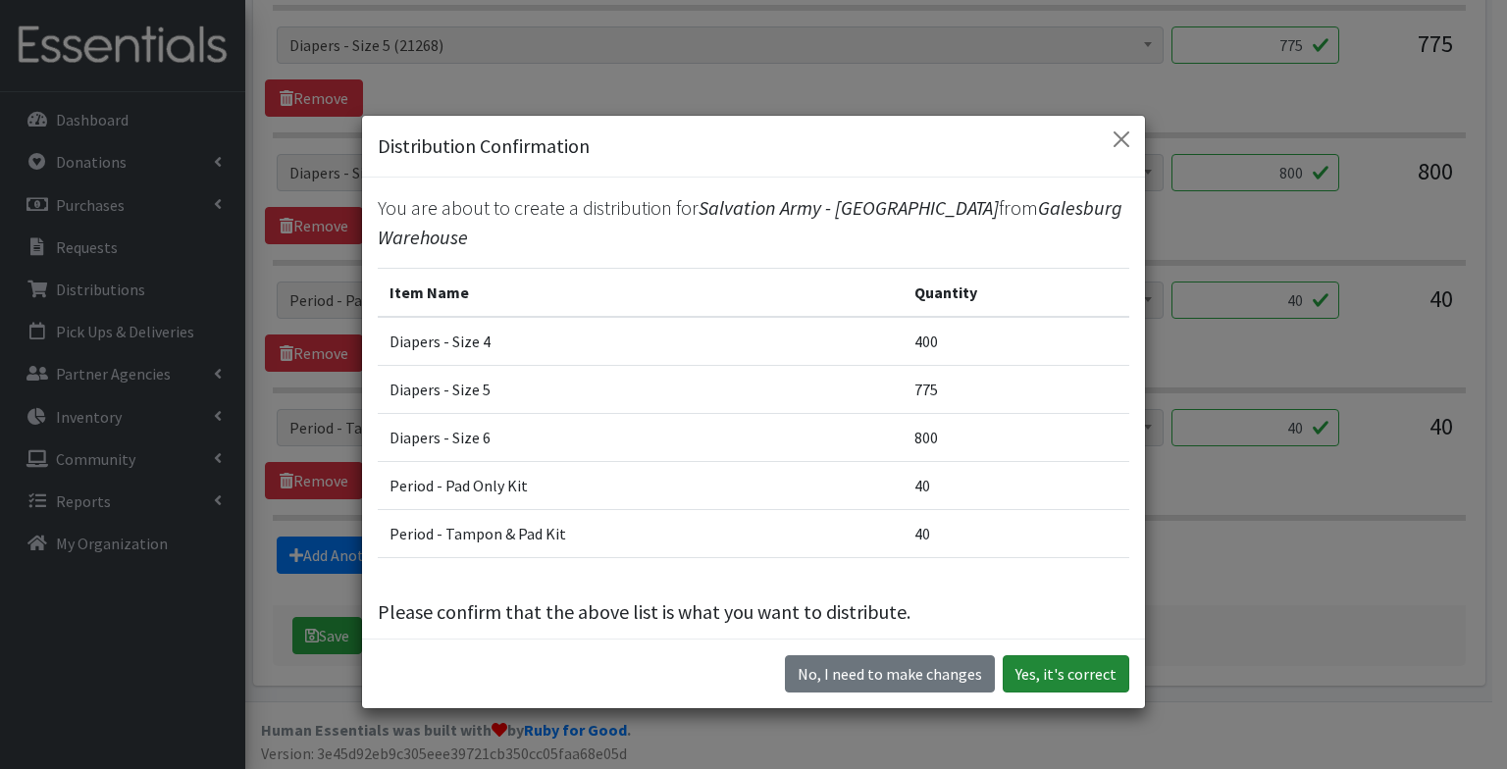
click at [1063, 686] on button "Yes, it's correct" at bounding box center [1065, 673] width 127 height 37
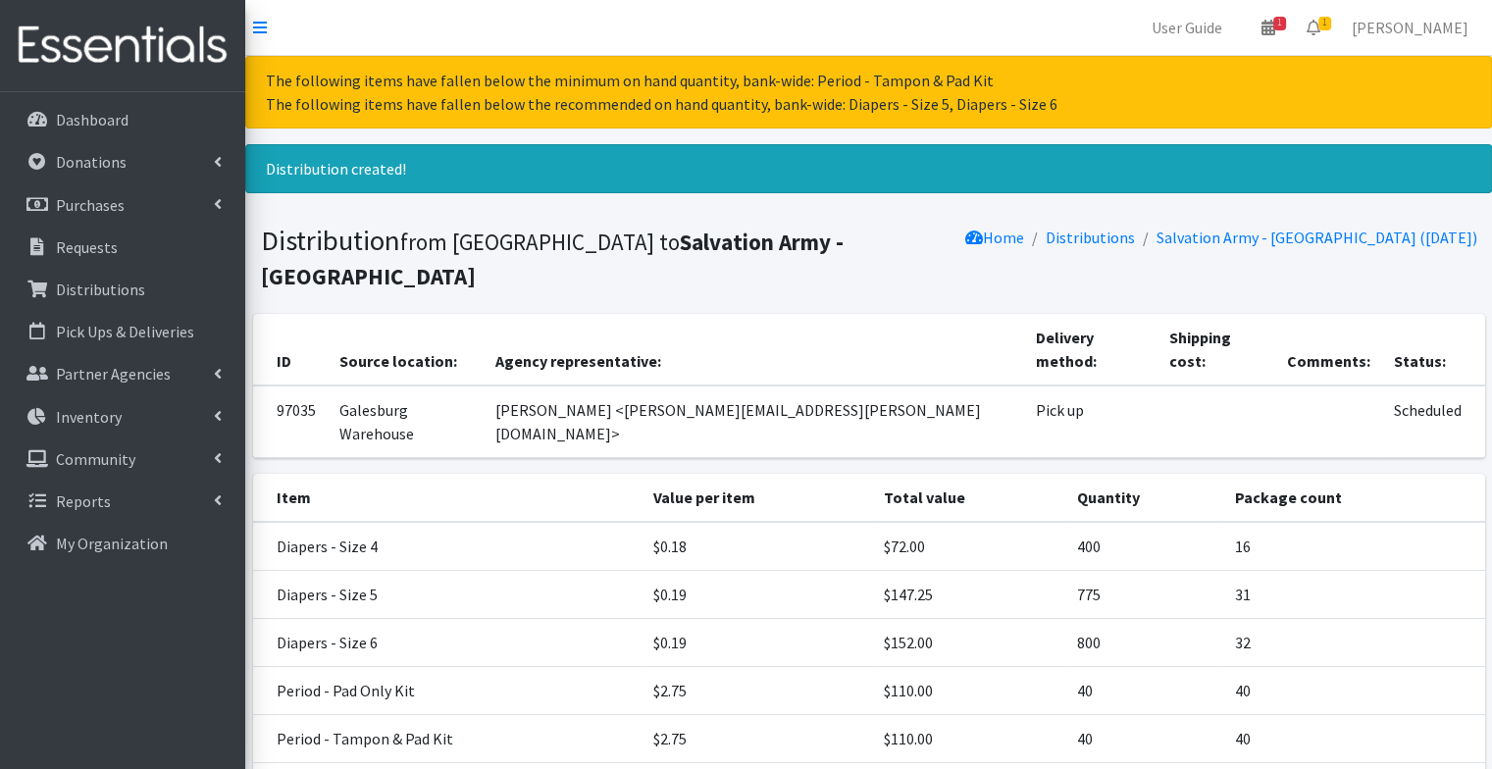
scroll to position [141, 0]
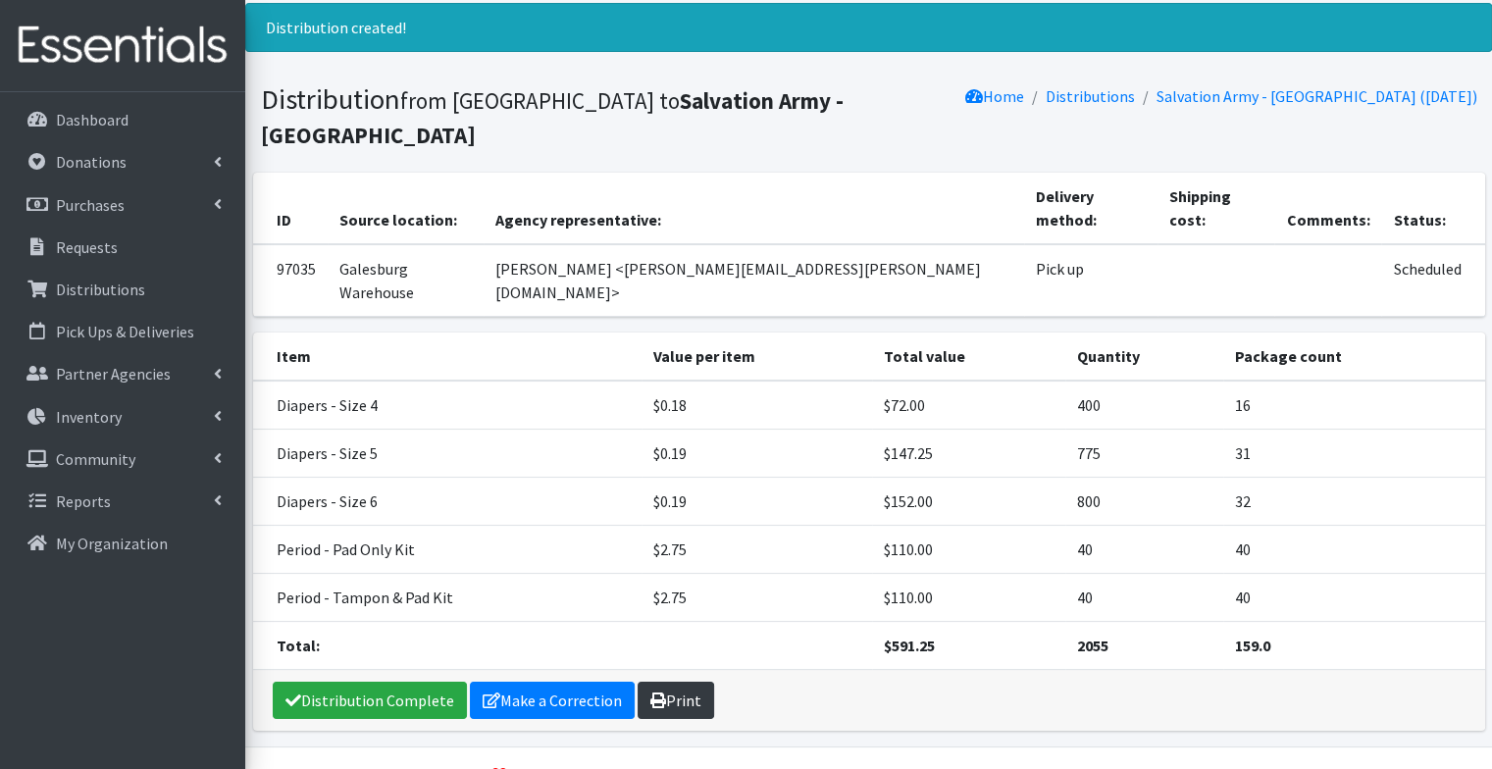
click at [666, 682] on link "Print" at bounding box center [676, 700] width 77 height 37
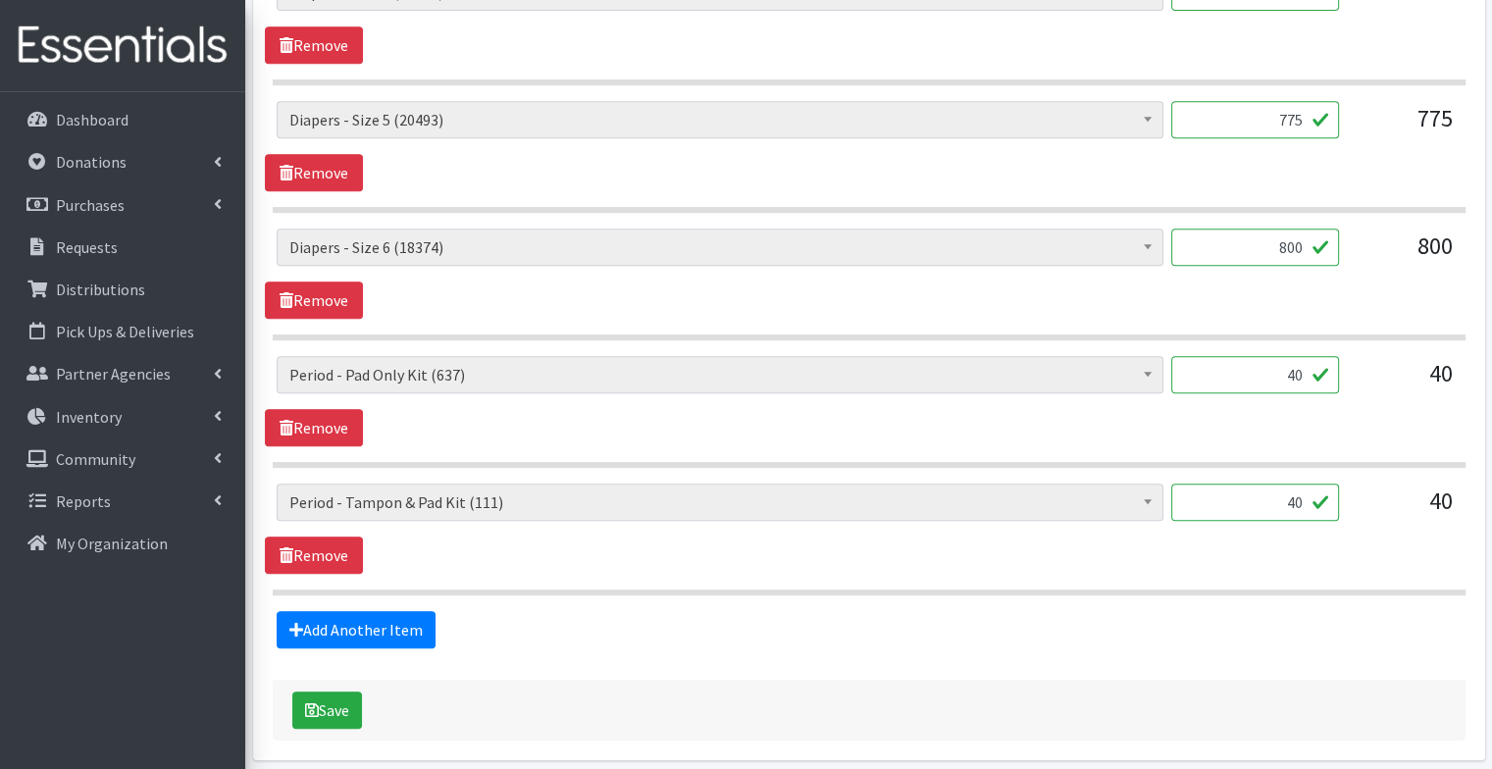
scroll to position [988, 0]
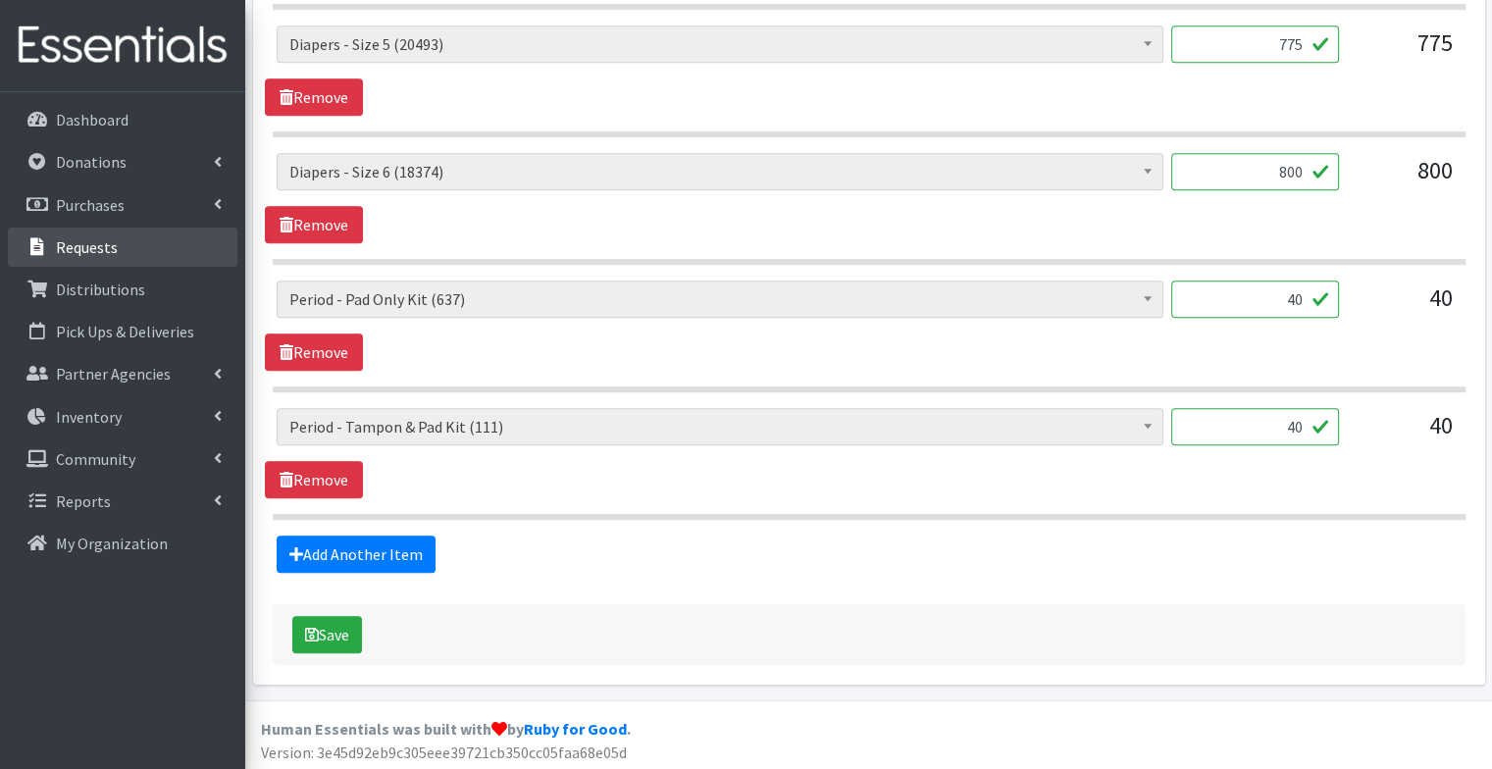
click at [134, 237] on link "Requests" at bounding box center [123, 247] width 230 height 39
